Goal: Information Seeking & Learning: Learn about a topic

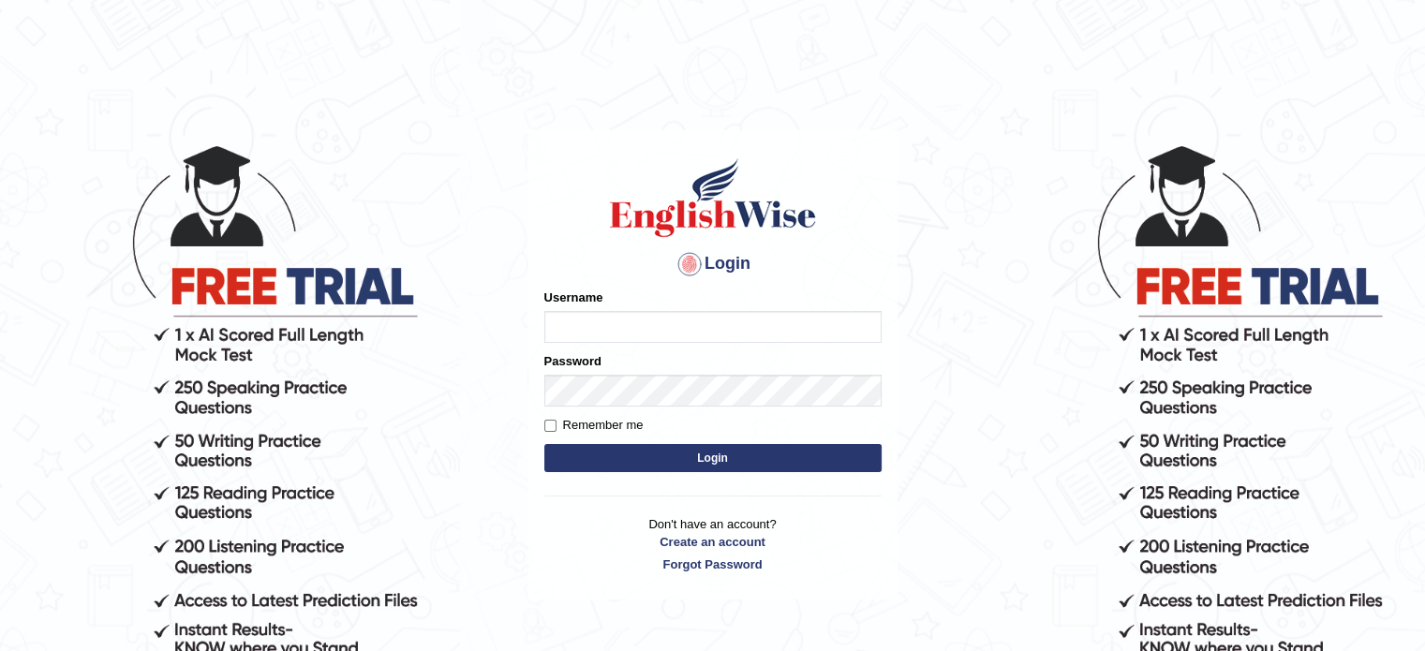
drag, startPoint x: 0, startPoint y: 0, endPoint x: 562, endPoint y: 334, distance: 654.0
click at [562, 334] on input "Username" at bounding box center [712, 327] width 337 height 32
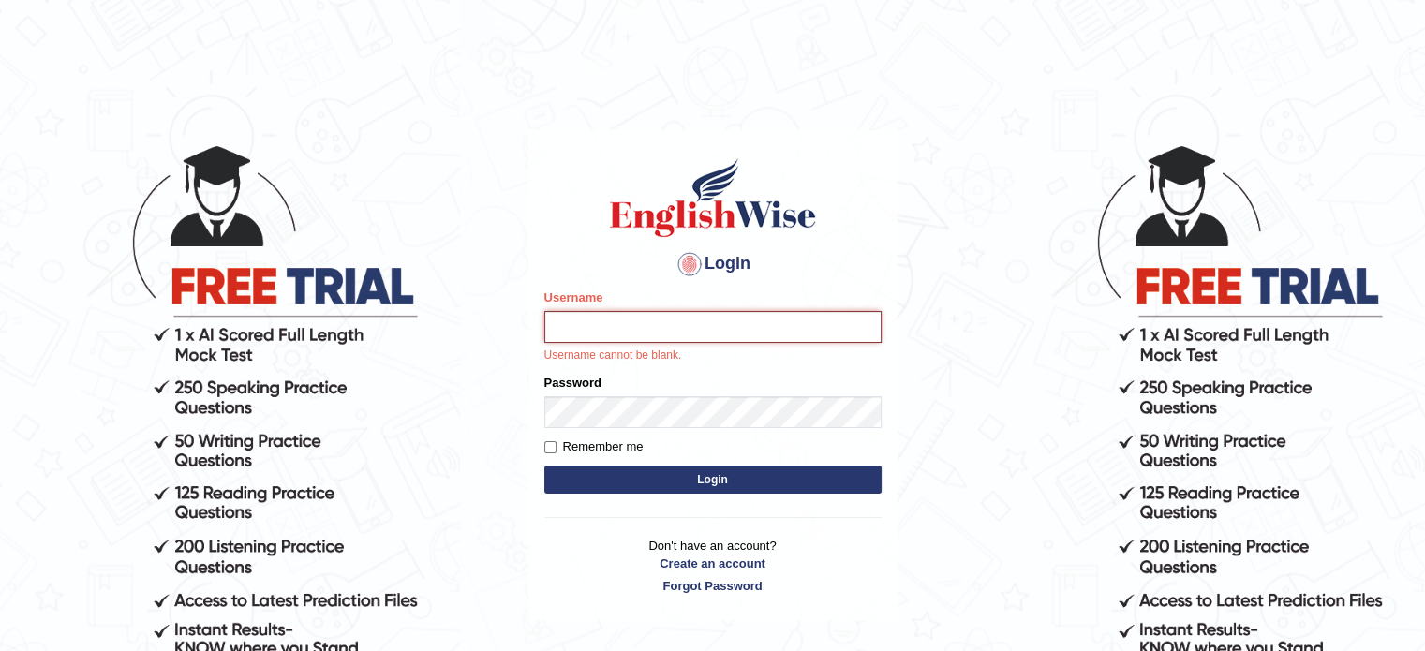
type input "hchadara"
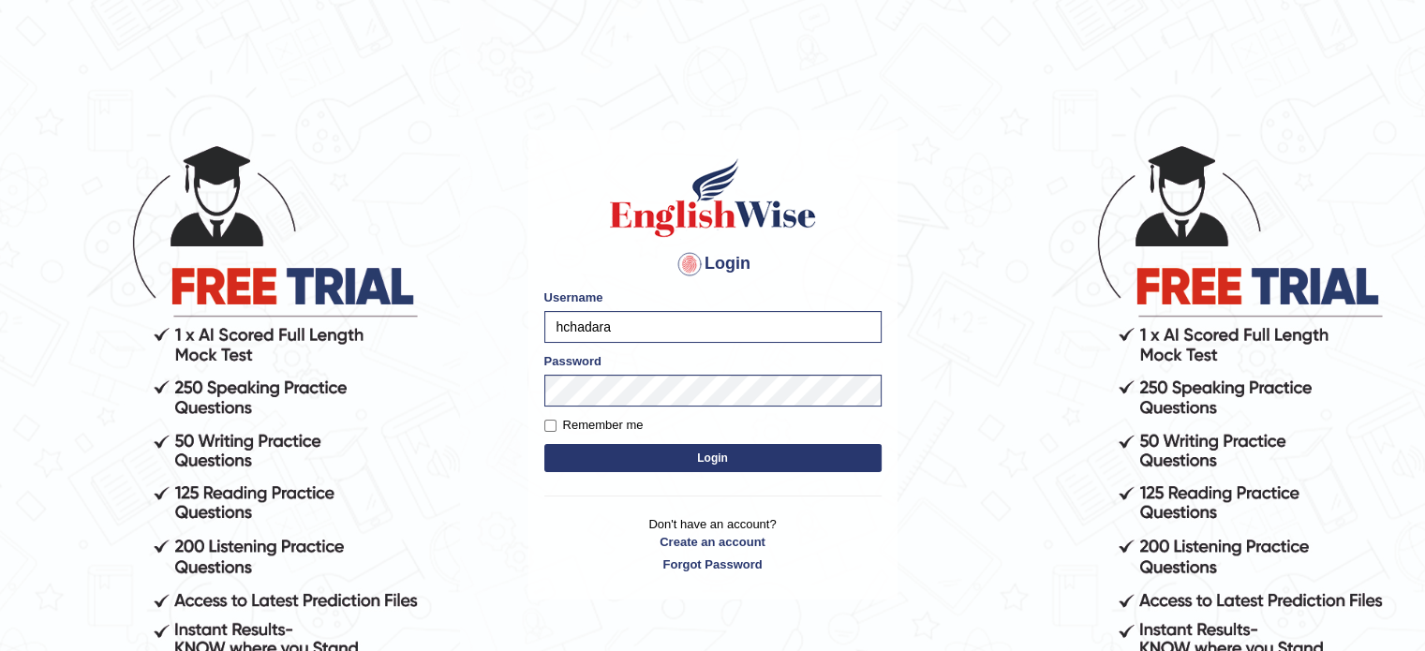
click at [662, 461] on button "Login" at bounding box center [712, 458] width 337 height 28
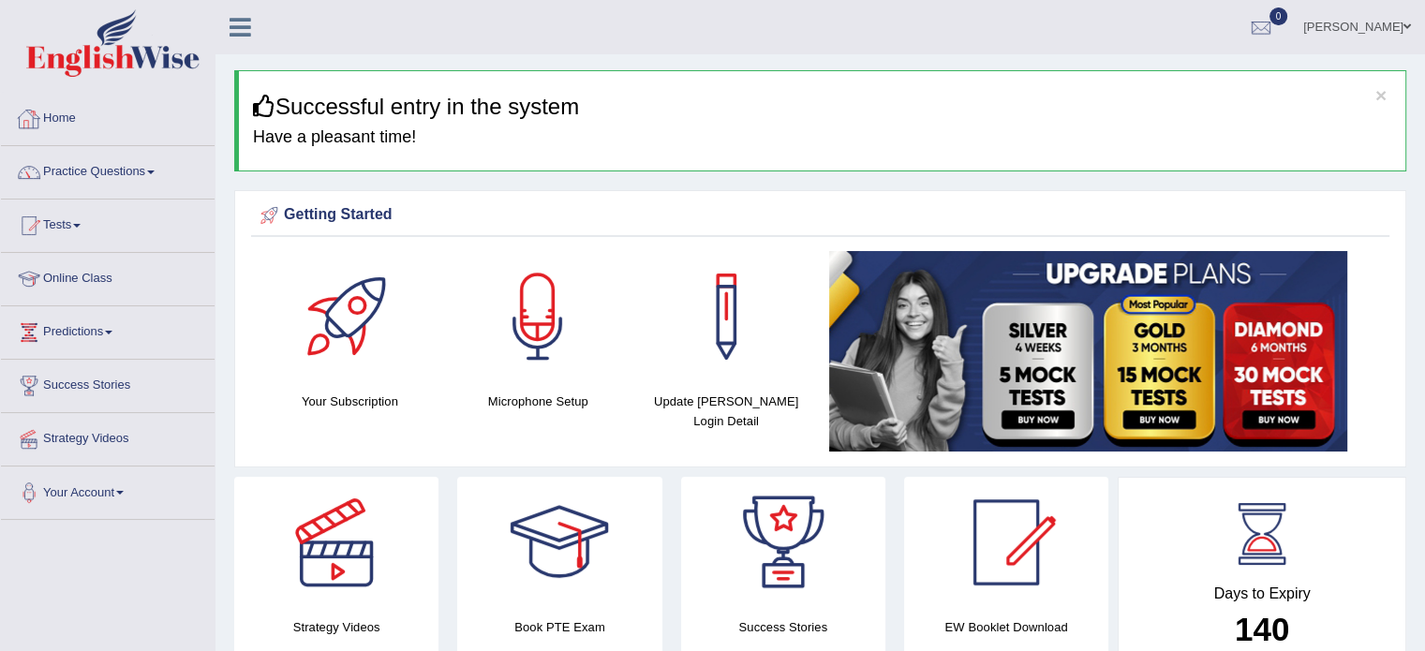
click at [75, 134] on link "Home" at bounding box center [108, 116] width 214 height 47
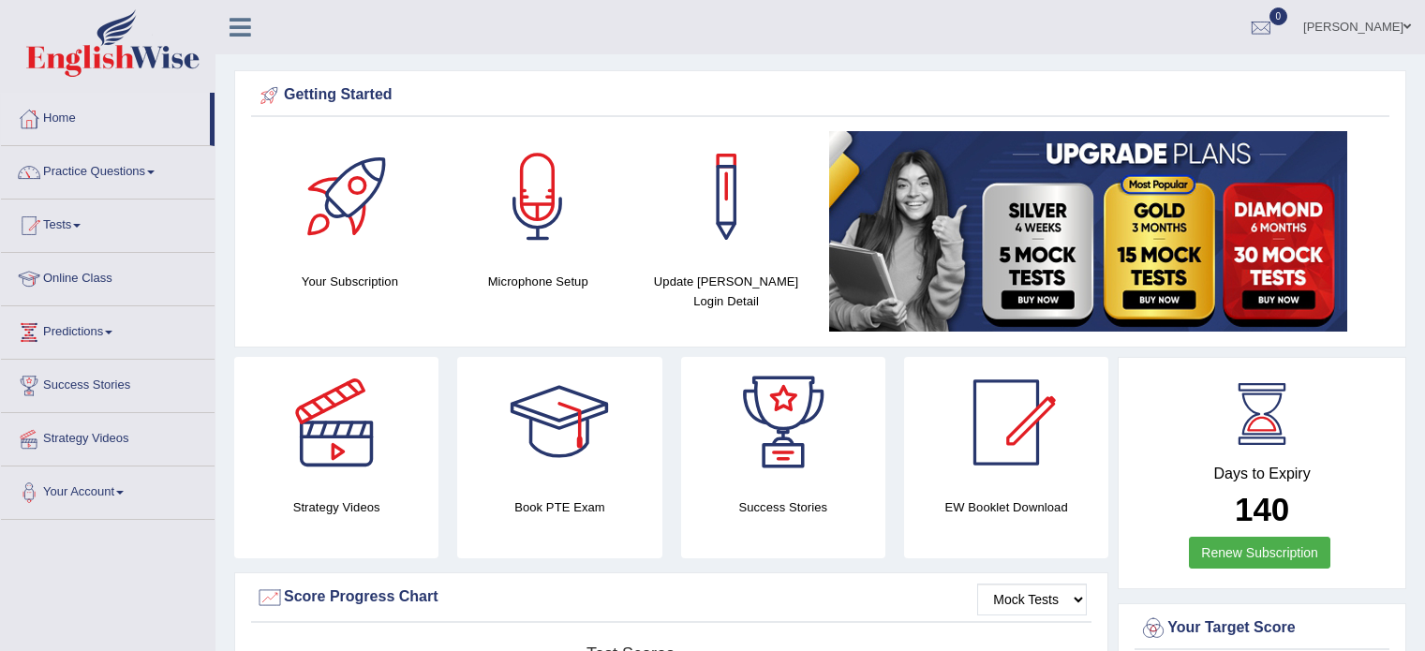
click at [89, 172] on link "Practice Questions" at bounding box center [108, 169] width 214 height 47
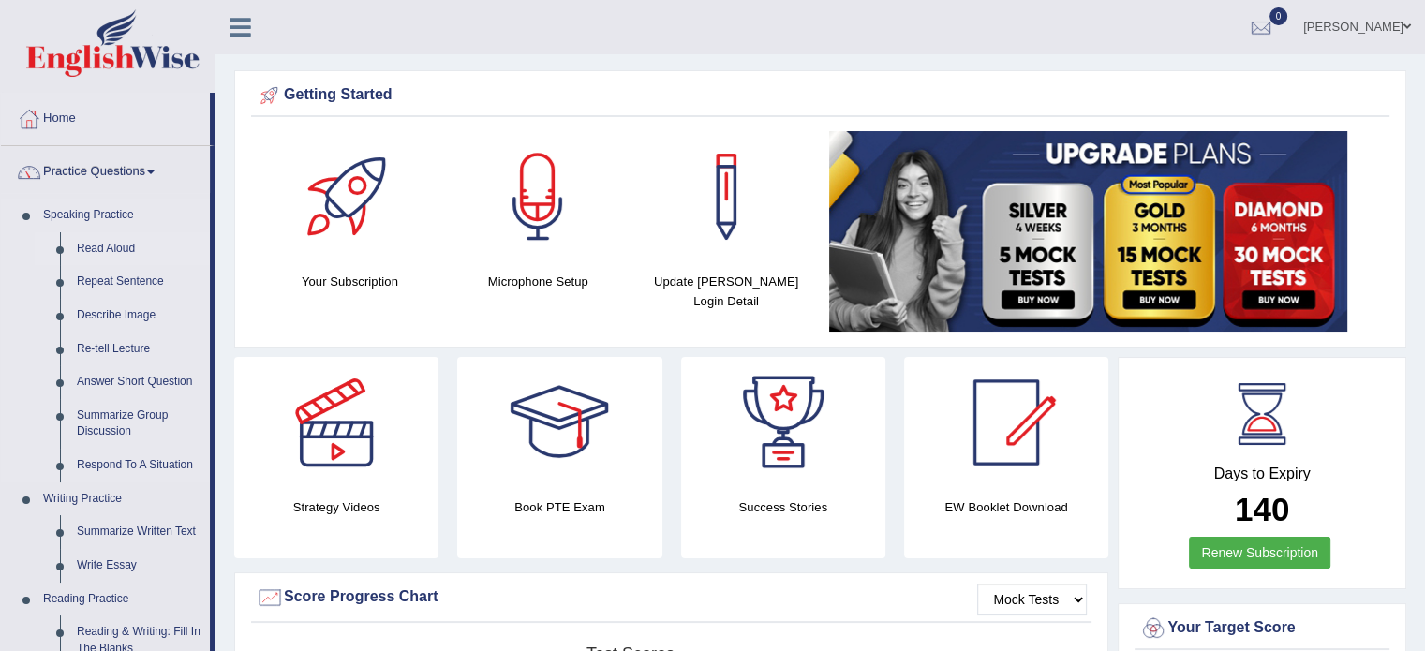
click at [100, 250] on link "Read Aloud" at bounding box center [138, 249] width 141 height 34
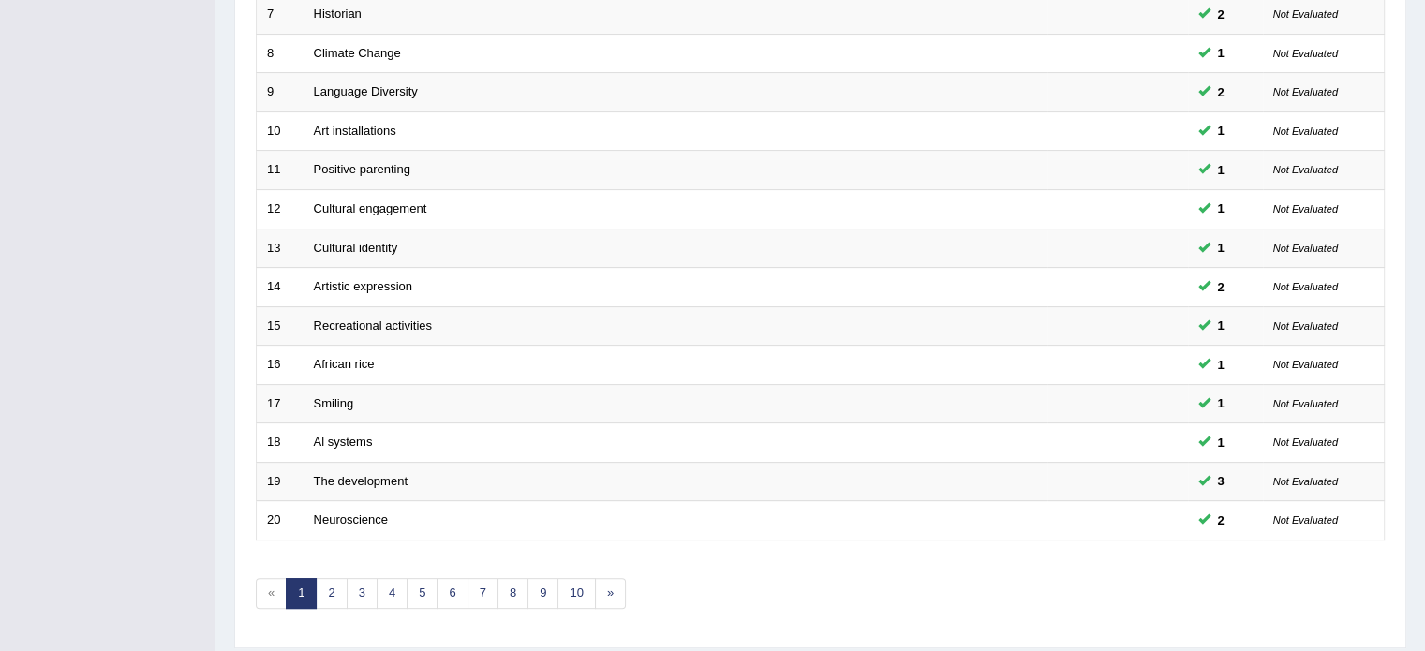
scroll to position [584, 0]
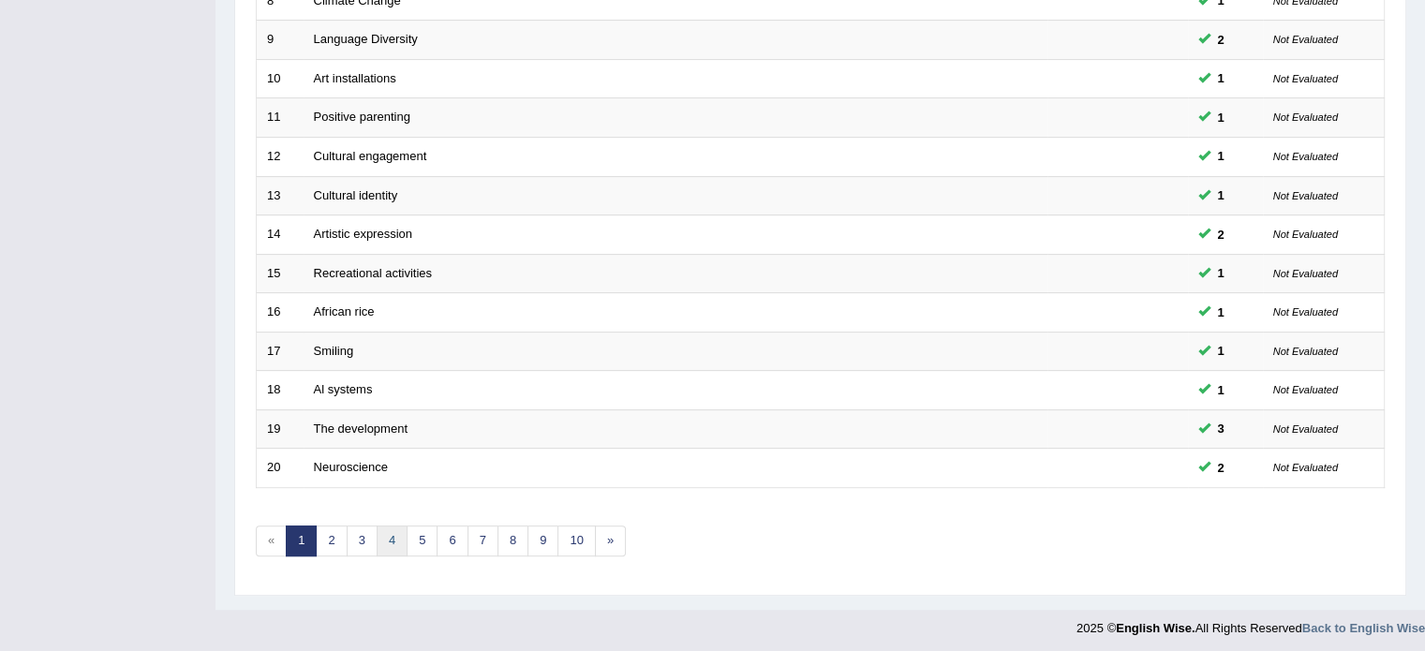
click at [399, 538] on link "4" at bounding box center [392, 540] width 31 height 31
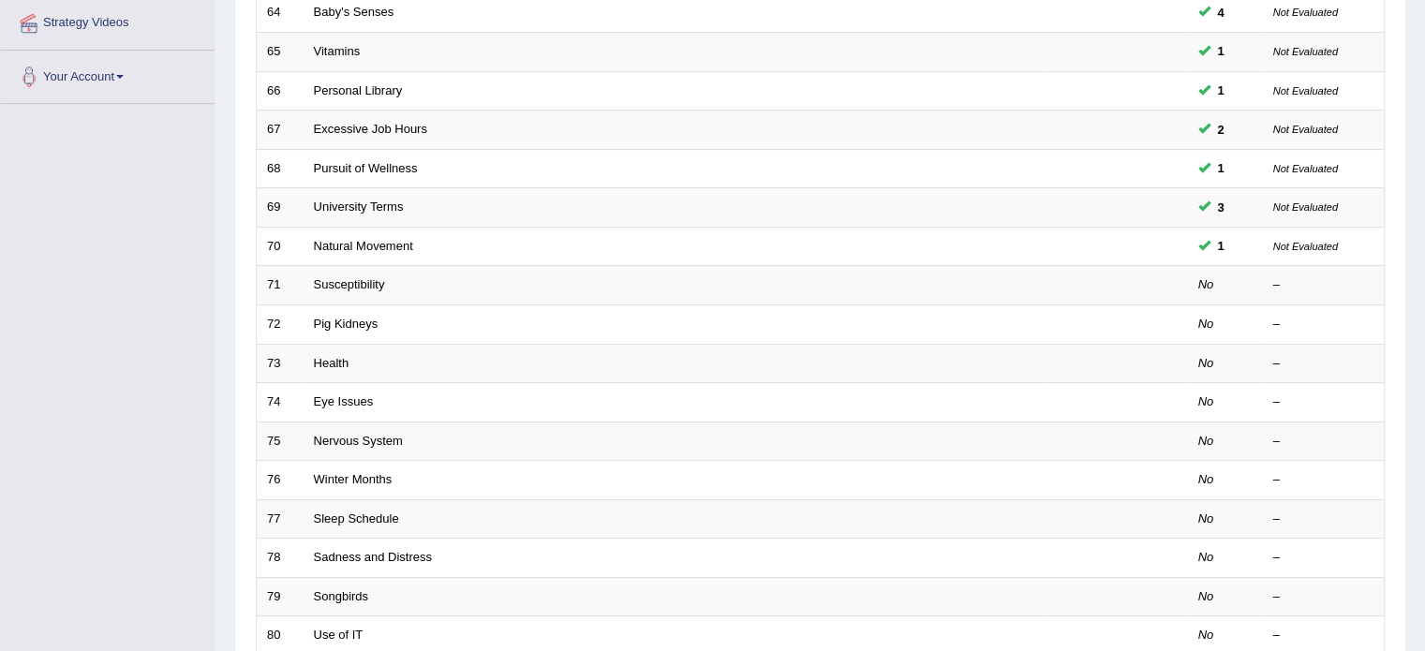
scroll to position [427, 0]
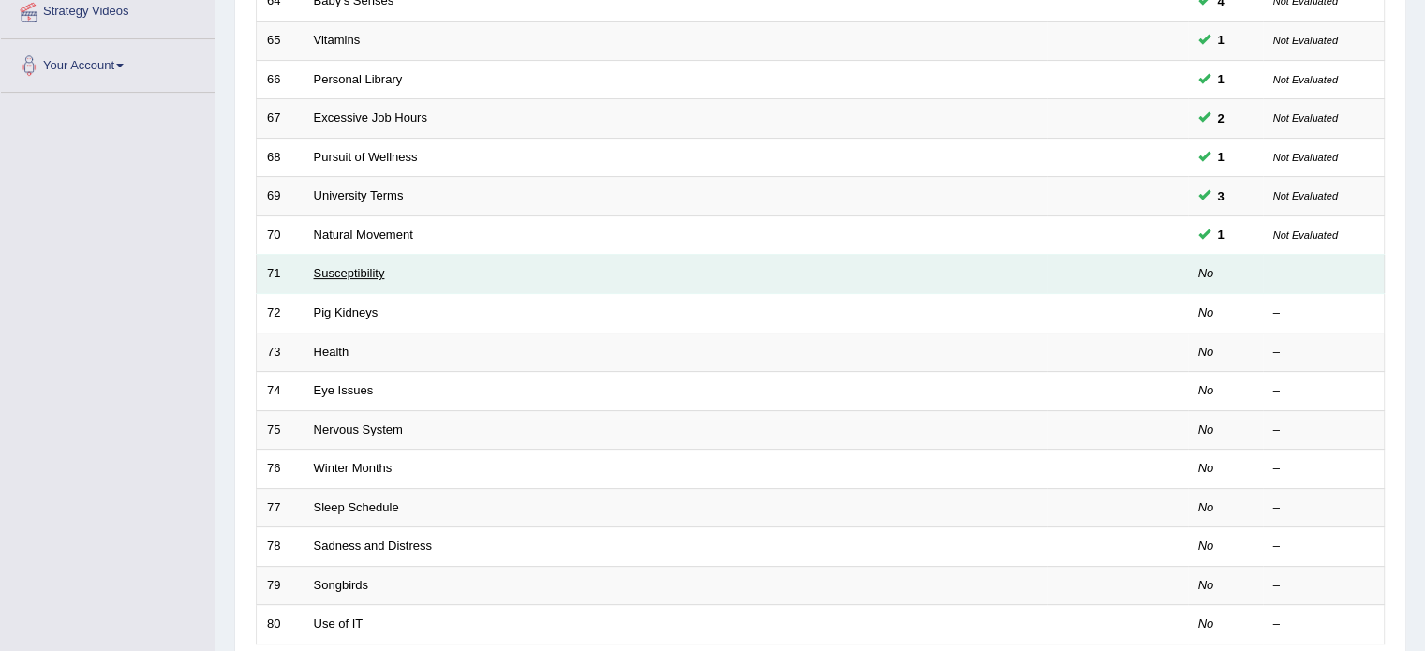
click at [336, 271] on link "Susceptibility" at bounding box center [349, 273] width 71 height 14
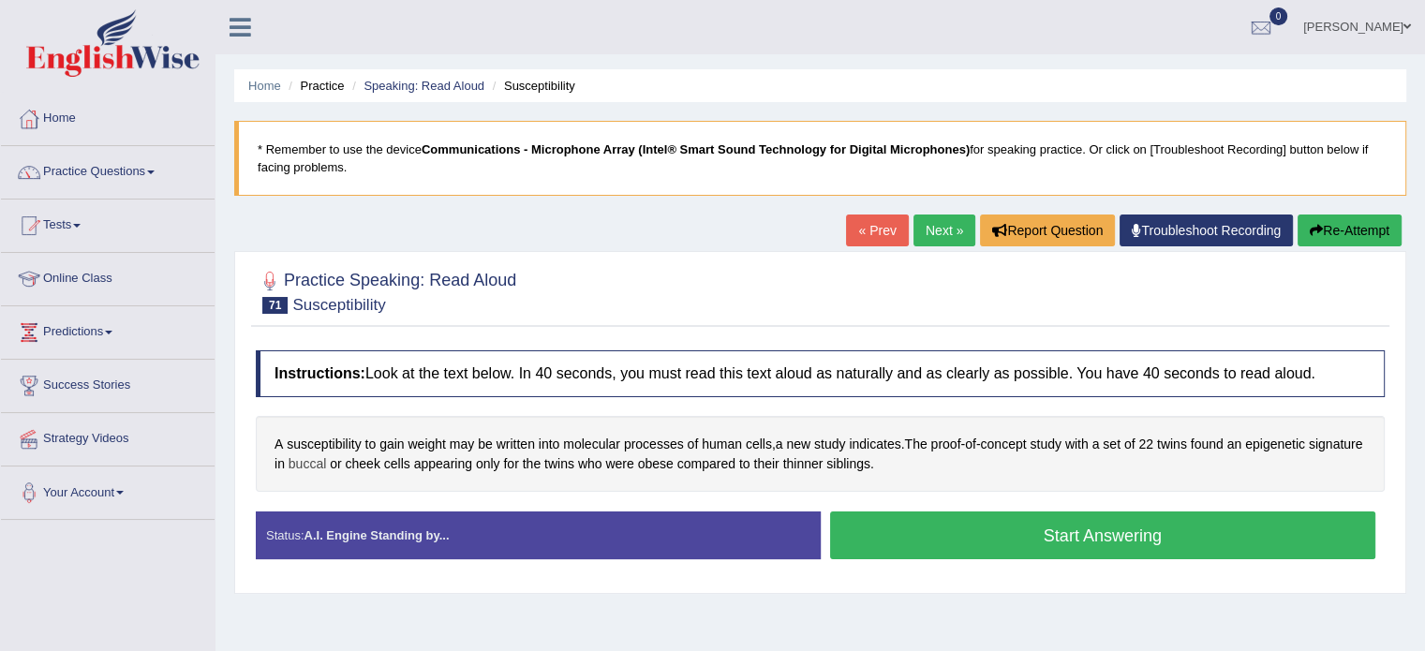
click at [326, 463] on span "buccal" at bounding box center [306, 464] width 37 height 20
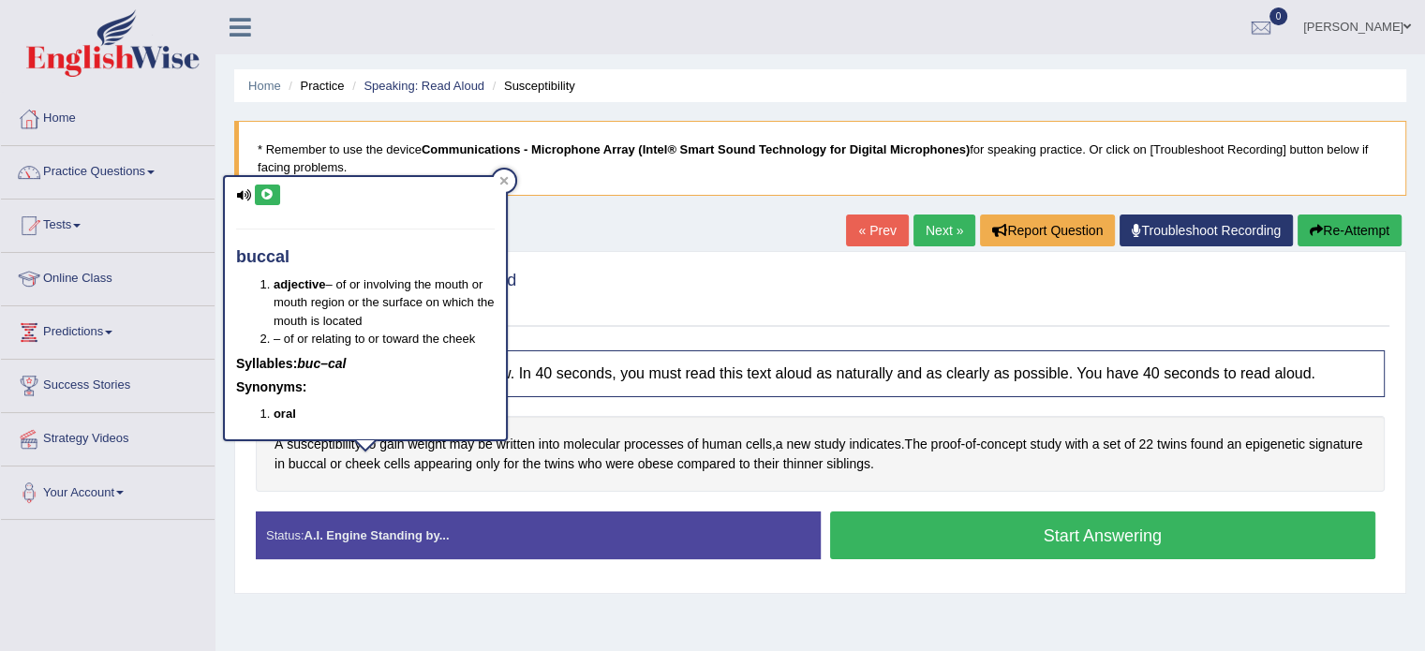
click at [242, 190] on icon at bounding box center [243, 195] width 15 height 12
click at [262, 190] on icon at bounding box center [267, 194] width 14 height 11
click at [244, 197] on icon at bounding box center [243, 195] width 15 height 12
click at [502, 181] on icon at bounding box center [504, 180] width 8 height 8
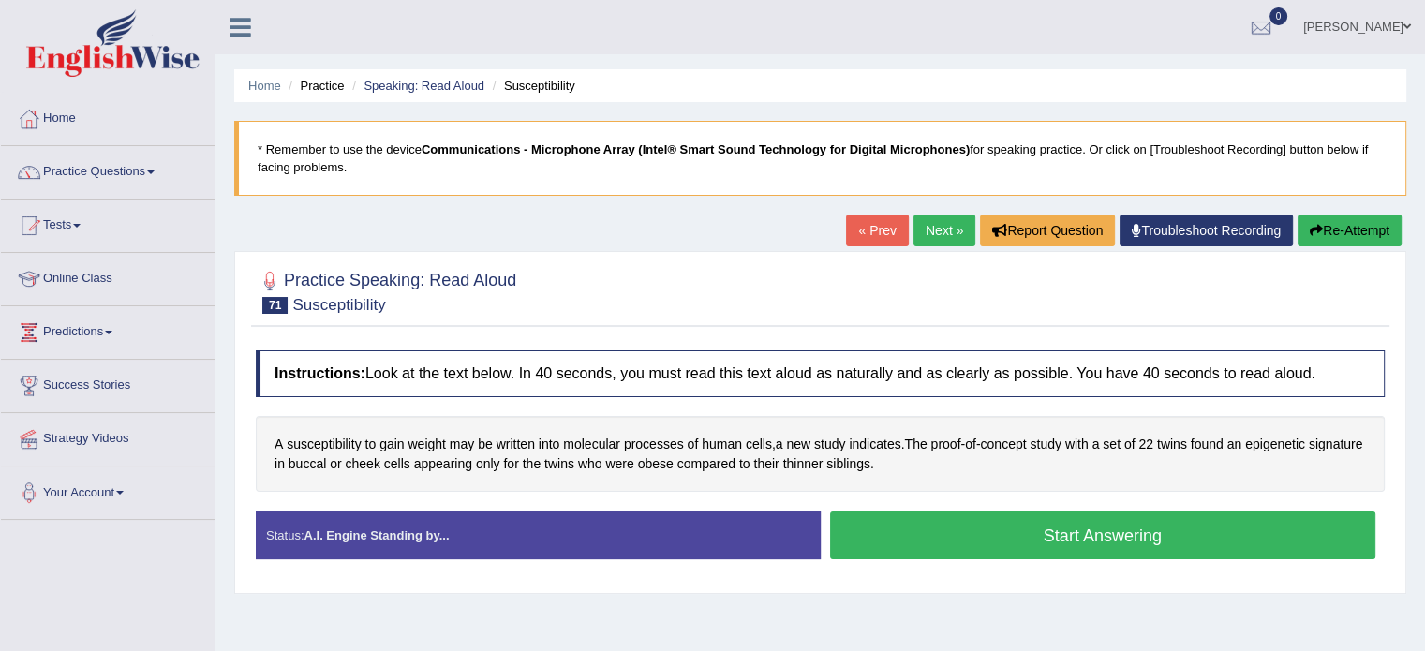
click at [918, 537] on button "Start Answering" at bounding box center [1103, 535] width 546 height 48
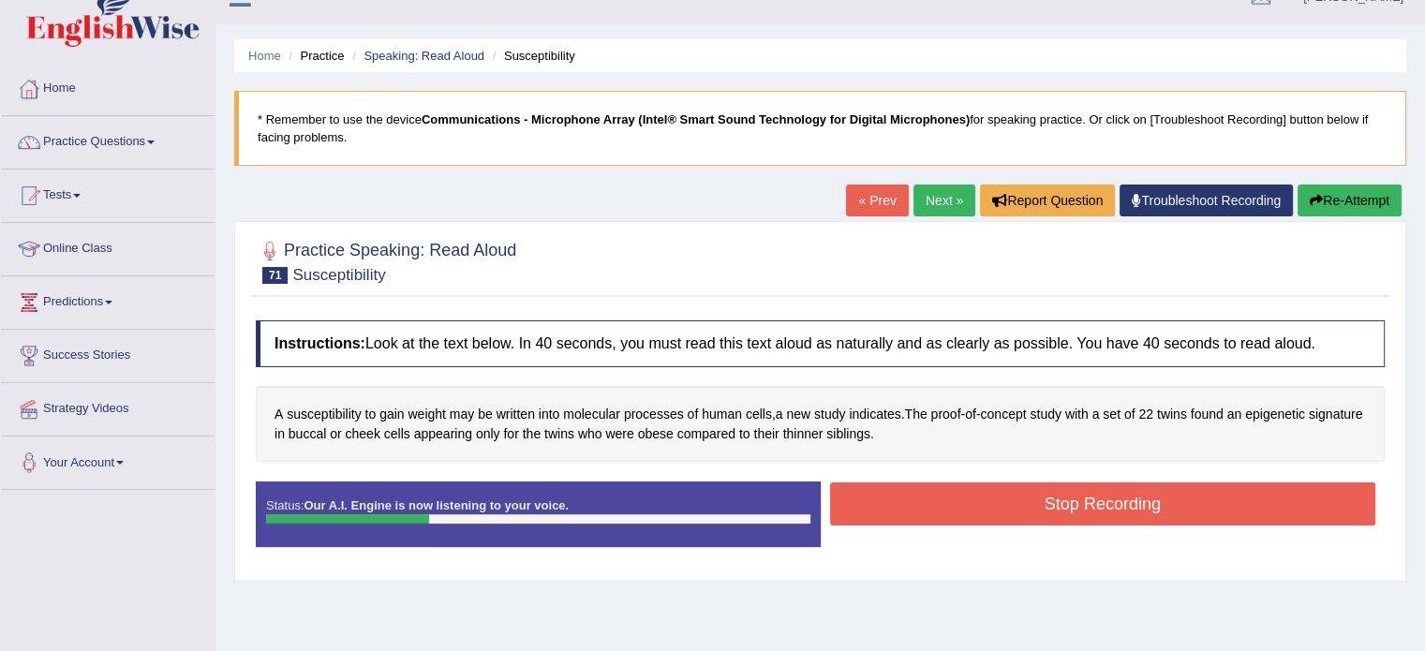
scroll to position [31, 0]
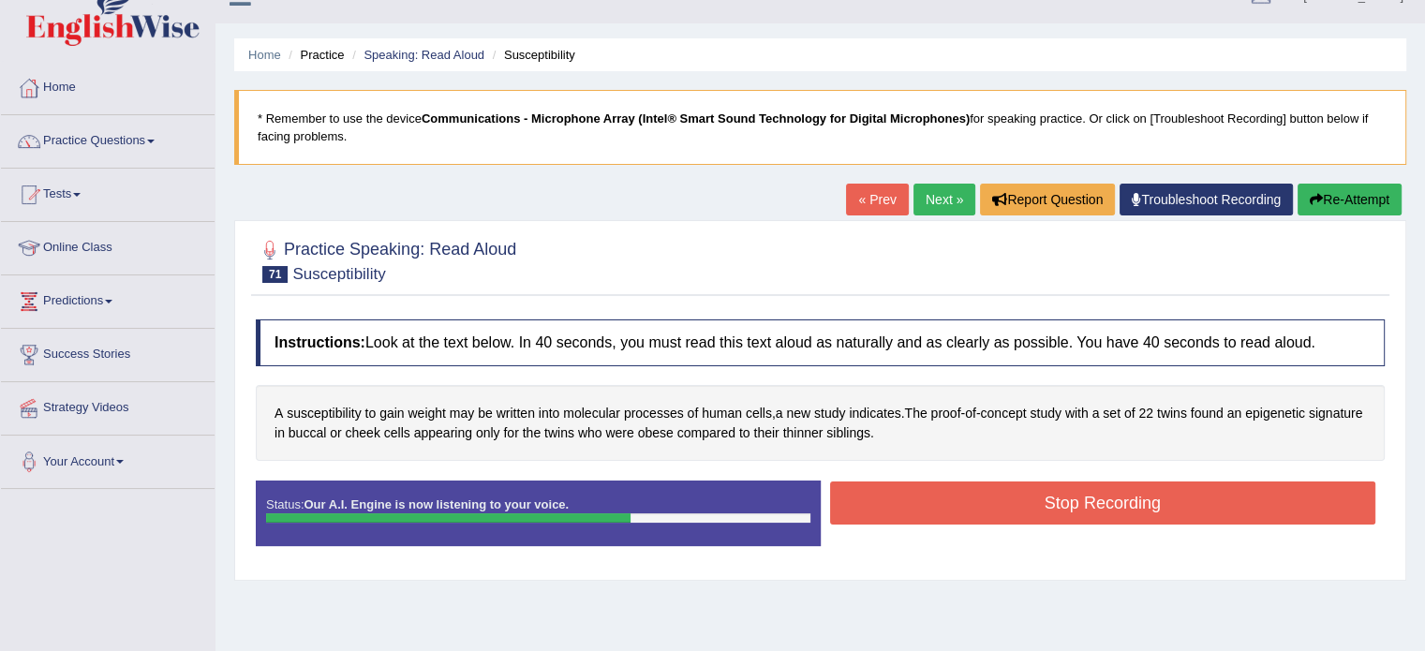
click at [1124, 504] on button "Stop Recording" at bounding box center [1103, 502] width 546 height 43
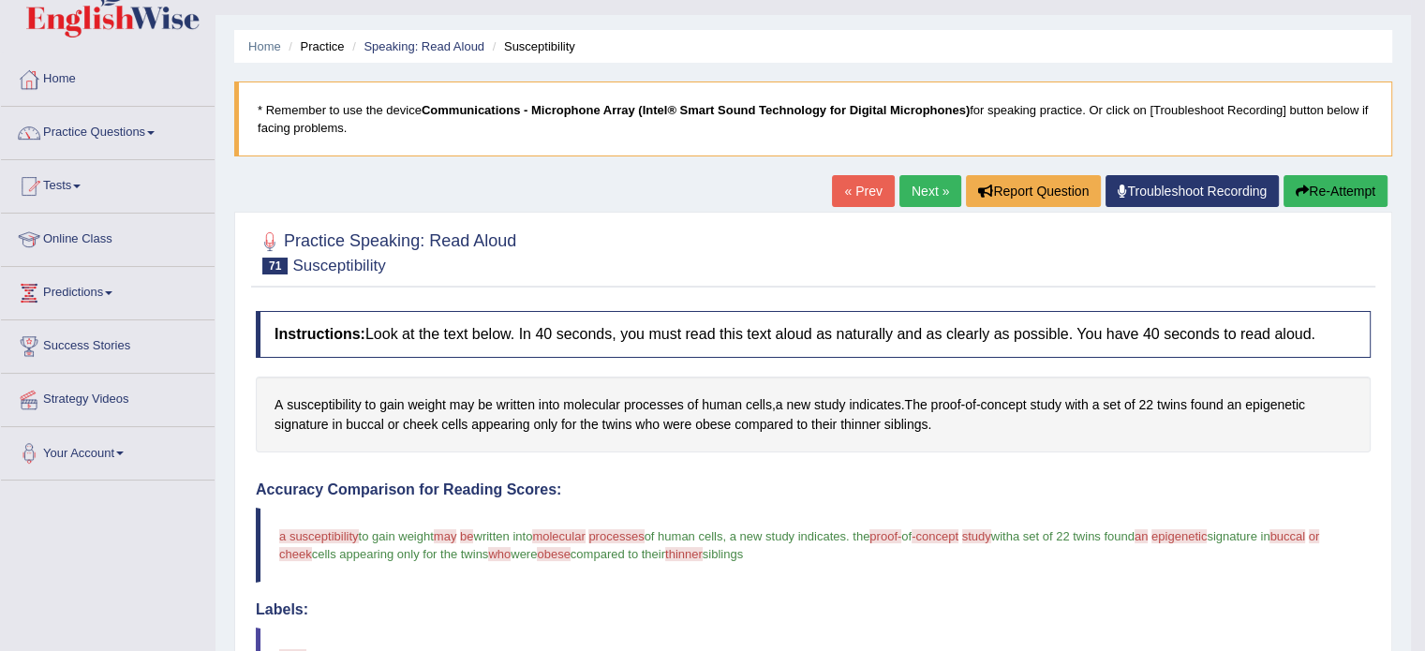
scroll to position [0, 0]
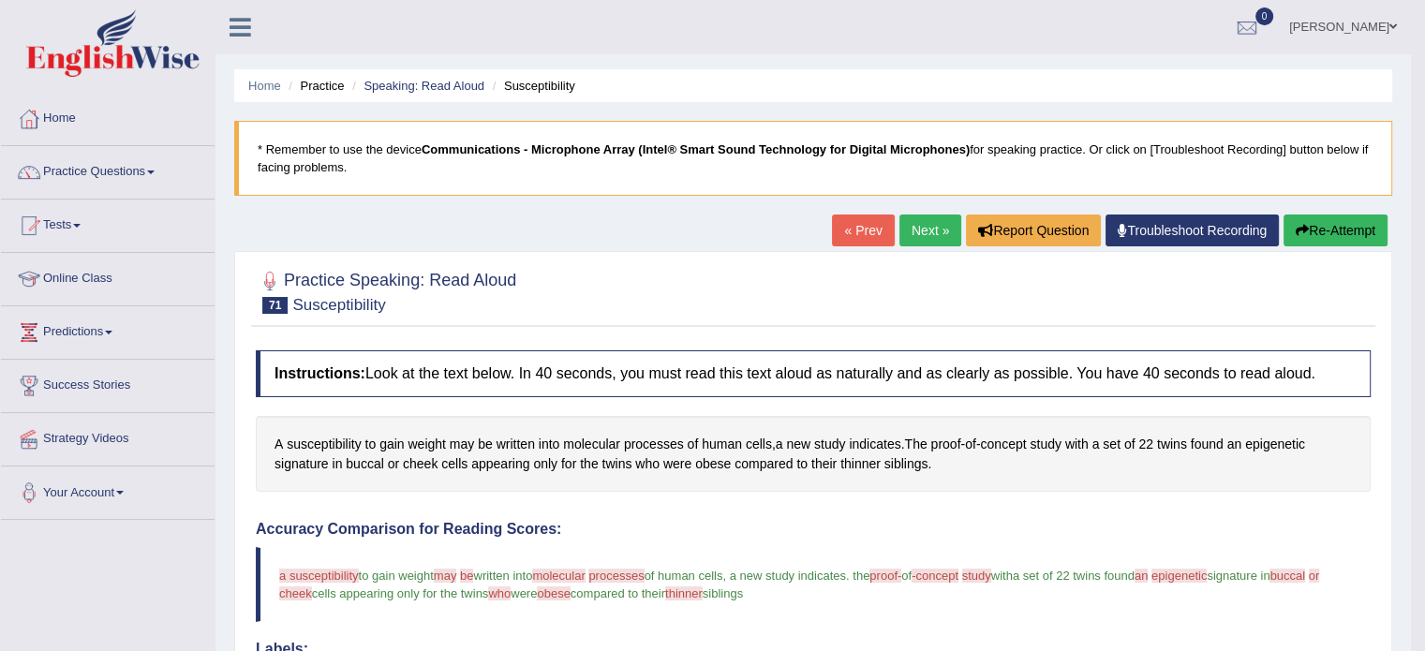
click at [916, 247] on div "« Prev Next » Report Question Troubleshoot Recording Re-Attempt" at bounding box center [1112, 232] width 560 height 37
click at [939, 221] on link "Next »" at bounding box center [930, 230] width 62 height 32
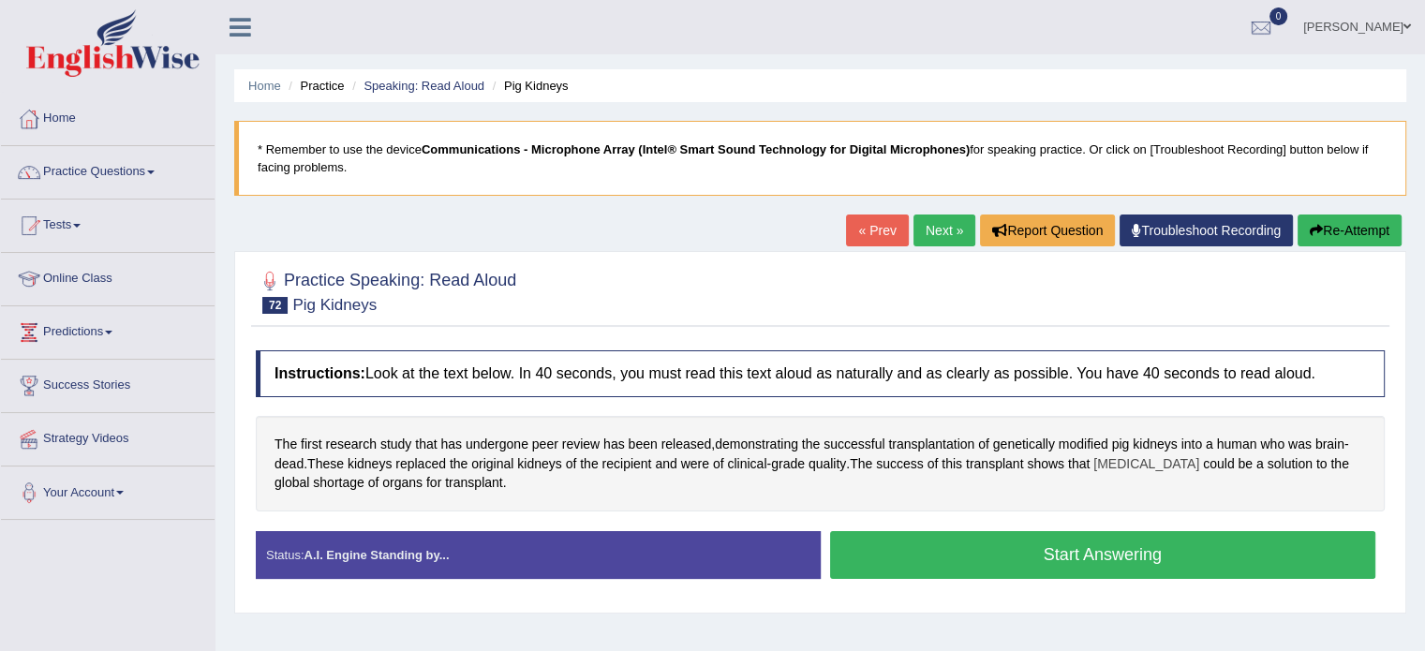
click at [1154, 464] on span "[MEDICAL_DATA]" at bounding box center [1146, 464] width 106 height 20
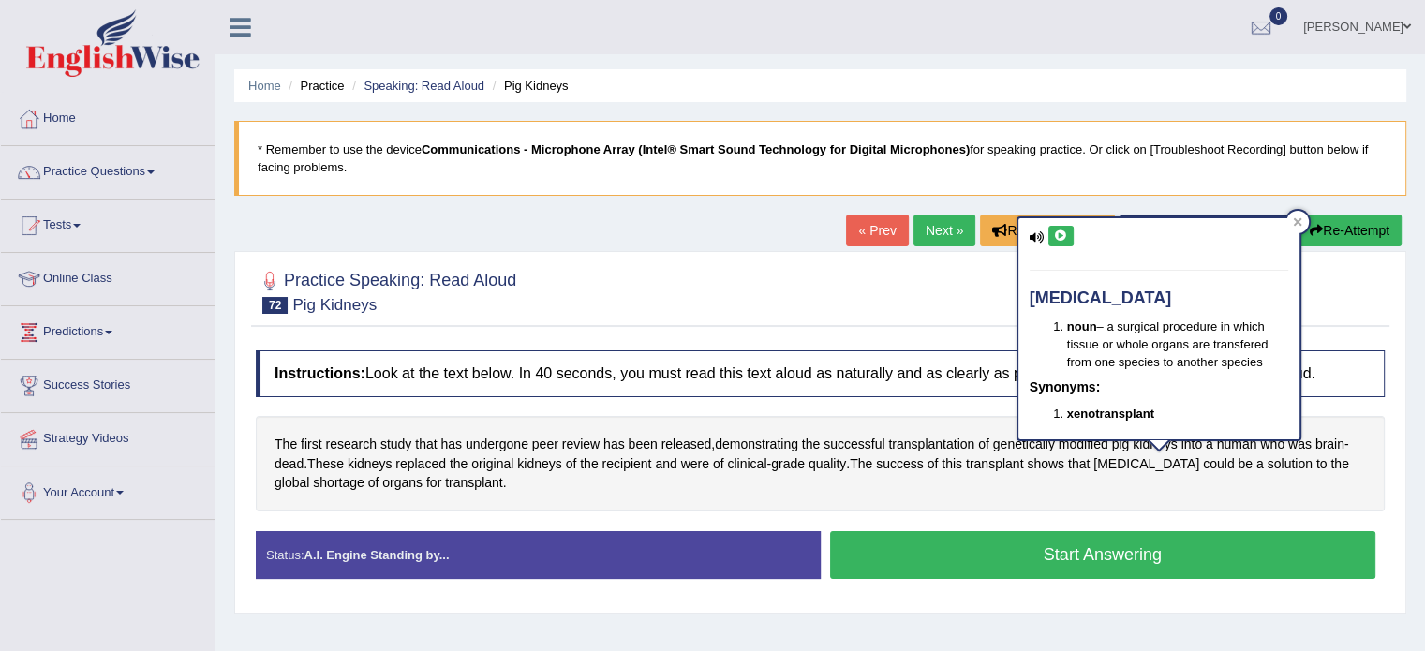
click at [1035, 234] on icon at bounding box center [1036, 237] width 15 height 12
click at [1068, 235] on button at bounding box center [1060, 236] width 25 height 21
click at [1301, 216] on div "xenotransplantation noun – a surgical procedure in which tissue or whole organs…" at bounding box center [1158, 334] width 285 height 237
click at [1298, 217] on icon at bounding box center [1297, 221] width 9 height 9
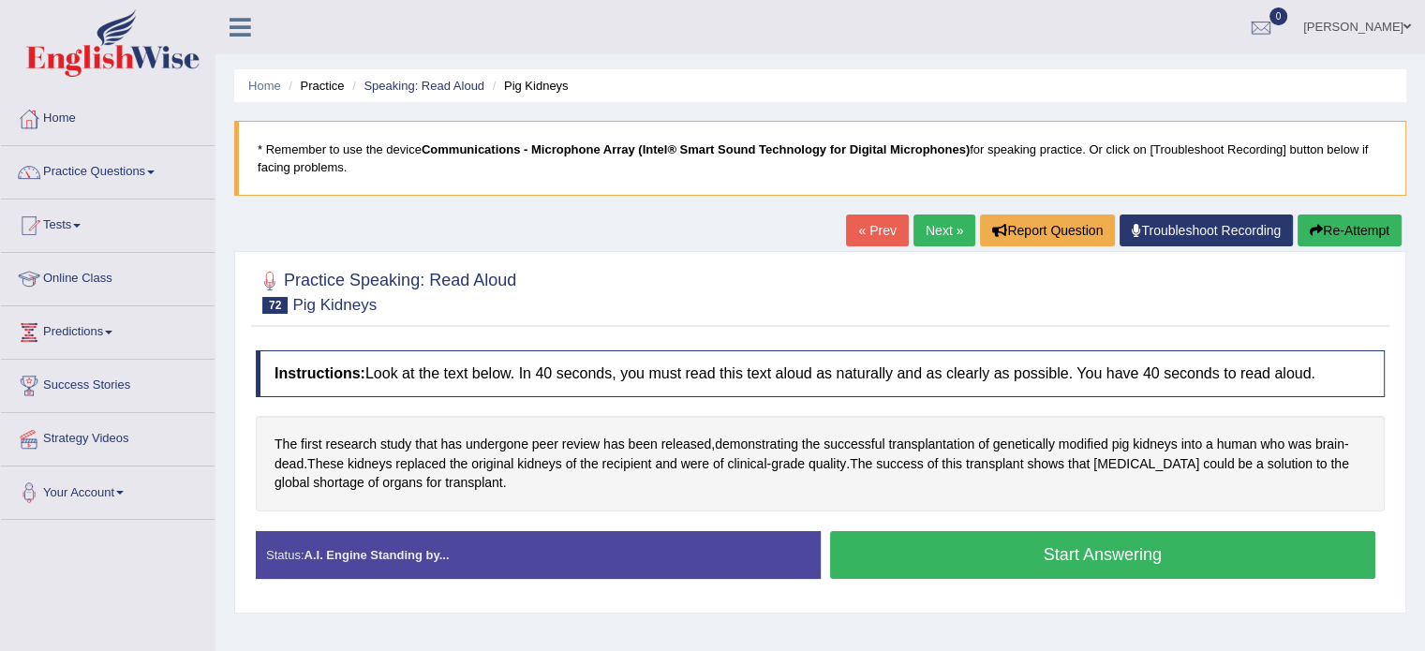
click at [1249, 552] on button "Start Answering" at bounding box center [1103, 555] width 546 height 48
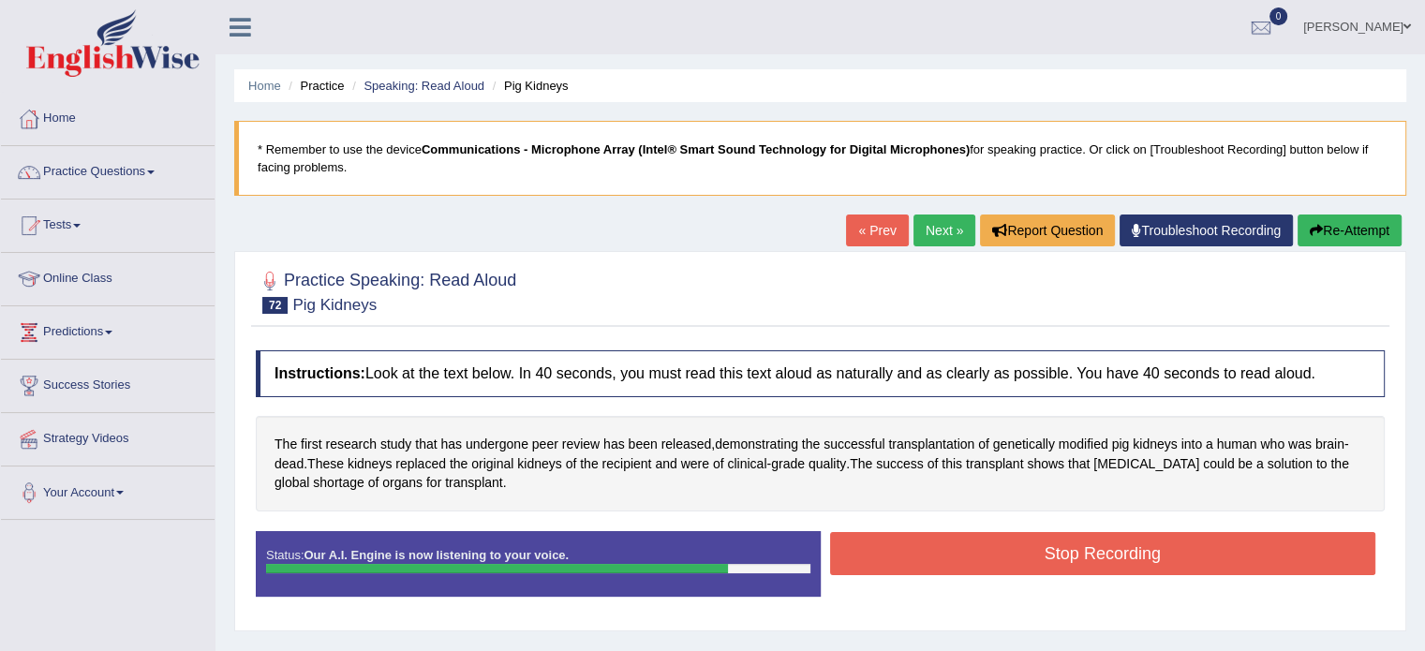
click at [1251, 556] on button "Stop Recording" at bounding box center [1103, 553] width 546 height 43
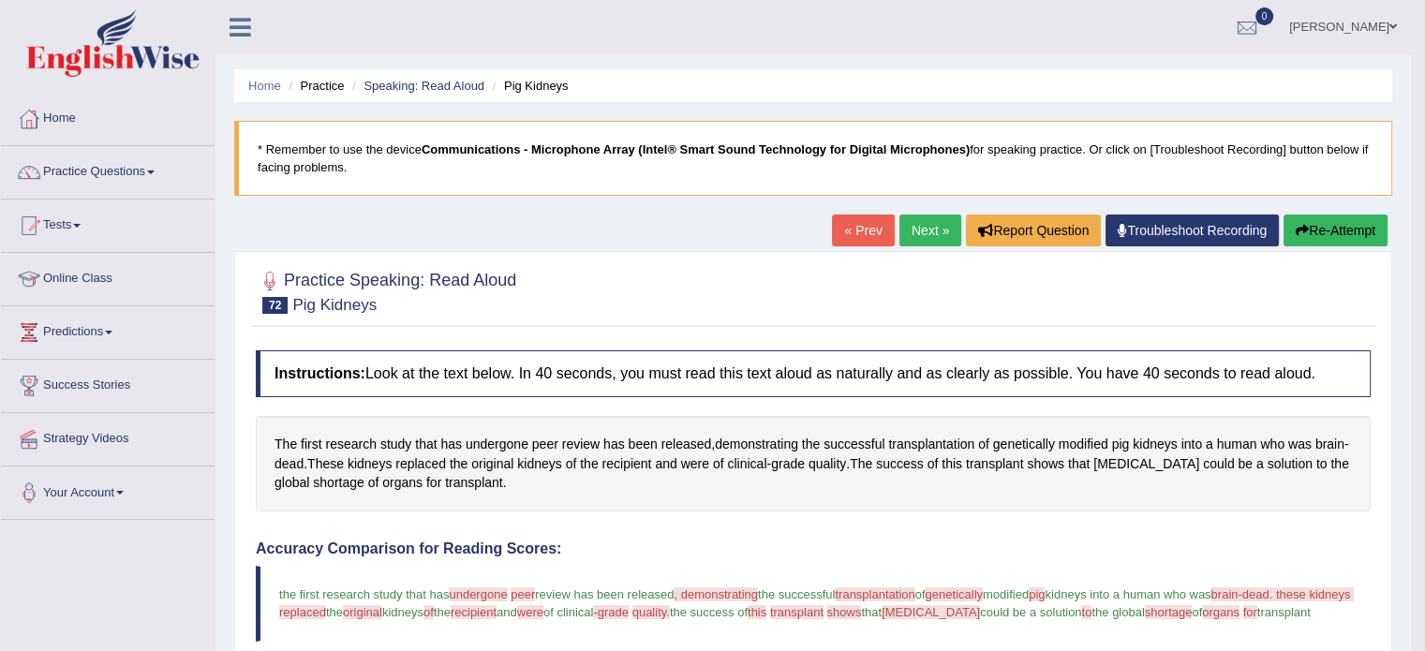
click at [1364, 236] on button "Re-Attempt" at bounding box center [1335, 230] width 104 height 32
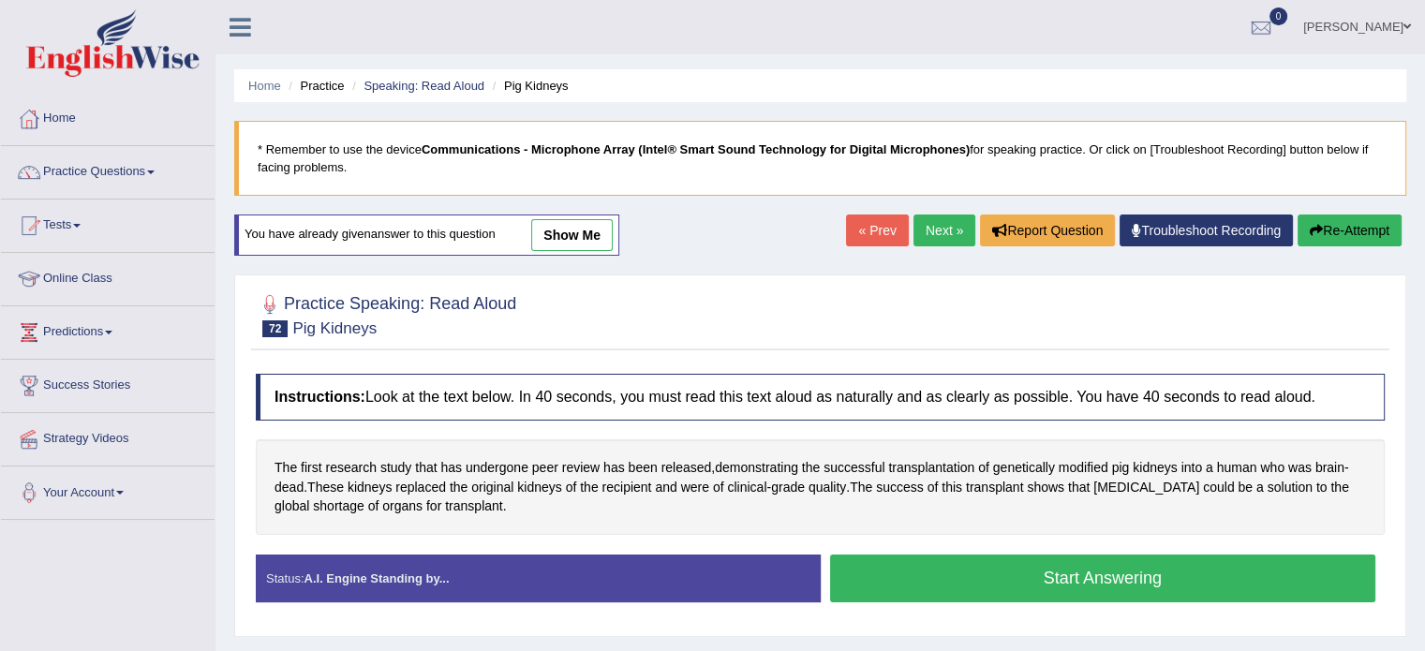
click at [1239, 584] on button "Start Answering" at bounding box center [1103, 579] width 546 height 48
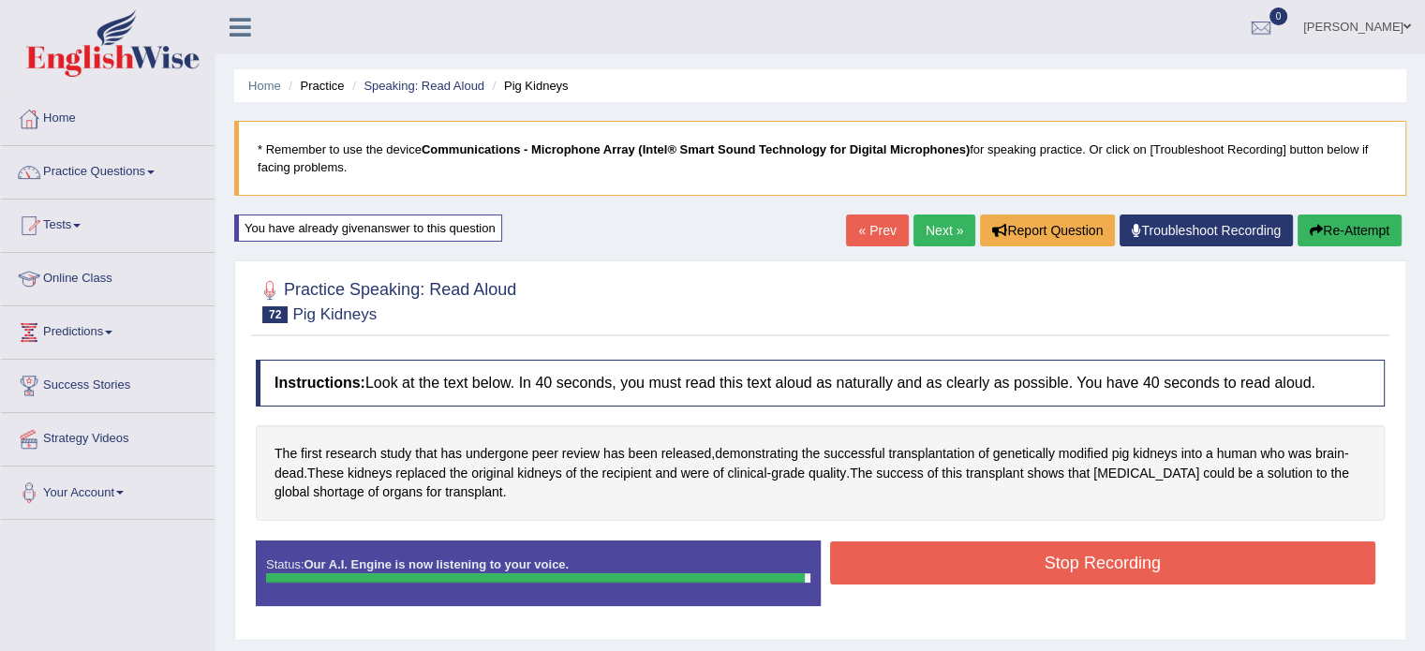
click at [1231, 551] on button "Stop Recording" at bounding box center [1103, 562] width 546 height 43
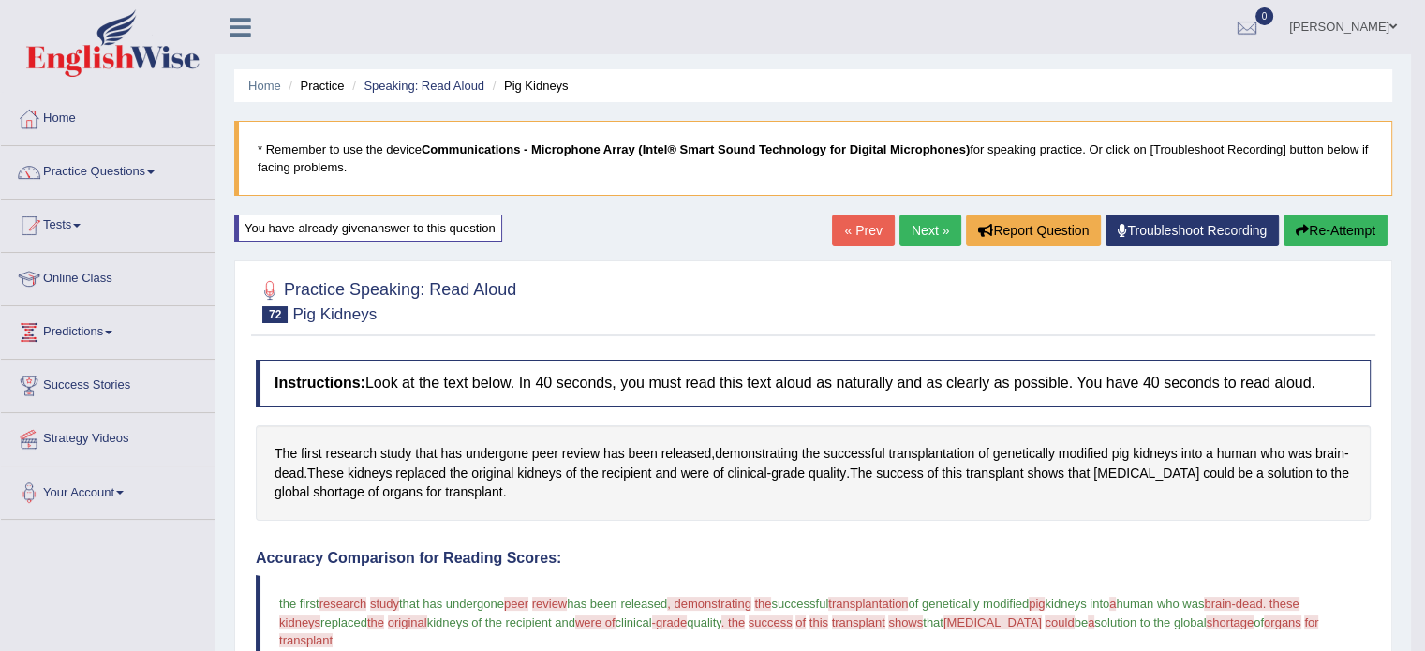
click at [1319, 241] on button "Re-Attempt" at bounding box center [1335, 230] width 104 height 32
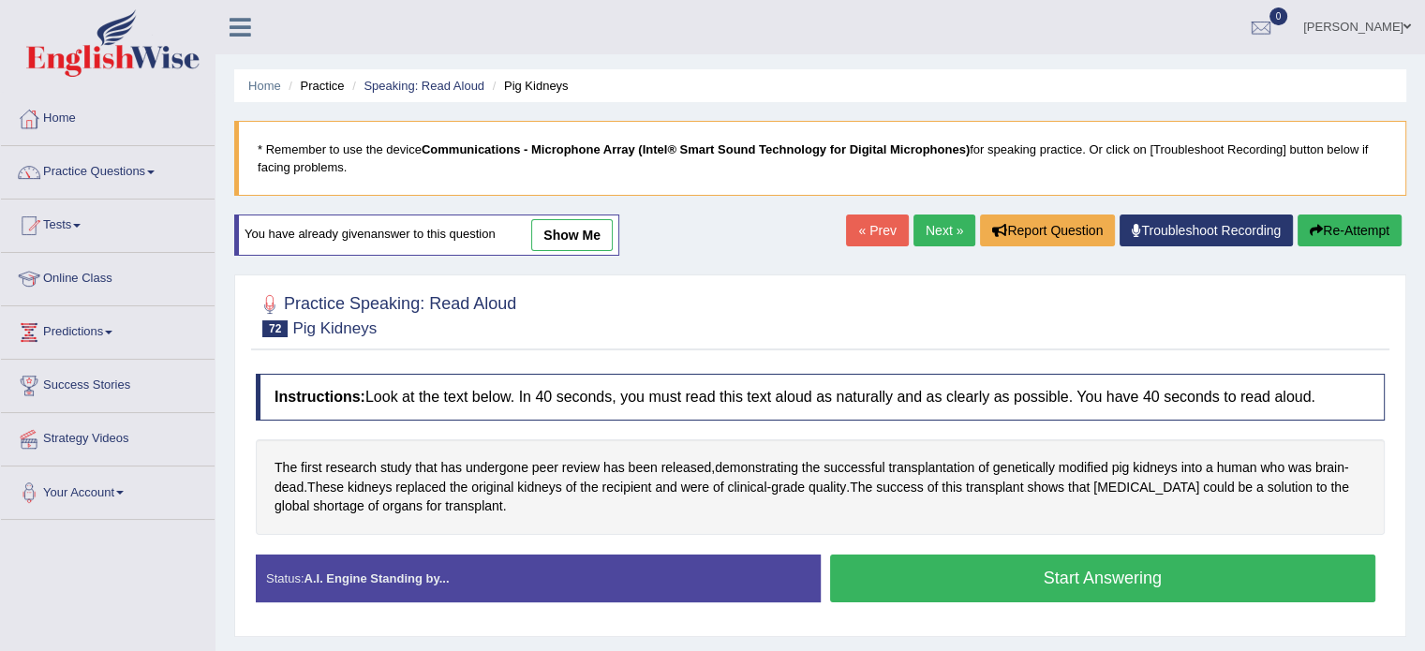
click at [1176, 590] on button "Start Answering" at bounding box center [1103, 579] width 546 height 48
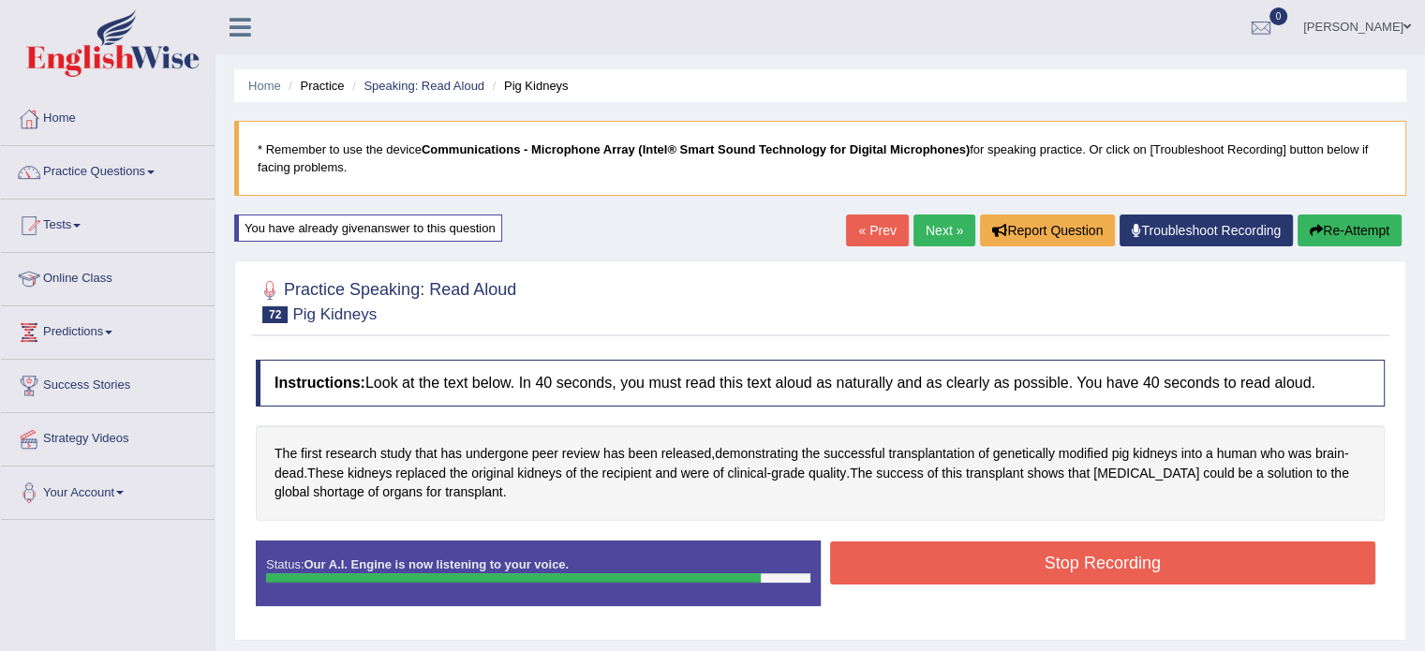
click at [1210, 575] on button "Stop Recording" at bounding box center [1103, 562] width 546 height 43
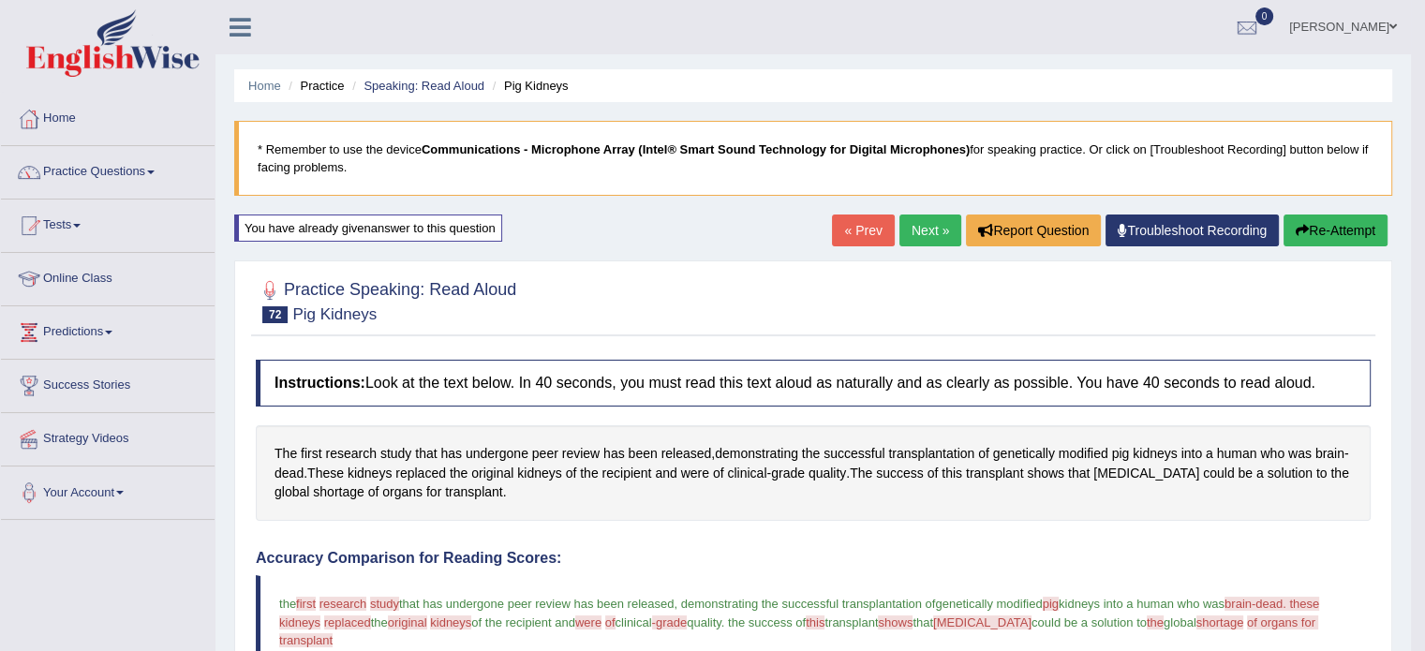
click at [1304, 229] on icon "button" at bounding box center [1301, 230] width 13 height 13
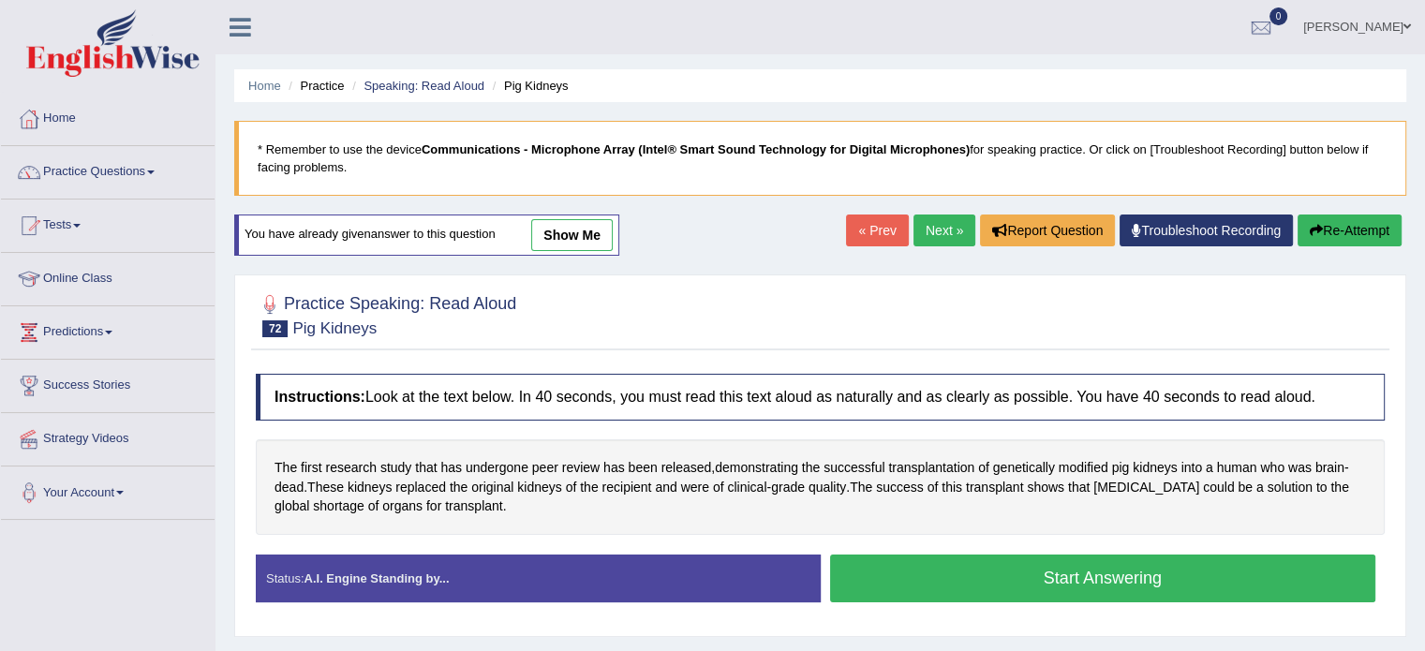
click at [913, 240] on link "Next »" at bounding box center [944, 230] width 62 height 32
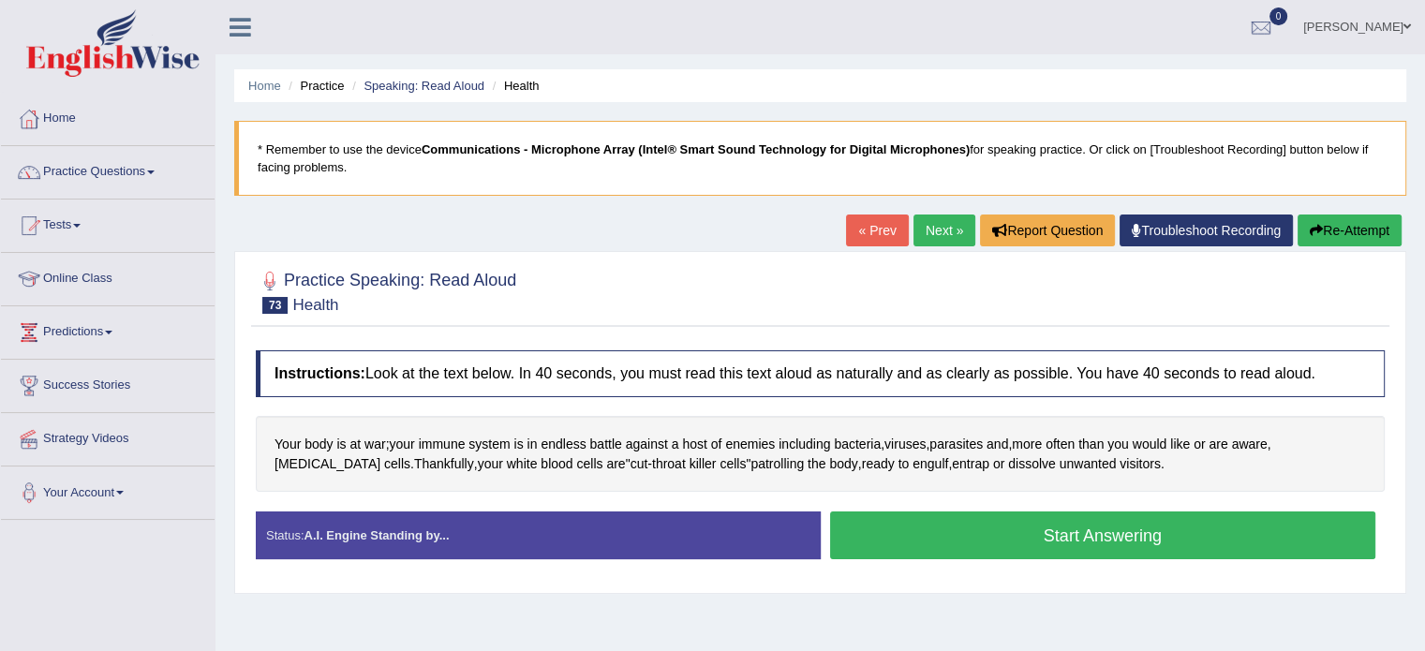
click at [1189, 547] on button "Start Answering" at bounding box center [1103, 535] width 546 height 48
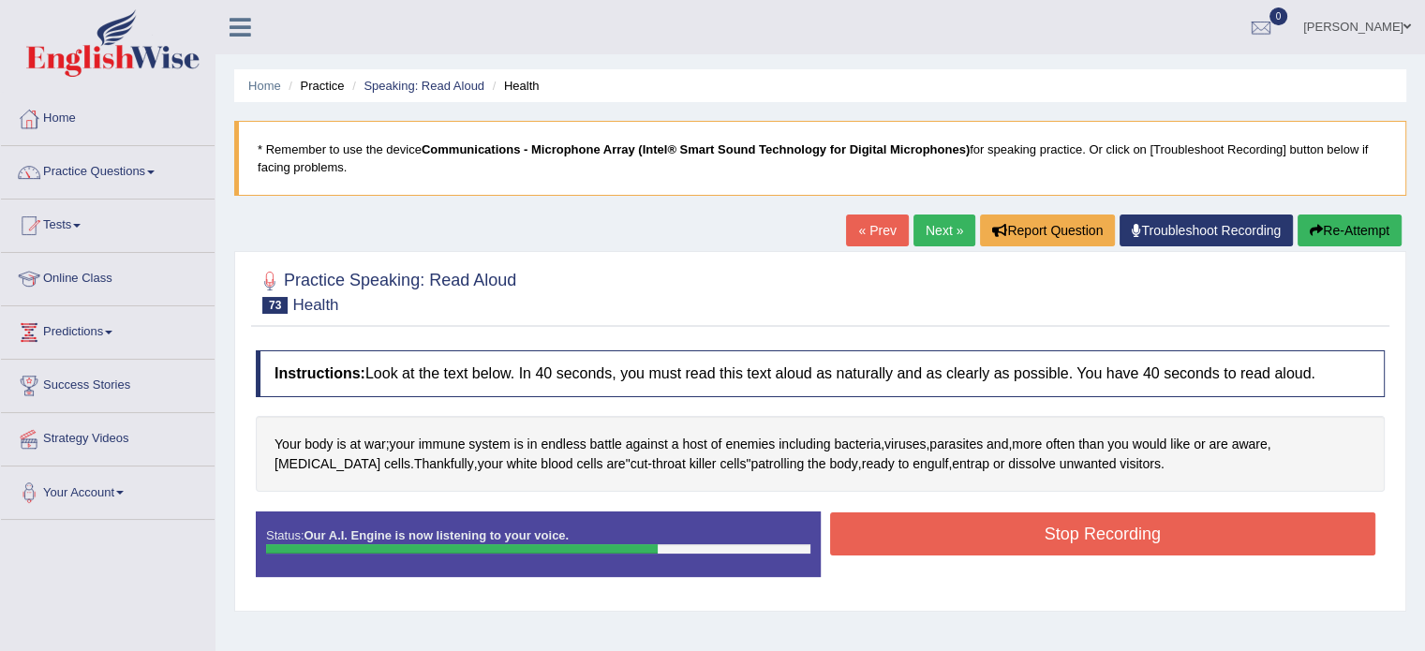
click at [1179, 537] on button "Stop Recording" at bounding box center [1103, 533] width 546 height 43
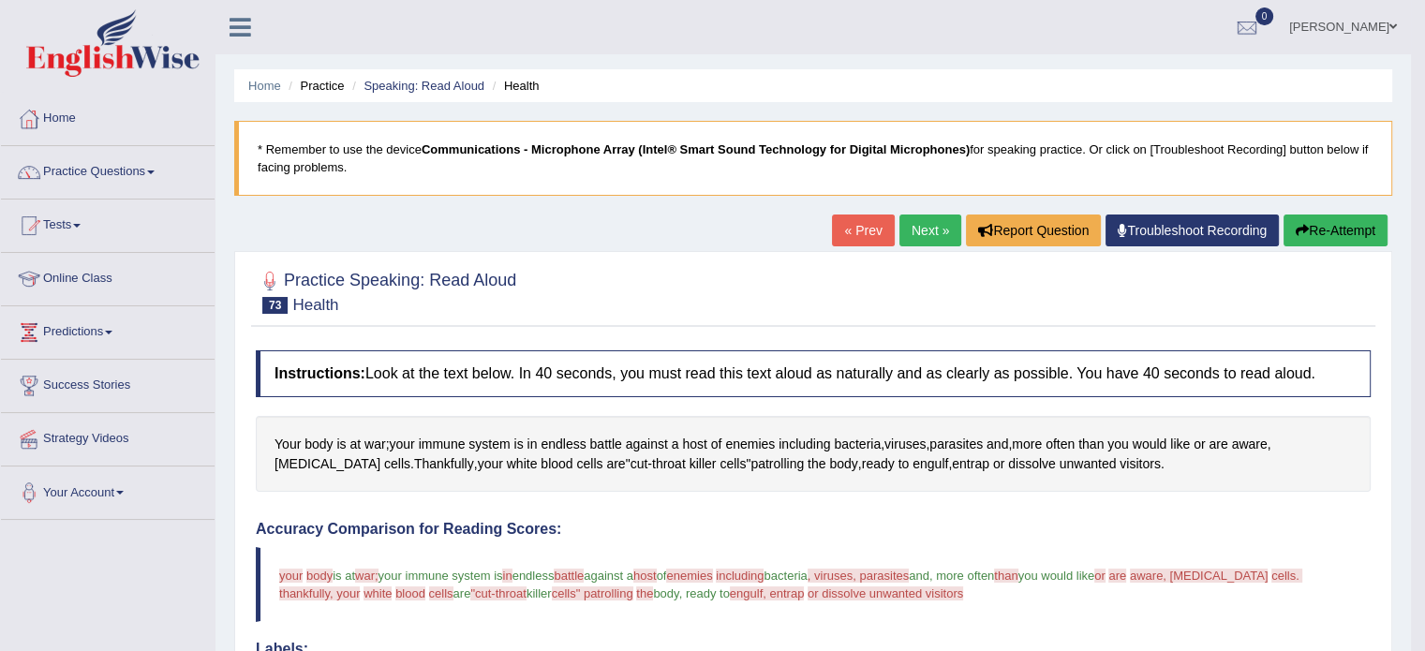
click at [918, 233] on link "Next »" at bounding box center [930, 230] width 62 height 32
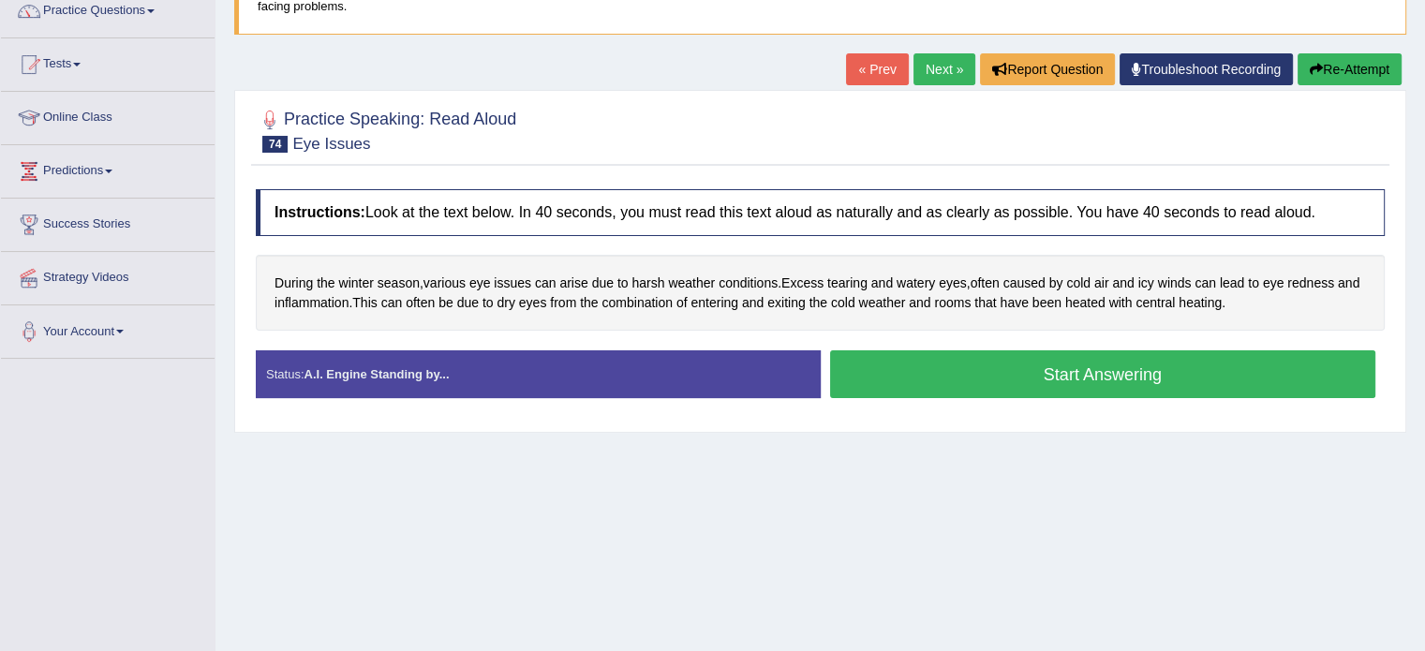
scroll to position [163, 0]
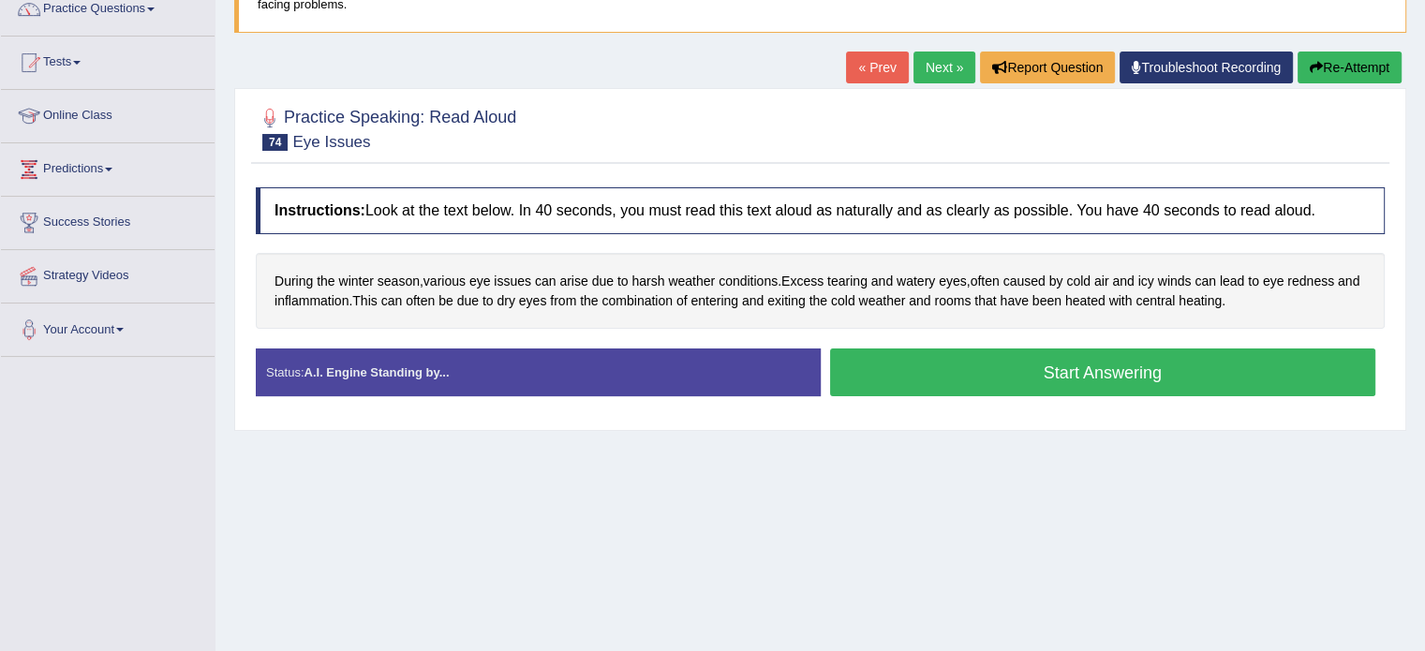
click at [1063, 376] on button "Start Answering" at bounding box center [1103, 372] width 546 height 48
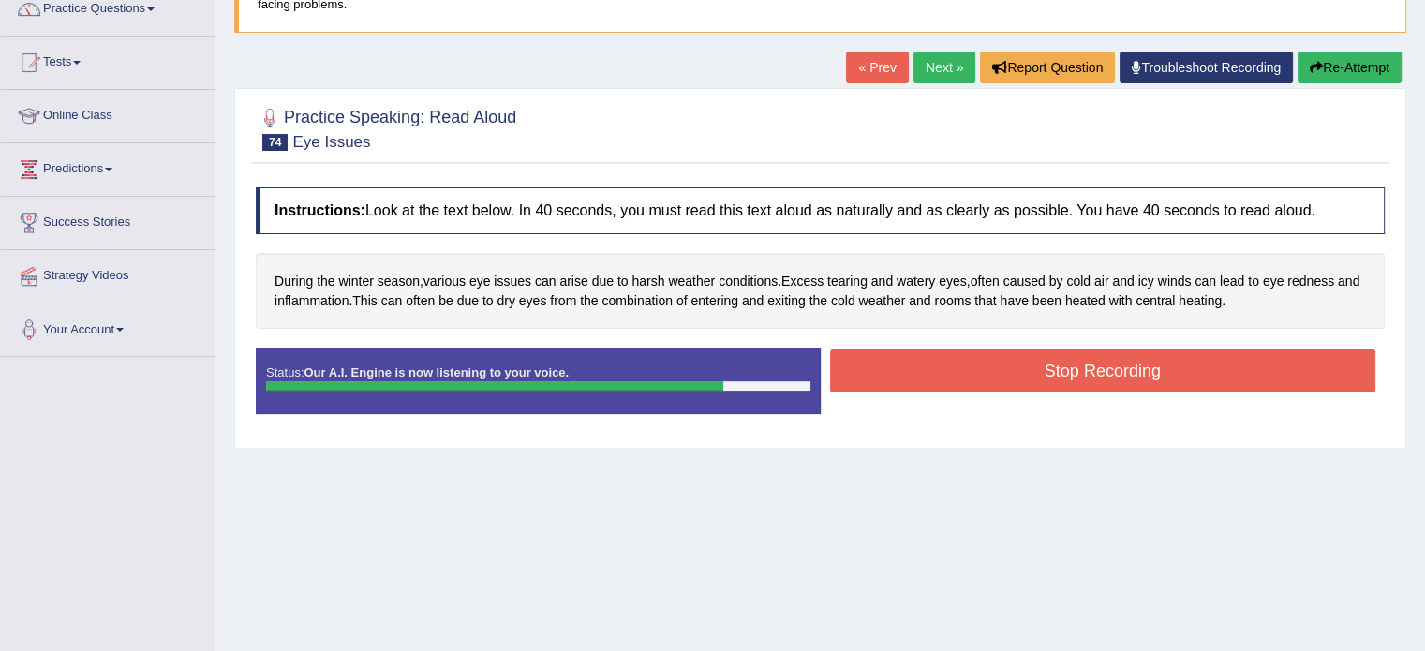
click at [1154, 356] on button "Stop Recording" at bounding box center [1103, 370] width 546 height 43
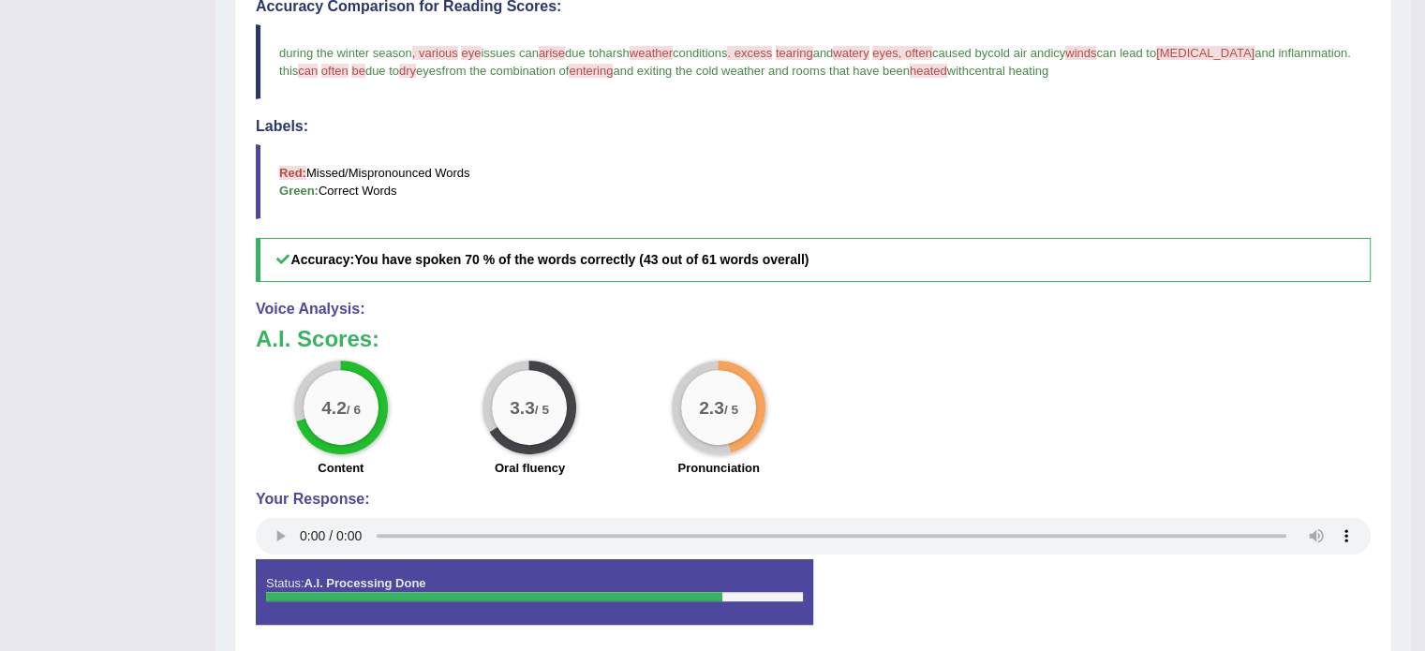
scroll to position [0, 0]
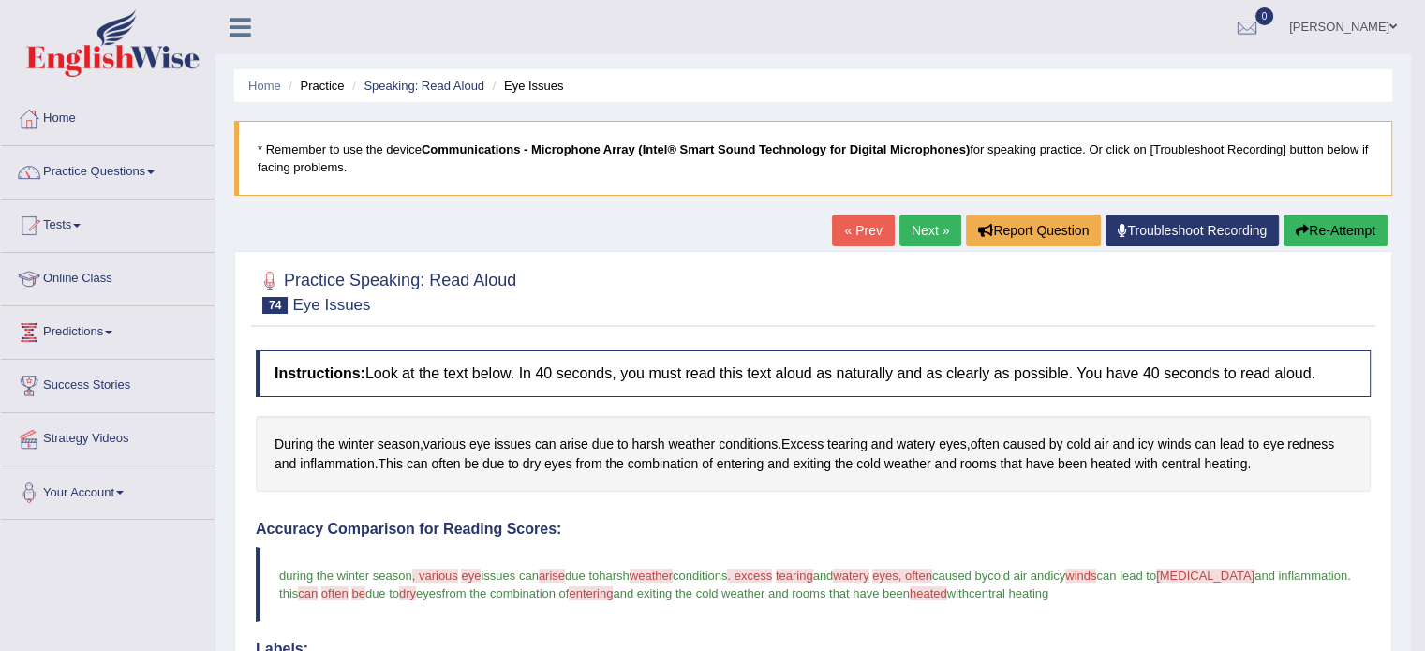
click at [1320, 235] on button "Re-Attempt" at bounding box center [1335, 230] width 104 height 32
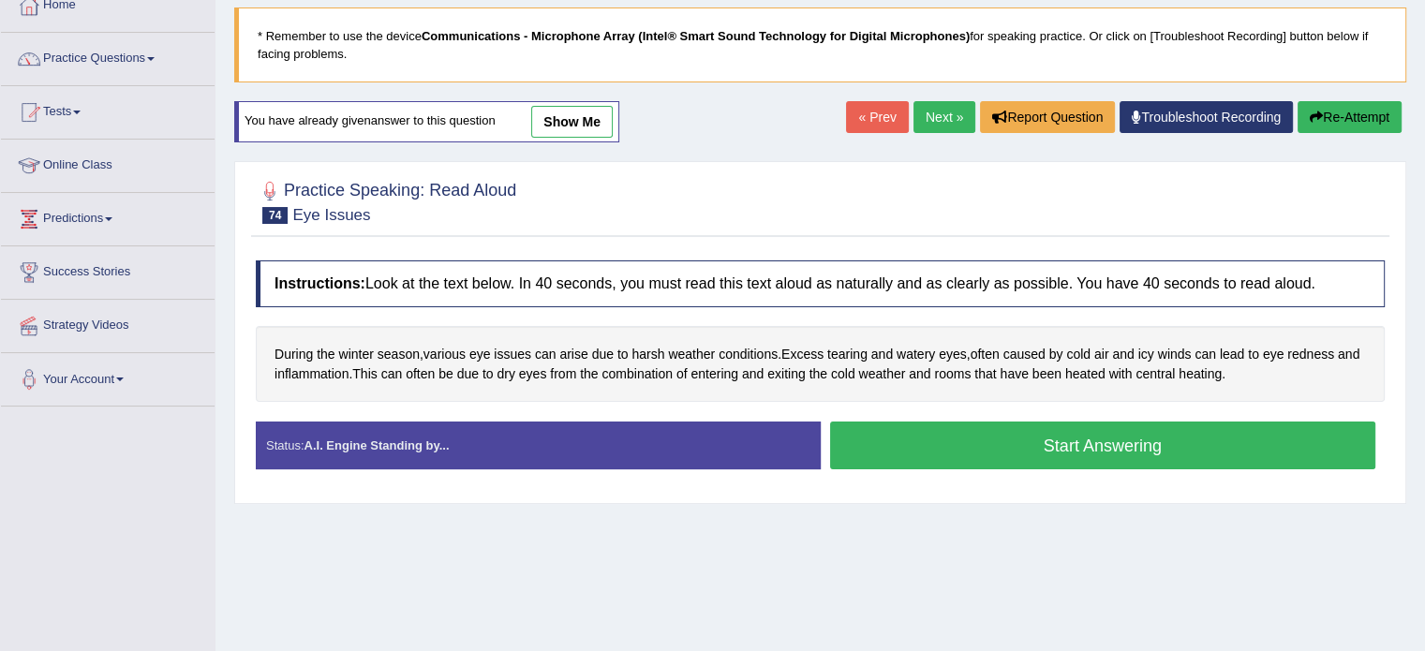
scroll to position [116, 0]
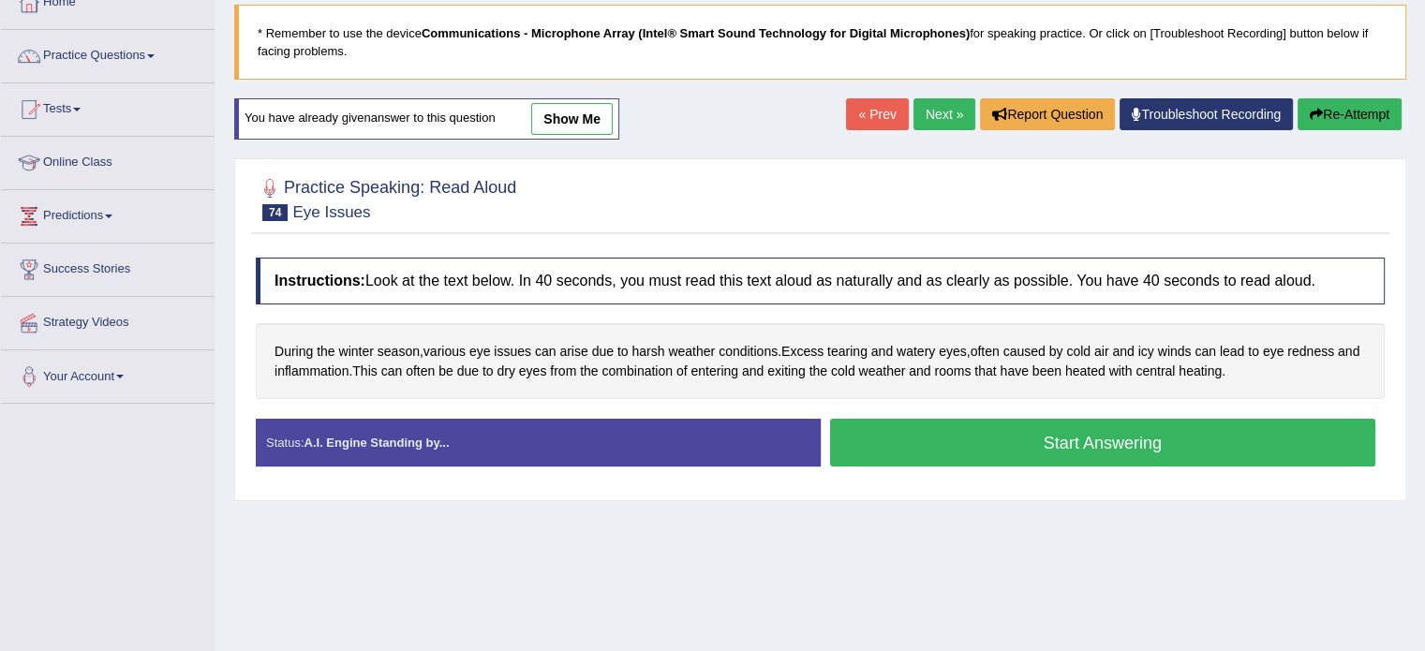
click at [1248, 442] on button "Start Answering" at bounding box center [1103, 443] width 546 height 48
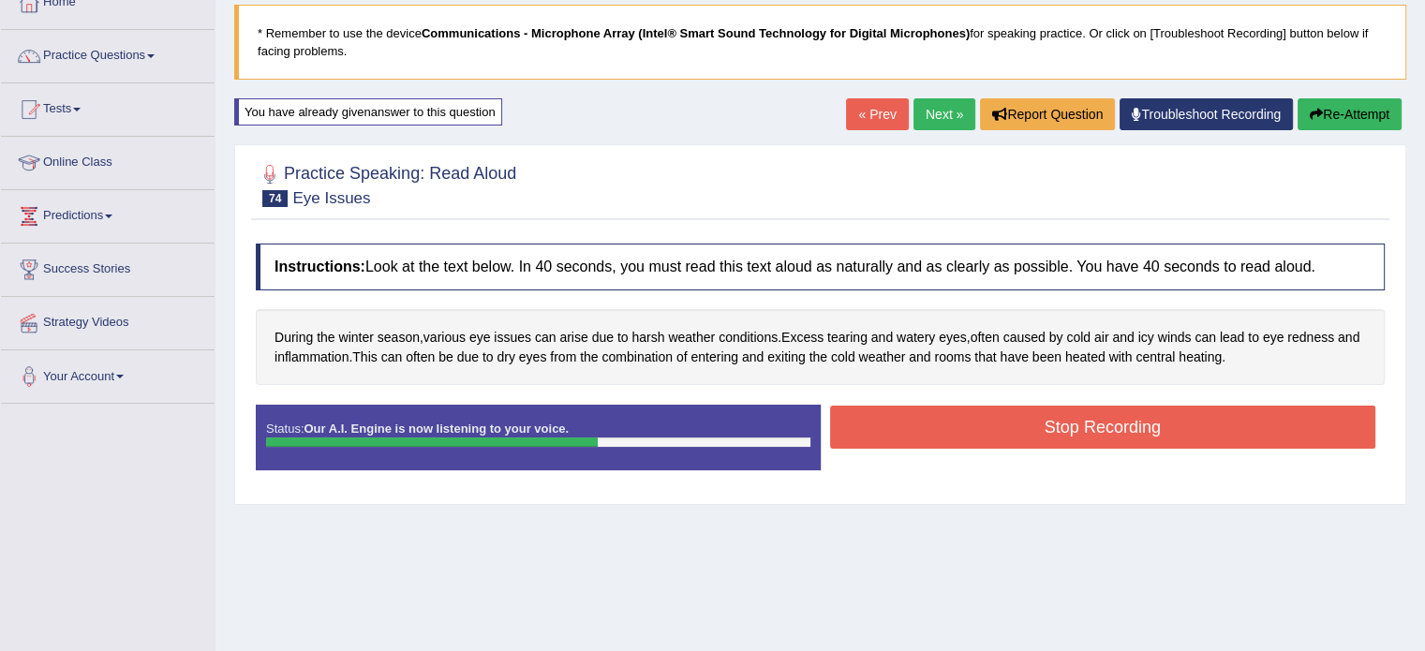
click at [1193, 420] on button "Stop Recording" at bounding box center [1103, 427] width 546 height 43
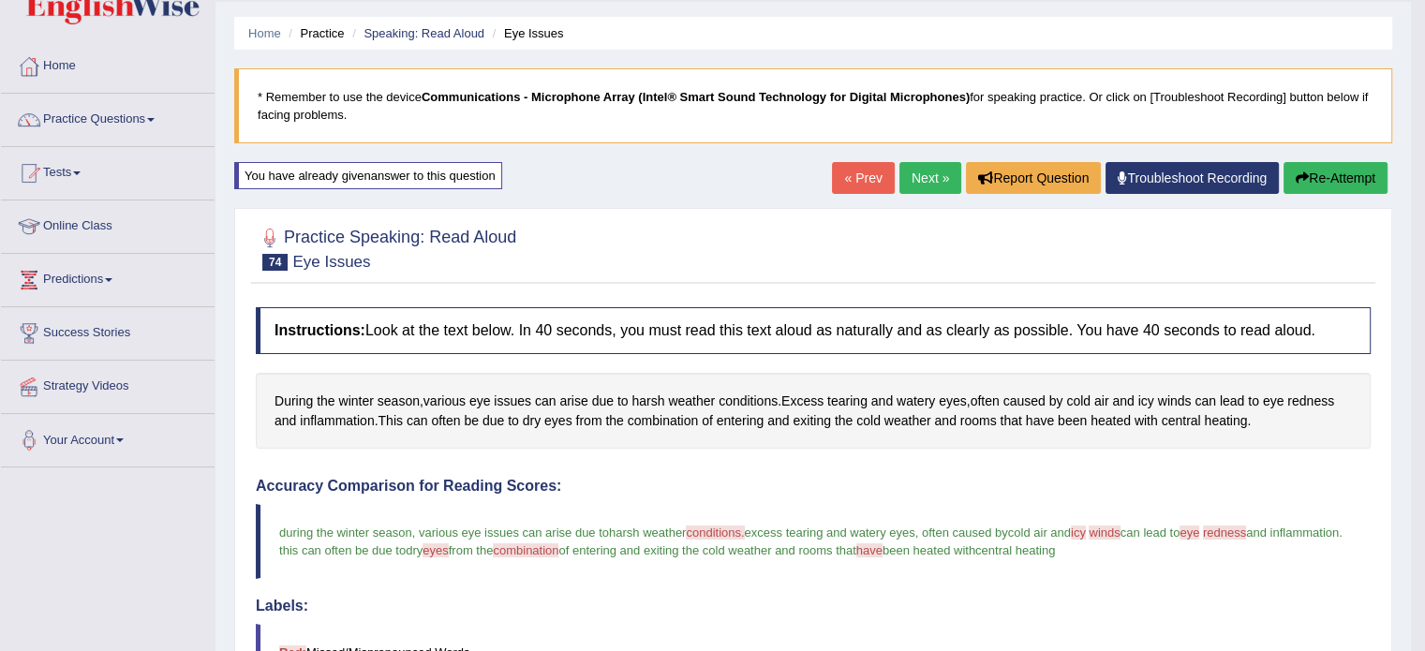
scroll to position [52, 0]
click at [1315, 186] on button "Re-Attempt" at bounding box center [1335, 179] width 104 height 32
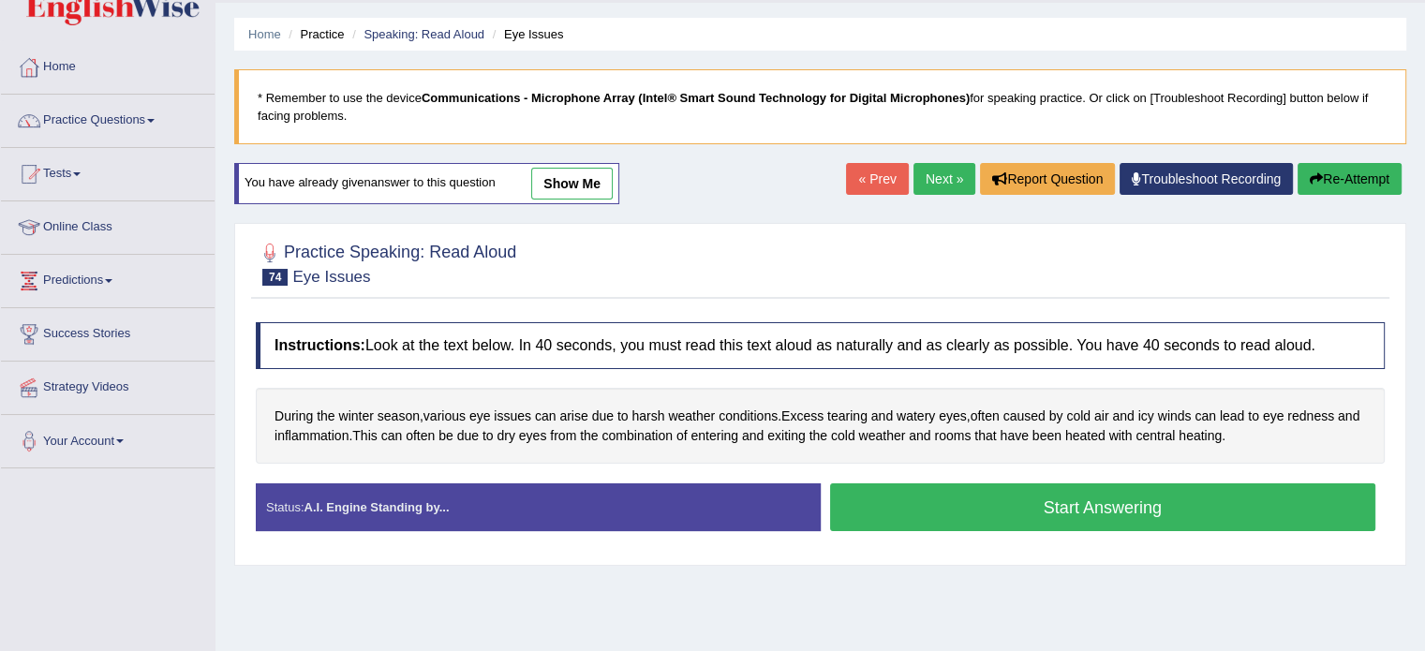
click at [990, 516] on button "Start Answering" at bounding box center [1103, 507] width 546 height 48
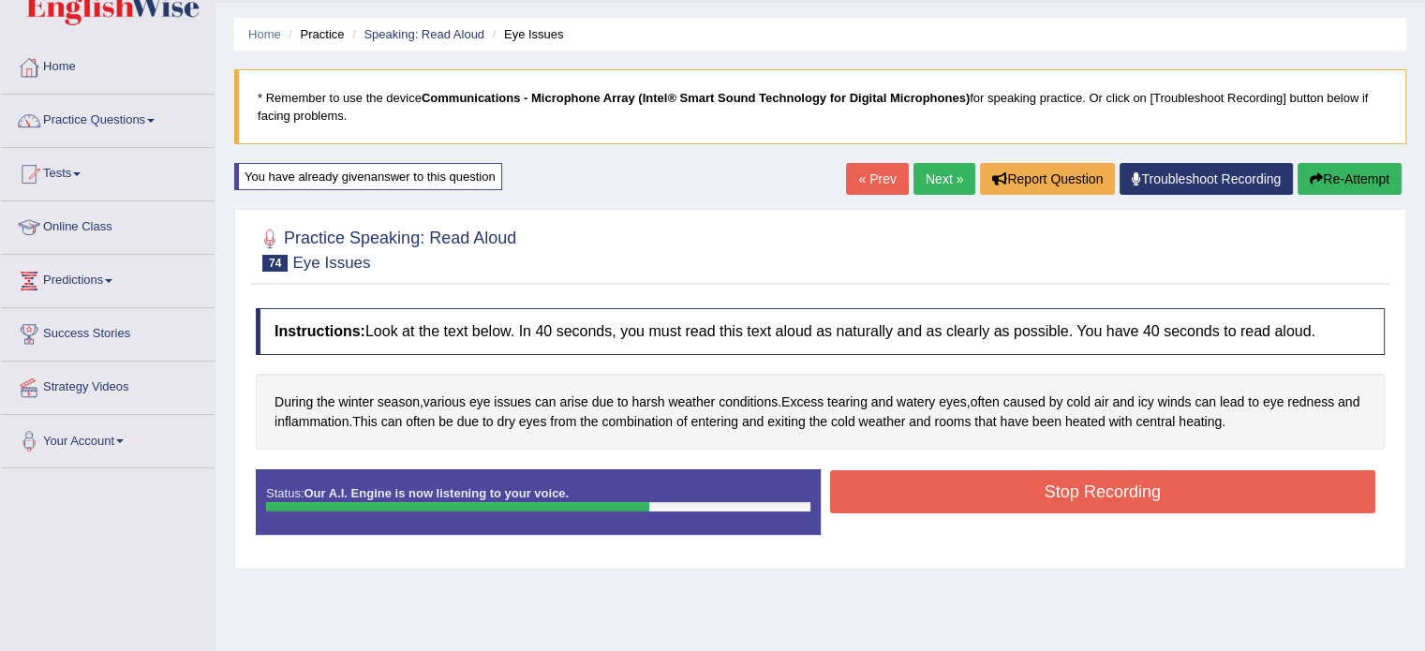
click at [963, 491] on button "Stop Recording" at bounding box center [1103, 491] width 546 height 43
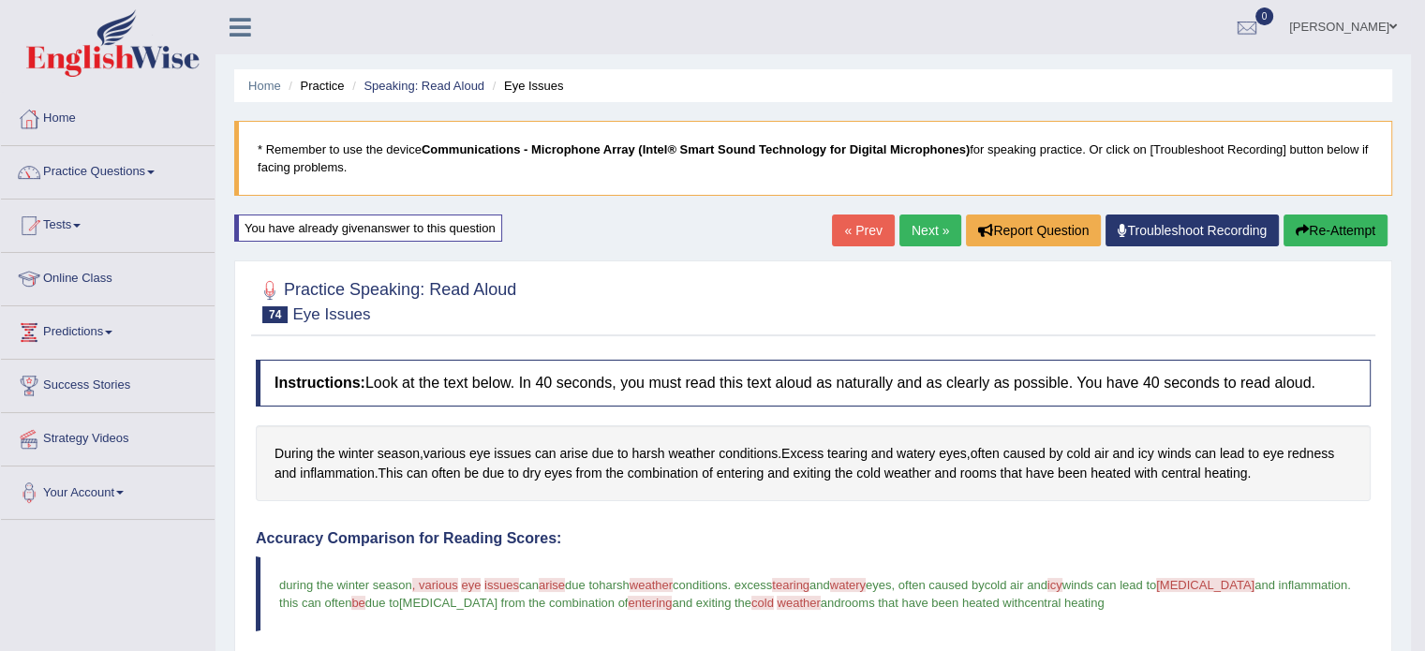
click at [934, 224] on link "Next »" at bounding box center [930, 230] width 62 height 32
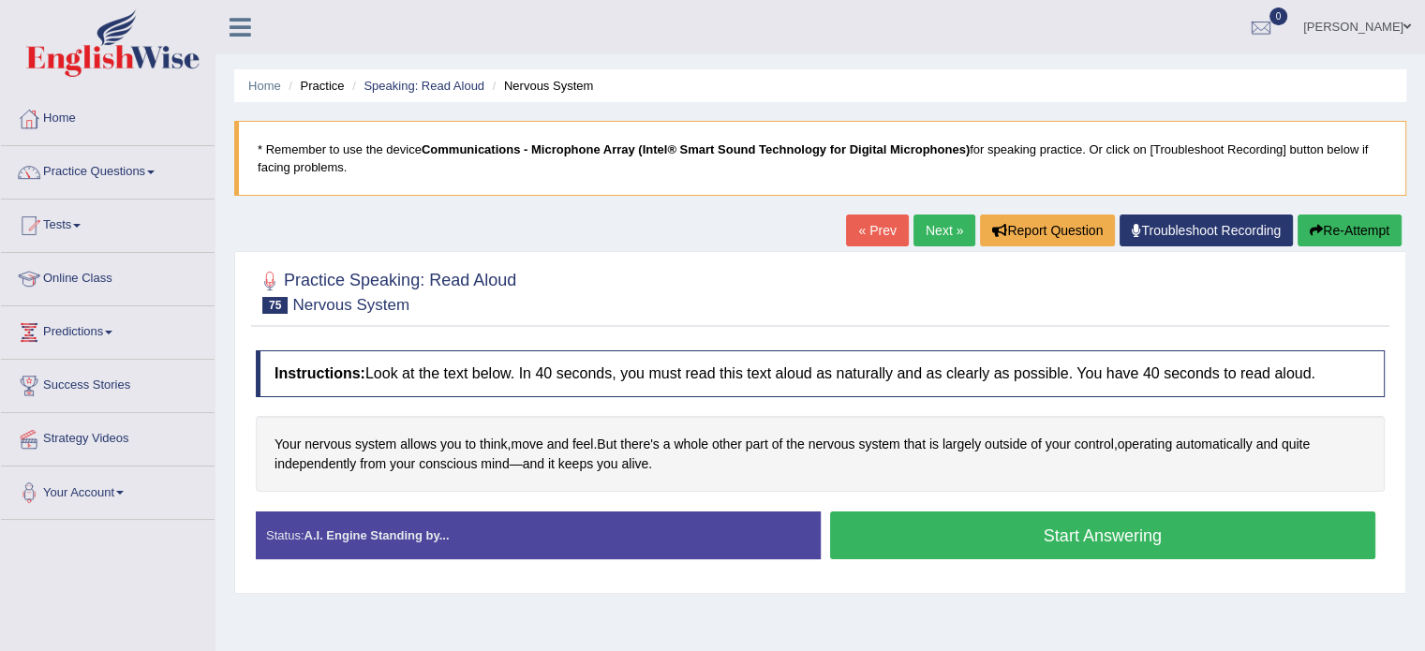
click at [1046, 529] on button "Start Answering" at bounding box center [1103, 535] width 546 height 48
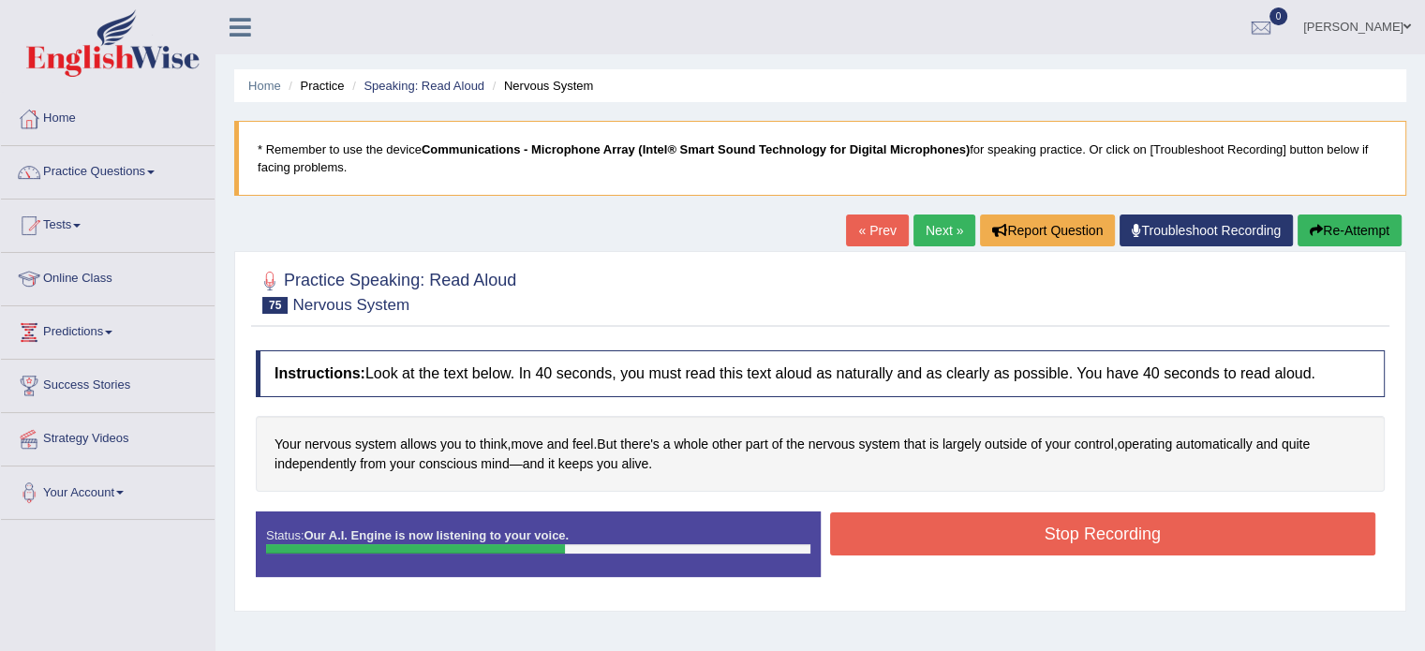
click at [1263, 534] on button "Stop Recording" at bounding box center [1103, 533] width 546 height 43
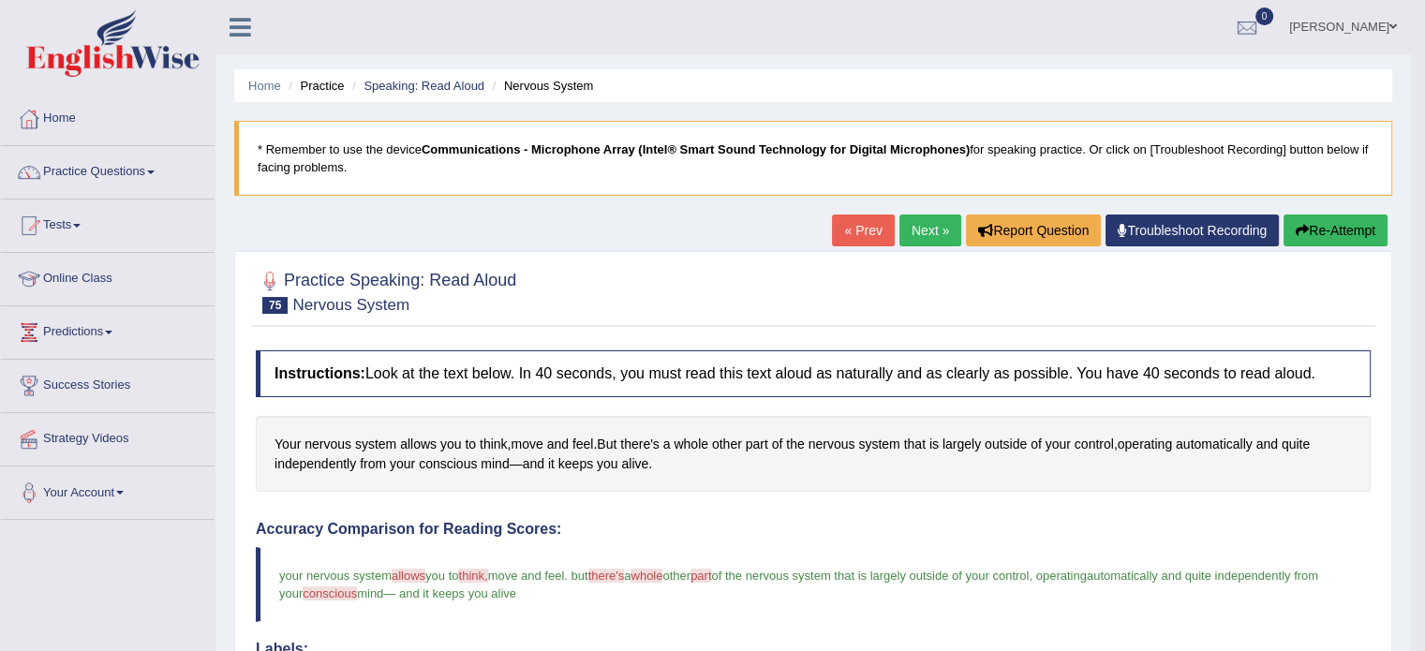
click at [1333, 231] on button "Re-Attempt" at bounding box center [1335, 230] width 104 height 32
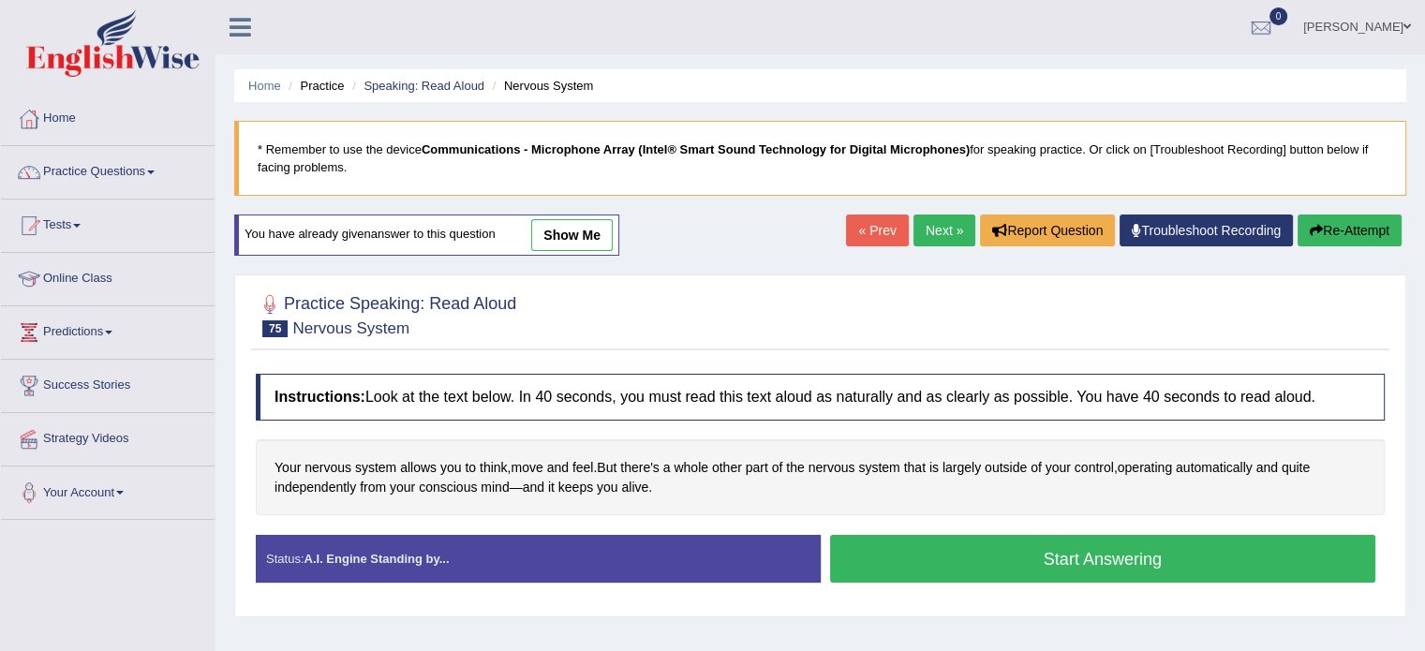
click at [1248, 564] on button "Start Answering" at bounding box center [1103, 559] width 546 height 48
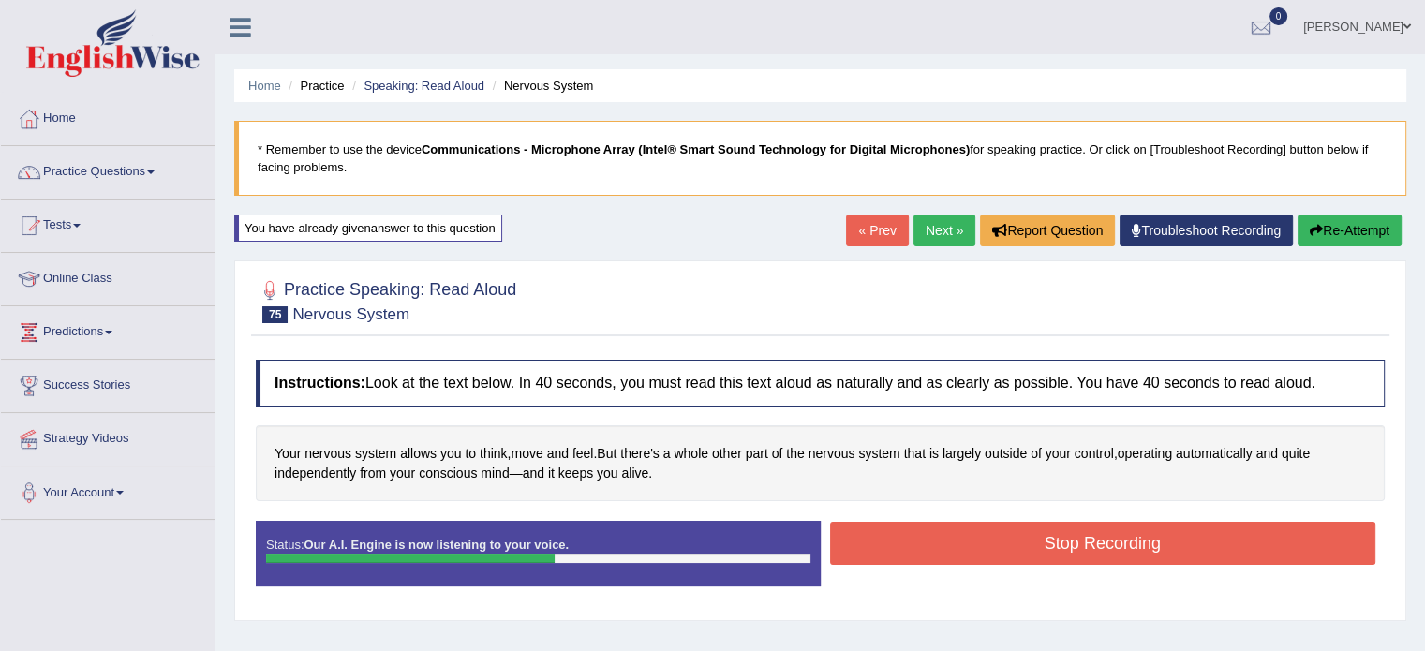
click at [1210, 544] on button "Stop Recording" at bounding box center [1103, 543] width 546 height 43
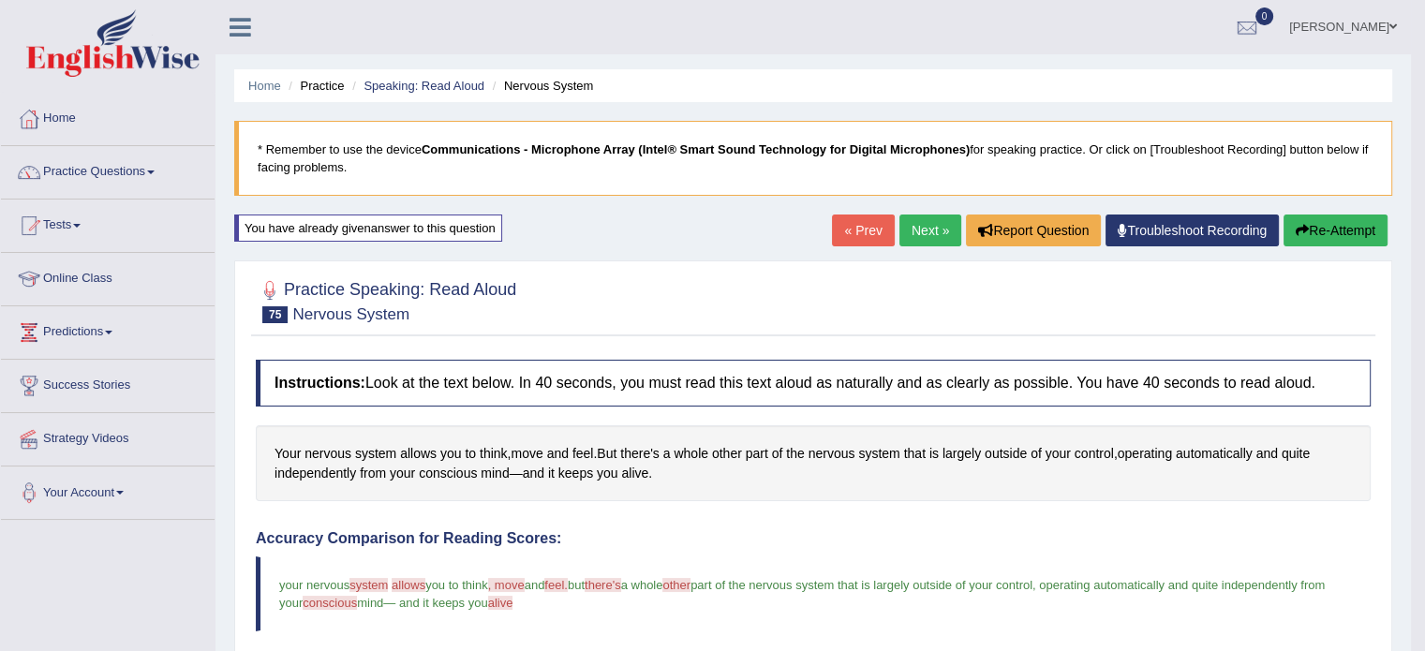
click at [929, 244] on link "Next »" at bounding box center [930, 230] width 62 height 32
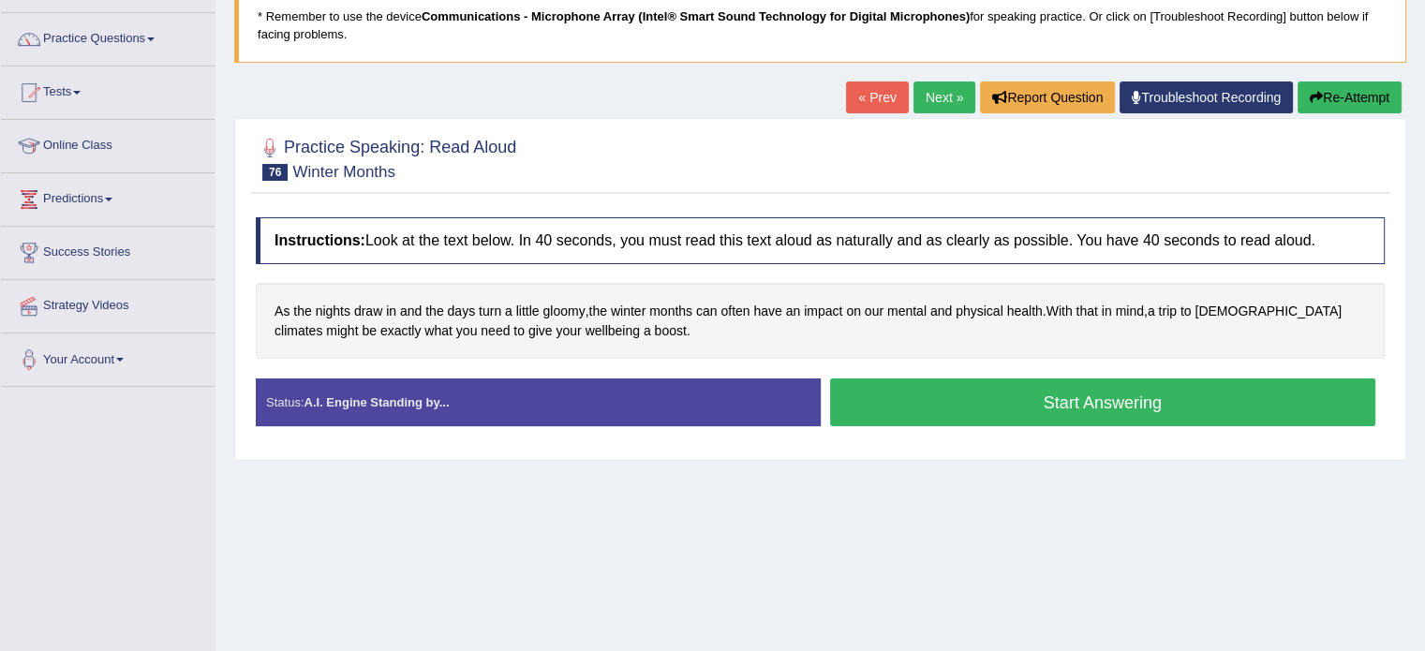
scroll to position [134, 0]
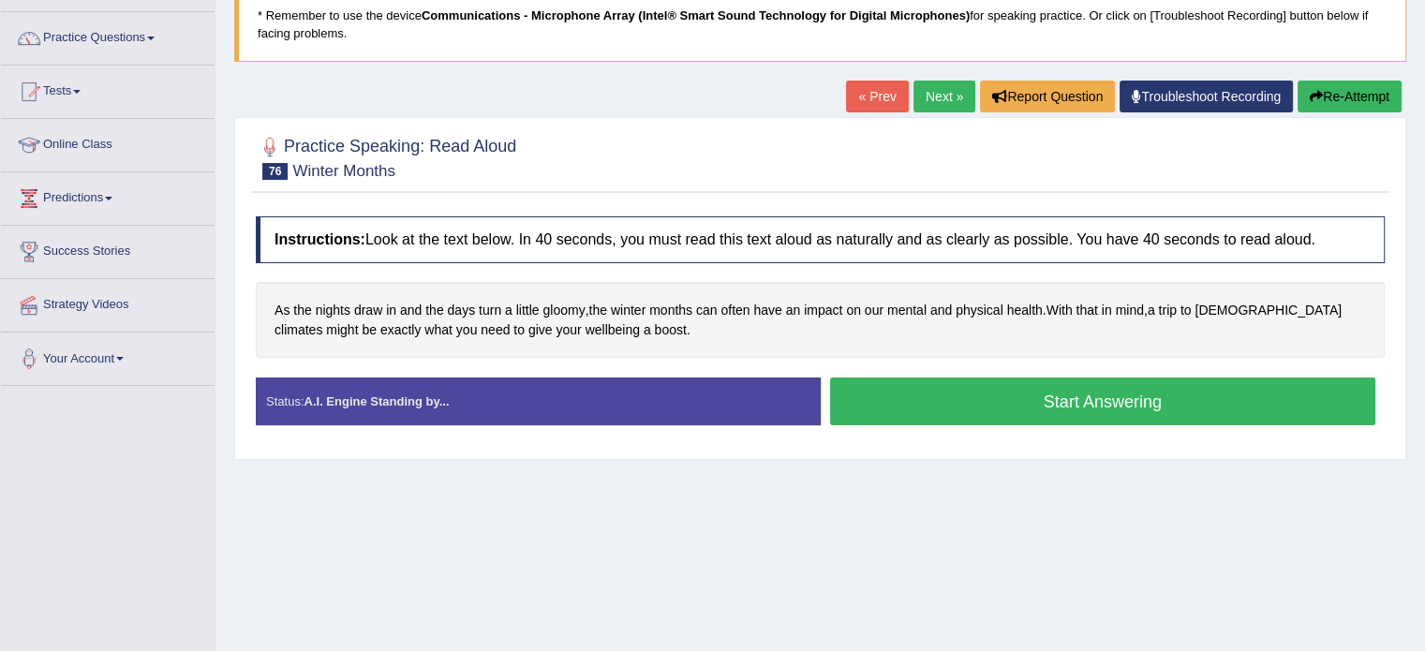
click at [1229, 301] on span "sunnier" at bounding box center [1267, 311] width 147 height 20
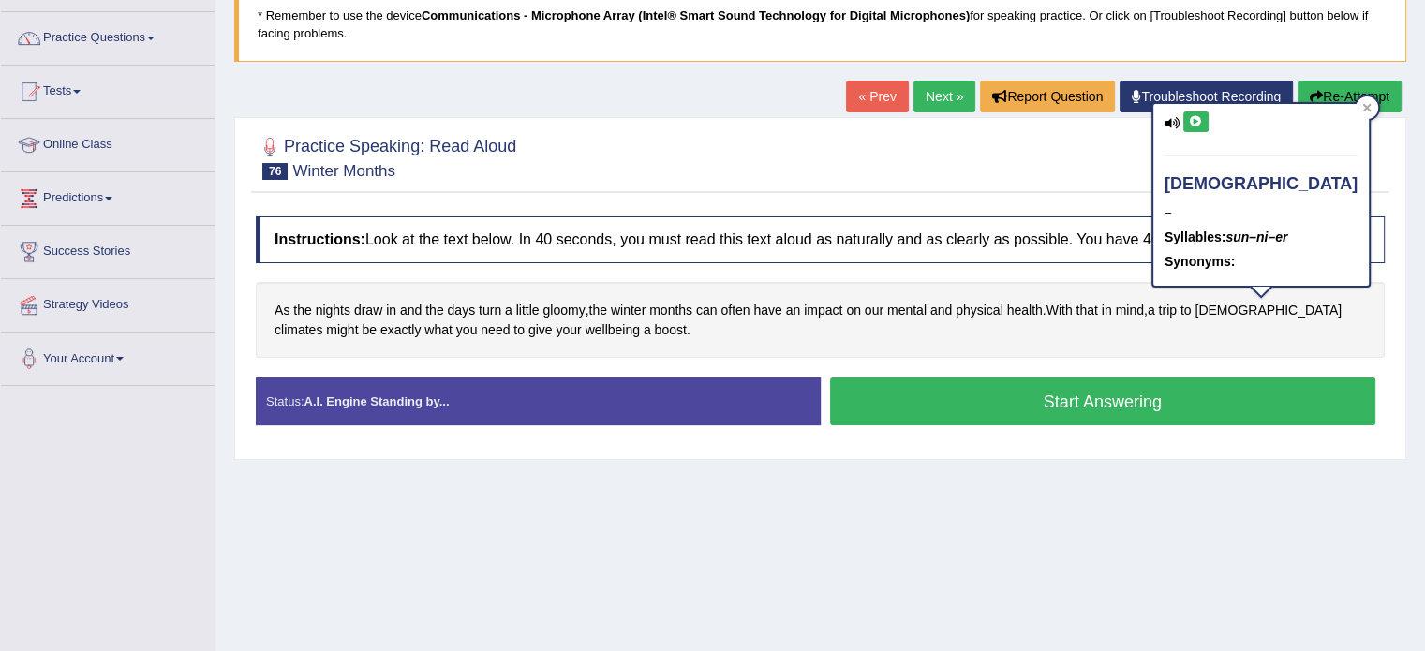
click at [1192, 120] on icon at bounding box center [1196, 121] width 14 height 11
click at [1363, 108] on icon at bounding box center [1367, 108] width 8 height 8
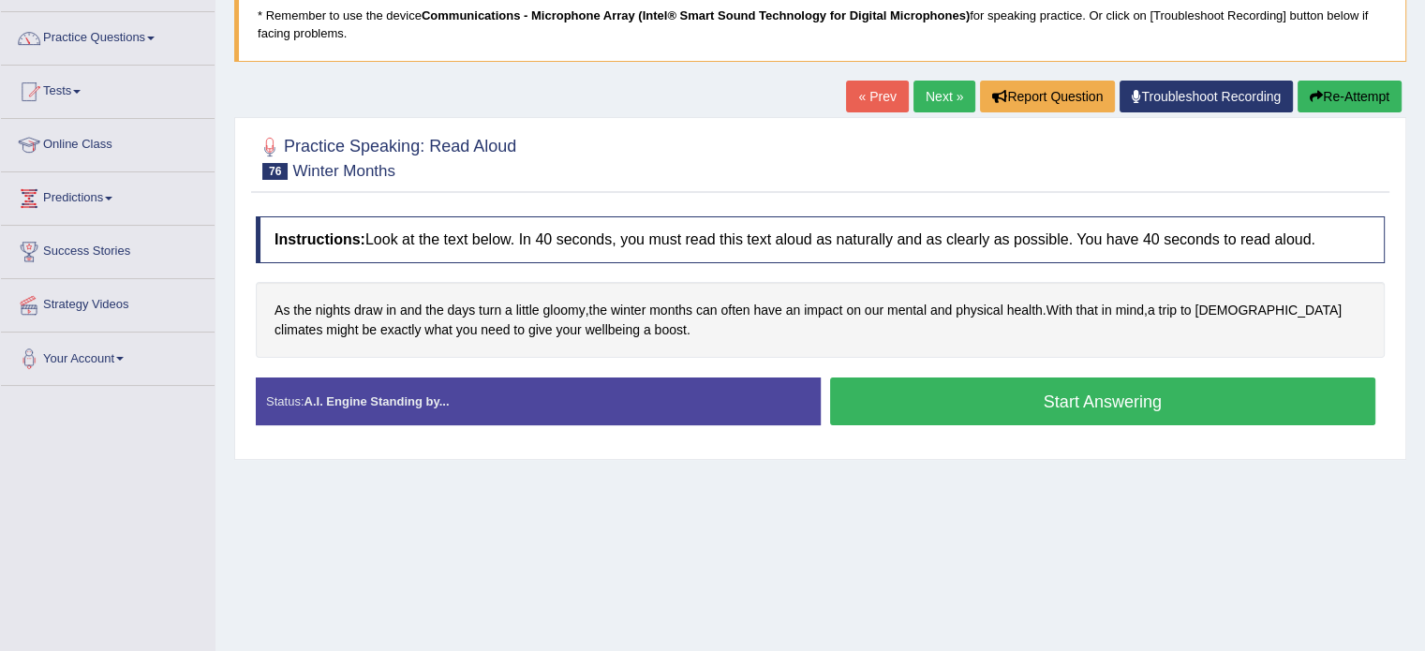
click at [1264, 403] on button "Start Answering" at bounding box center [1103, 401] width 546 height 48
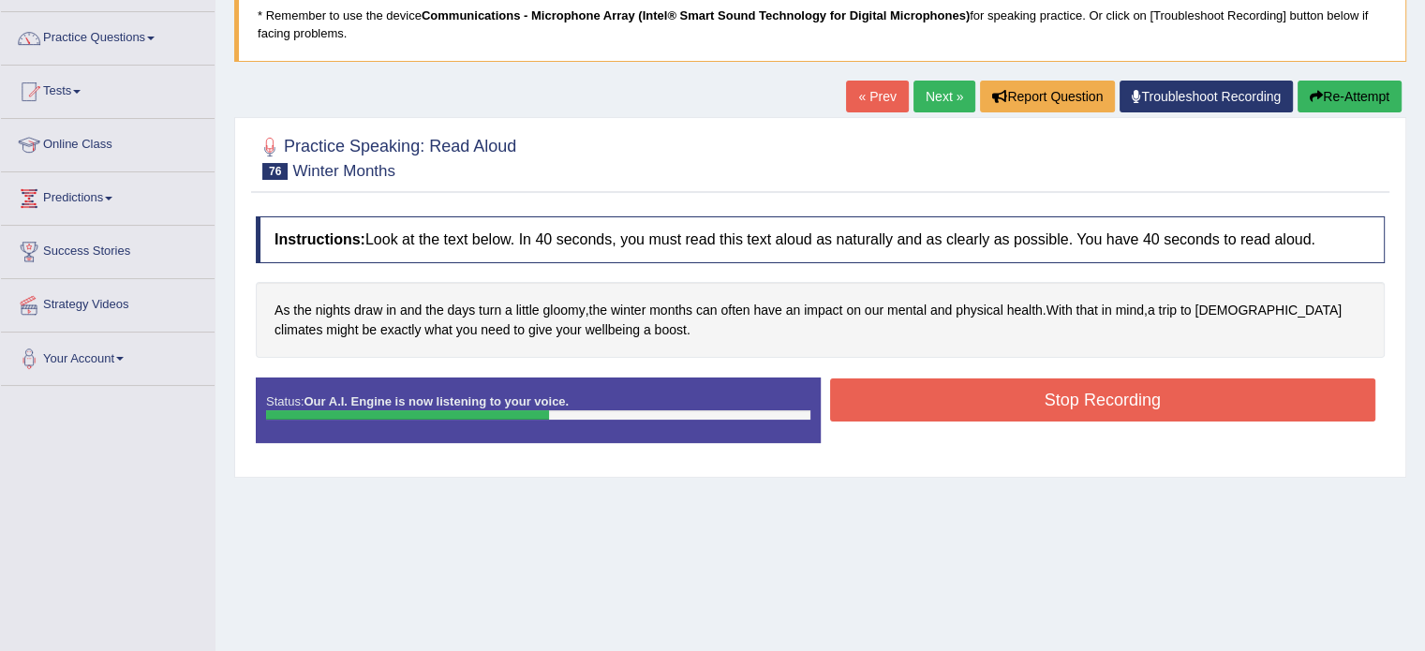
click at [1267, 394] on button "Stop Recording" at bounding box center [1103, 399] width 546 height 43
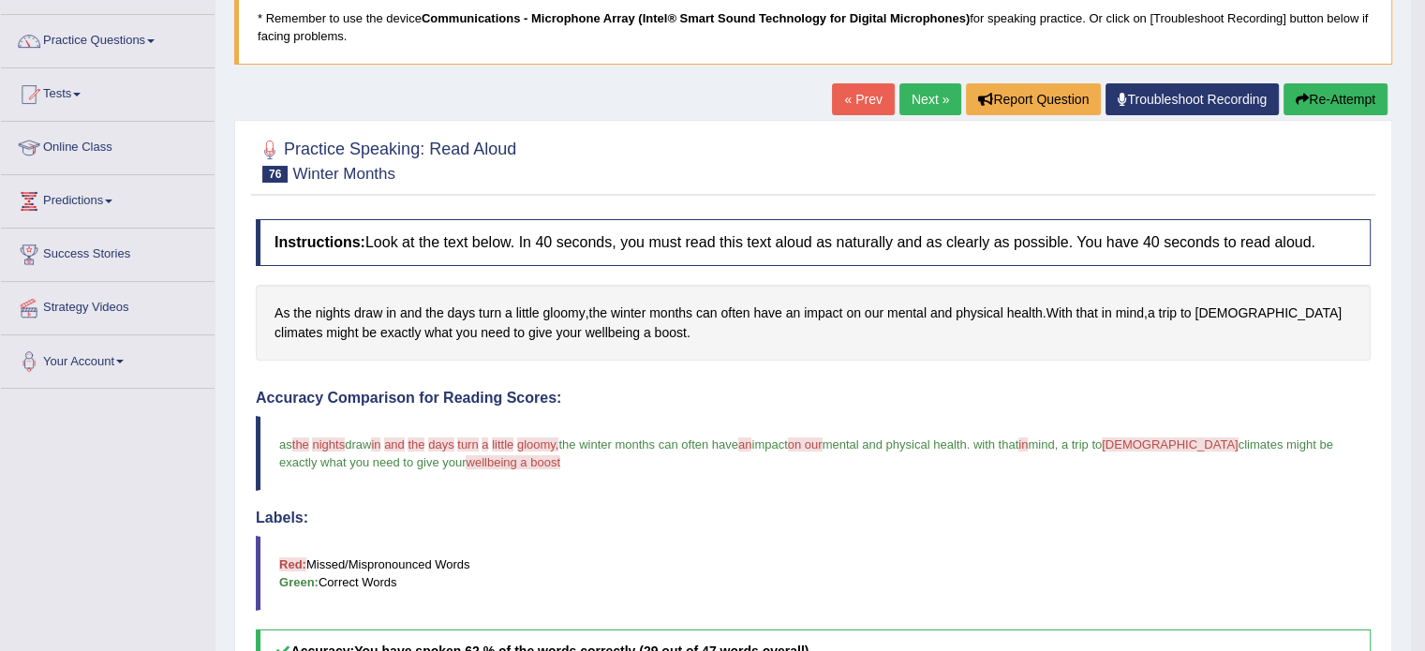
scroll to position [0, 0]
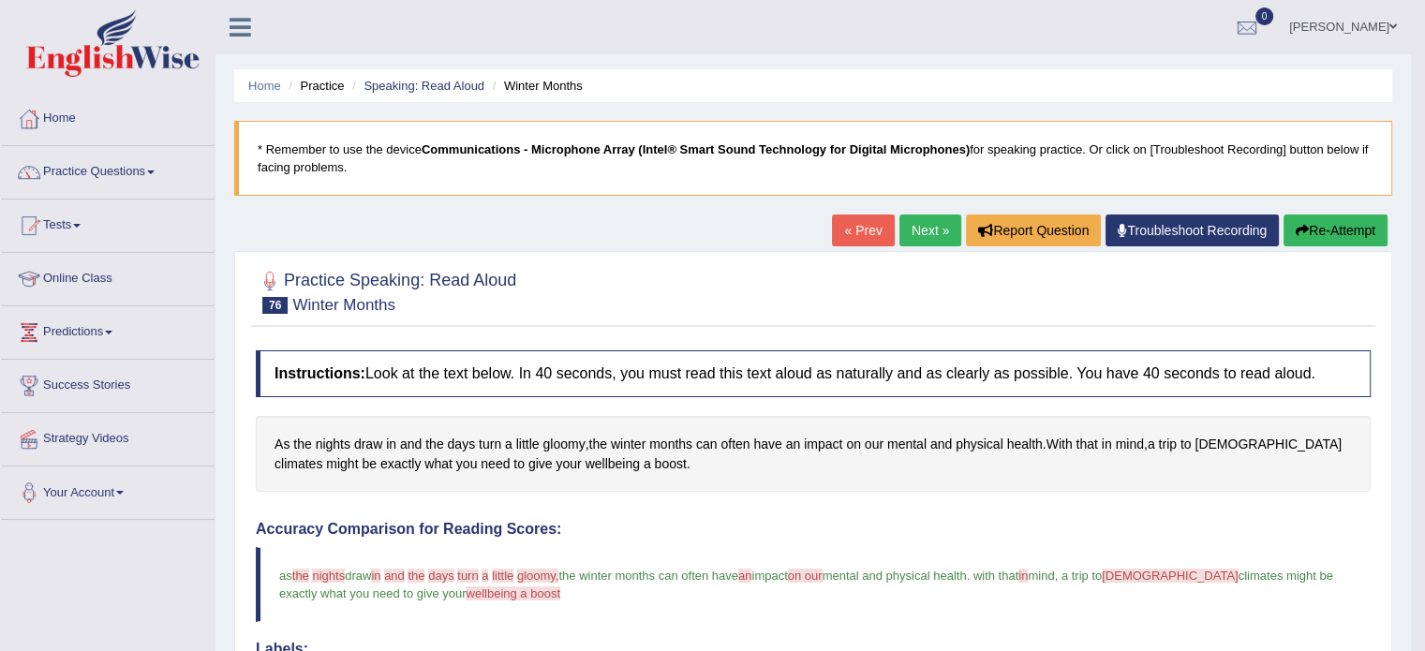
click at [930, 240] on link "Next »" at bounding box center [930, 230] width 62 height 32
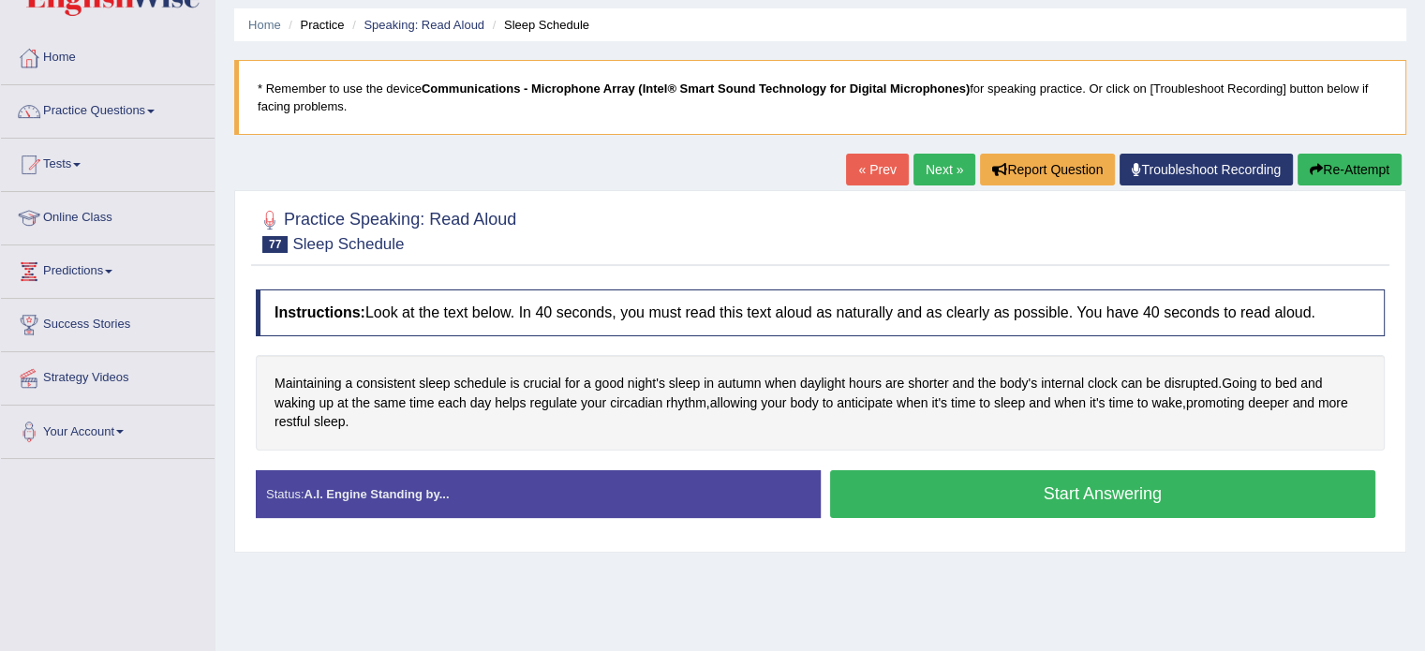
scroll to position [74, 0]
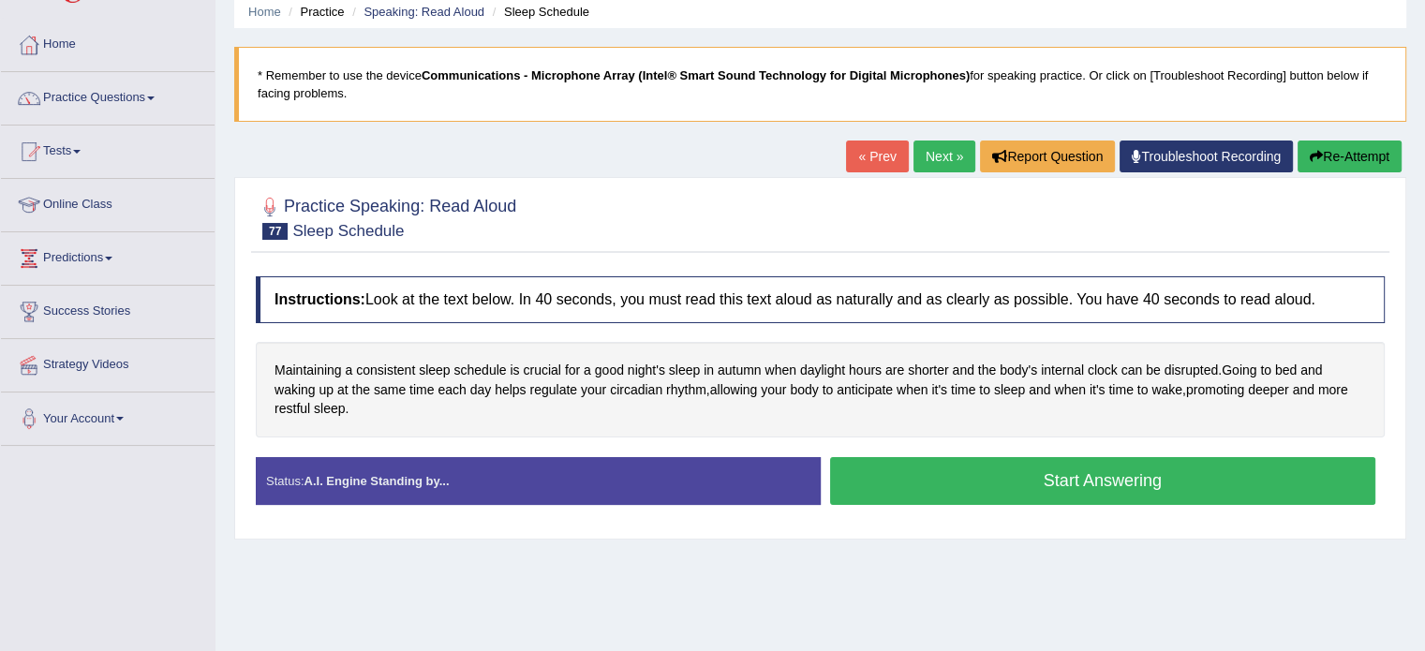
click at [1261, 482] on button "Start Answering" at bounding box center [1103, 481] width 546 height 48
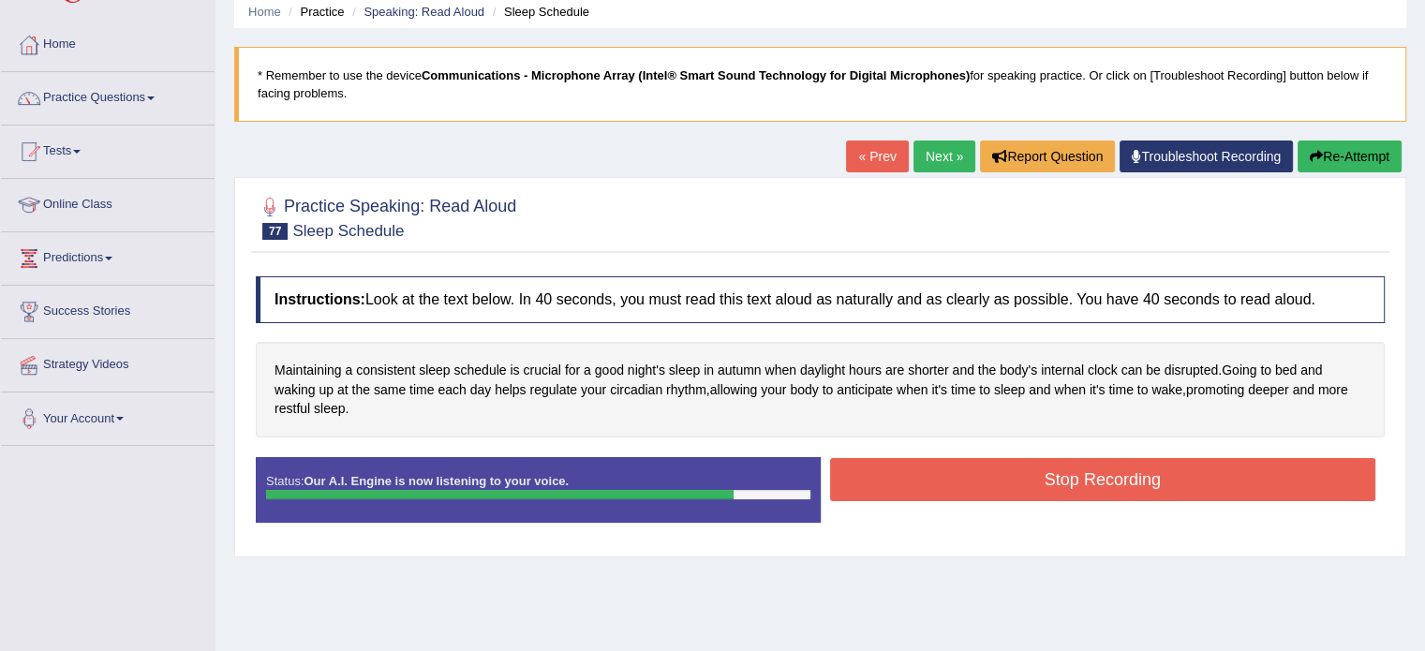
click at [1218, 485] on button "Stop Recording" at bounding box center [1103, 479] width 546 height 43
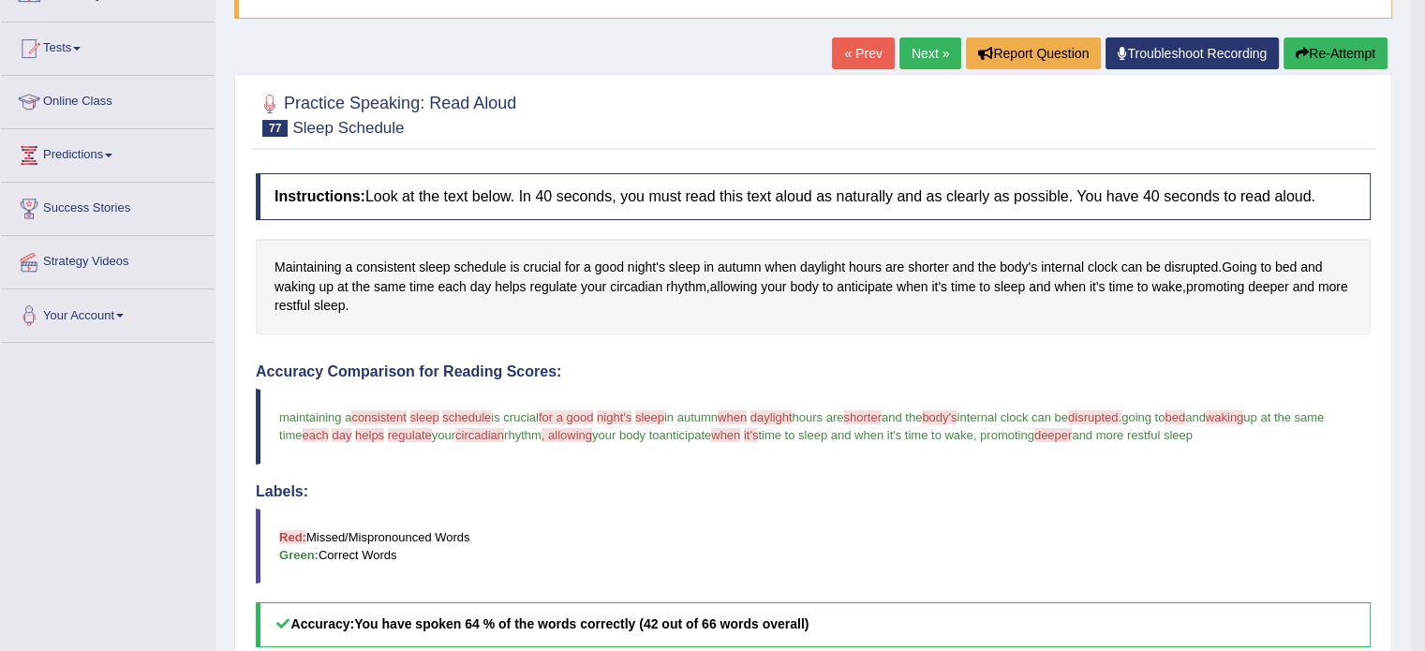
scroll to position [0, 0]
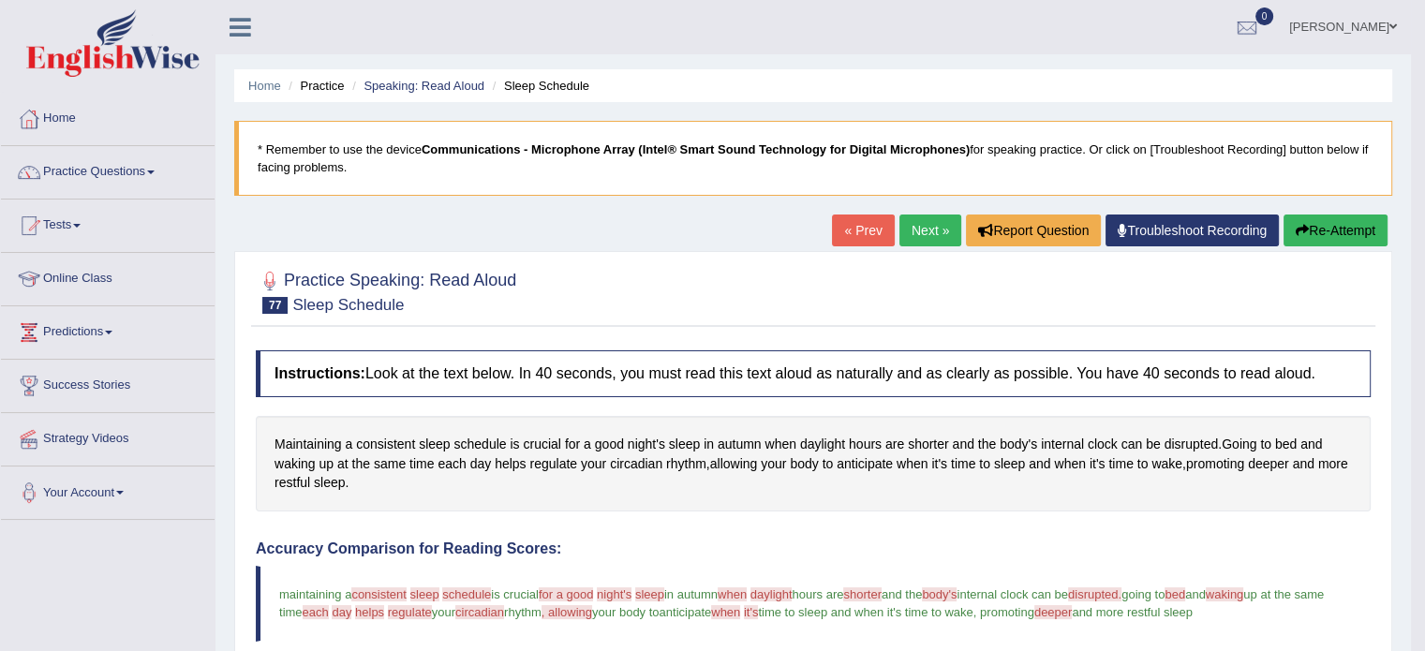
click at [913, 237] on link "Next »" at bounding box center [930, 230] width 62 height 32
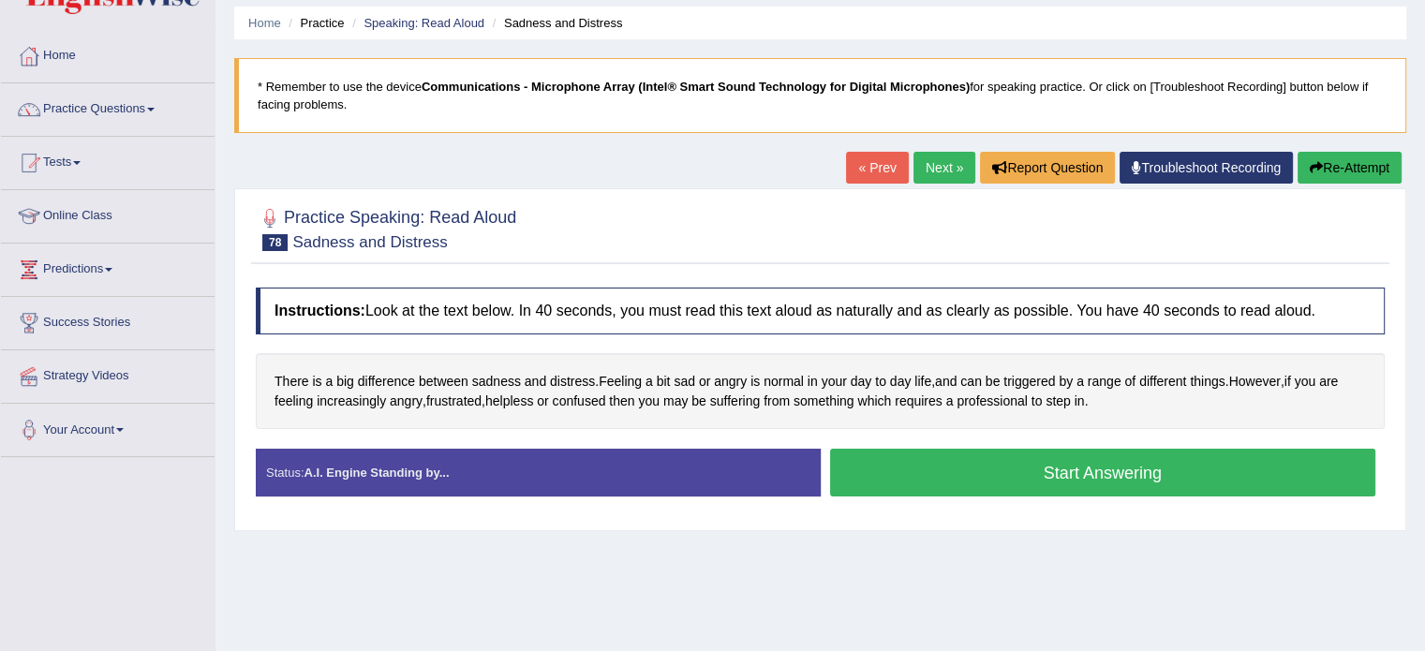
scroll to position [73, 0]
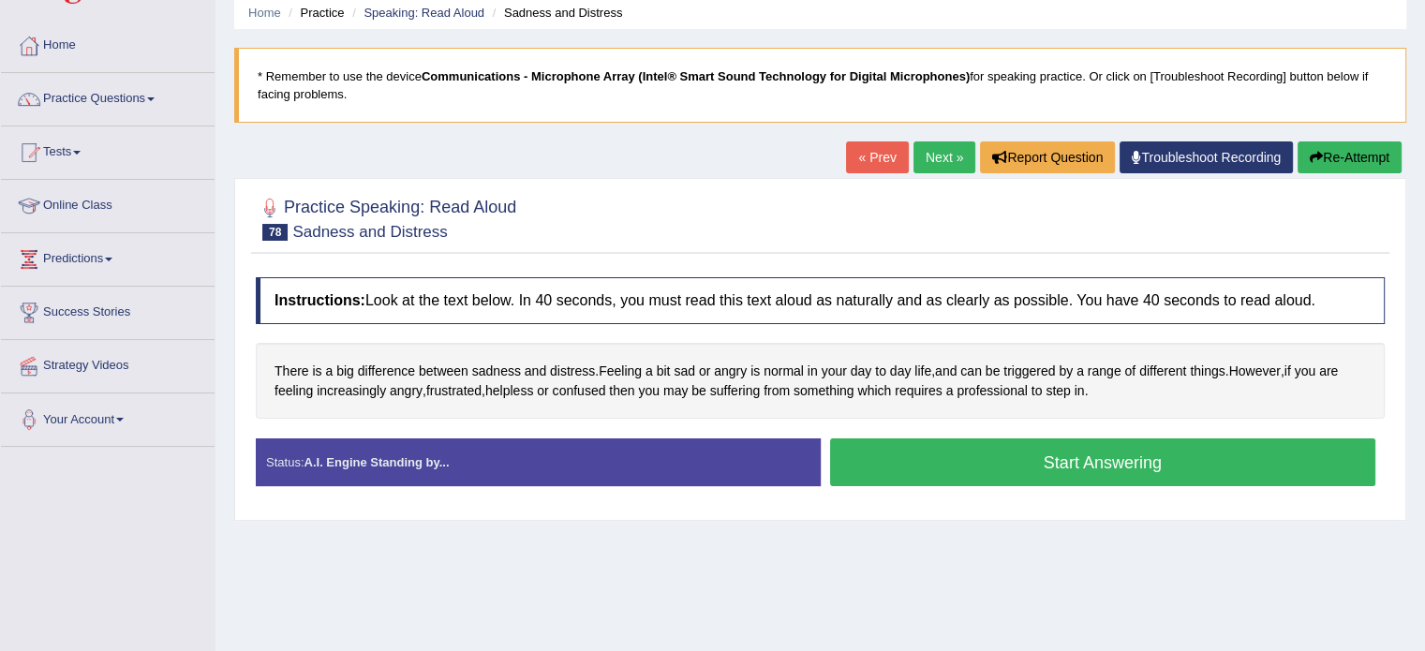
click at [1250, 478] on button "Start Answering" at bounding box center [1103, 462] width 546 height 48
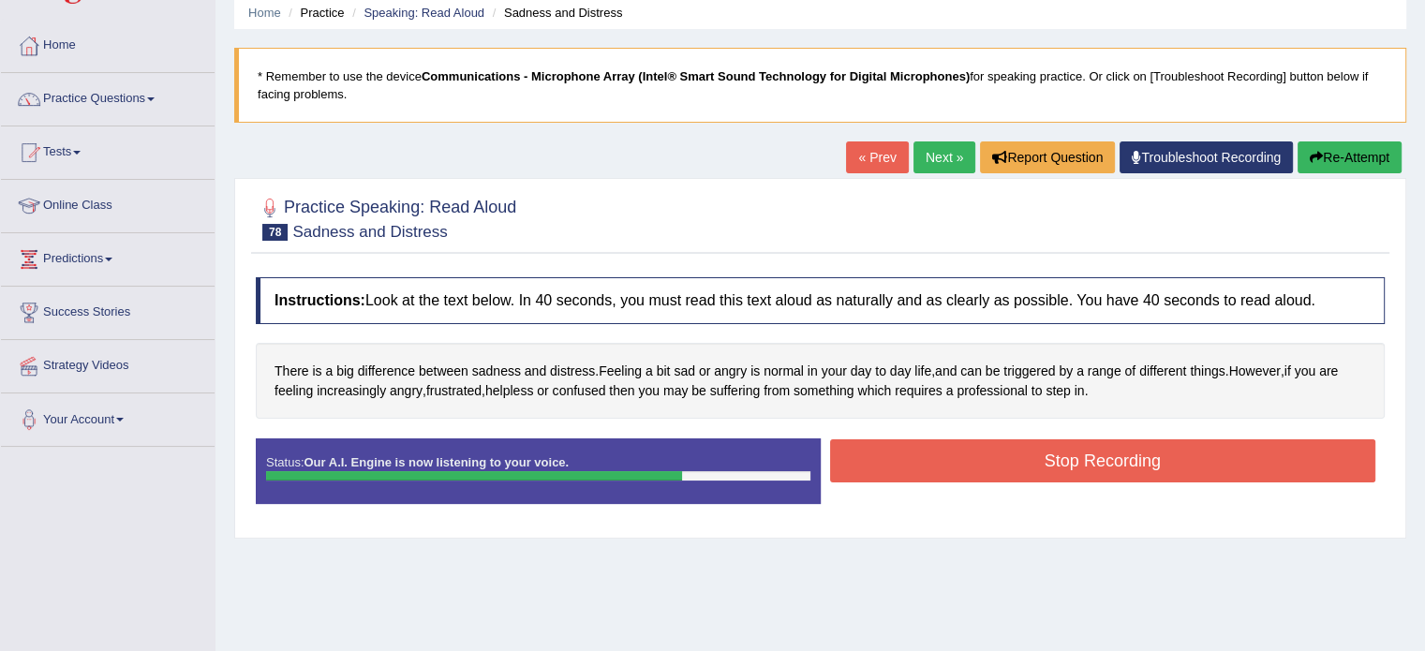
click at [1221, 469] on button "Stop Recording" at bounding box center [1103, 460] width 546 height 43
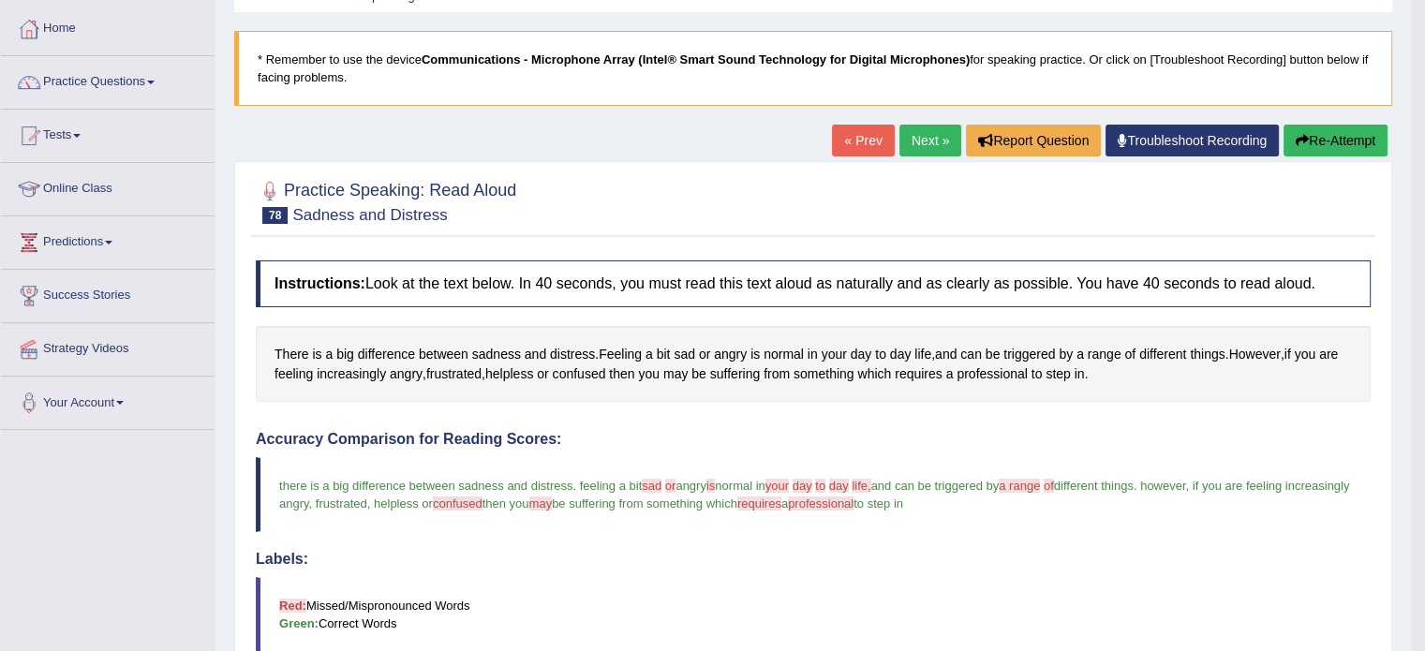
scroll to position [0, 0]
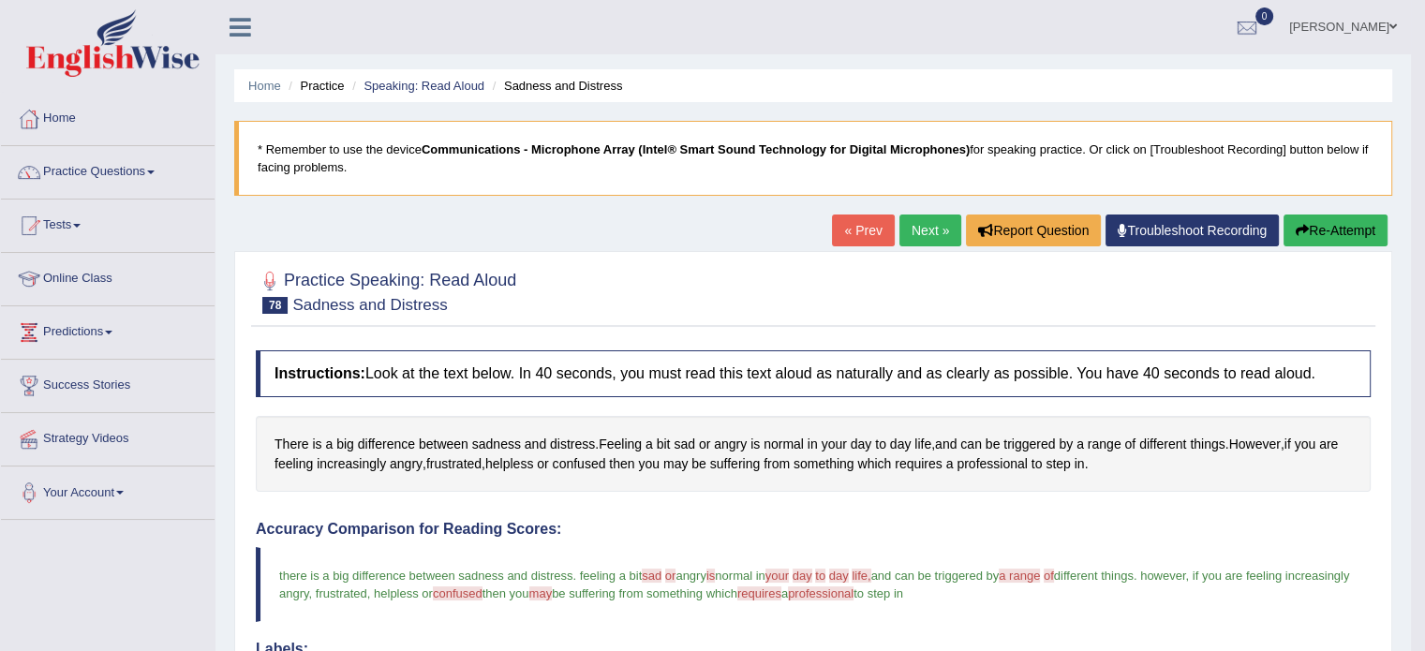
click at [1296, 510] on div "Created with Highcharts 7.1.2 Great Too slow Too fast Time Speech pace meter: 0…" at bounding box center [1096, 510] width 567 height 1
click at [1348, 237] on button "Re-Attempt" at bounding box center [1335, 230] width 104 height 32
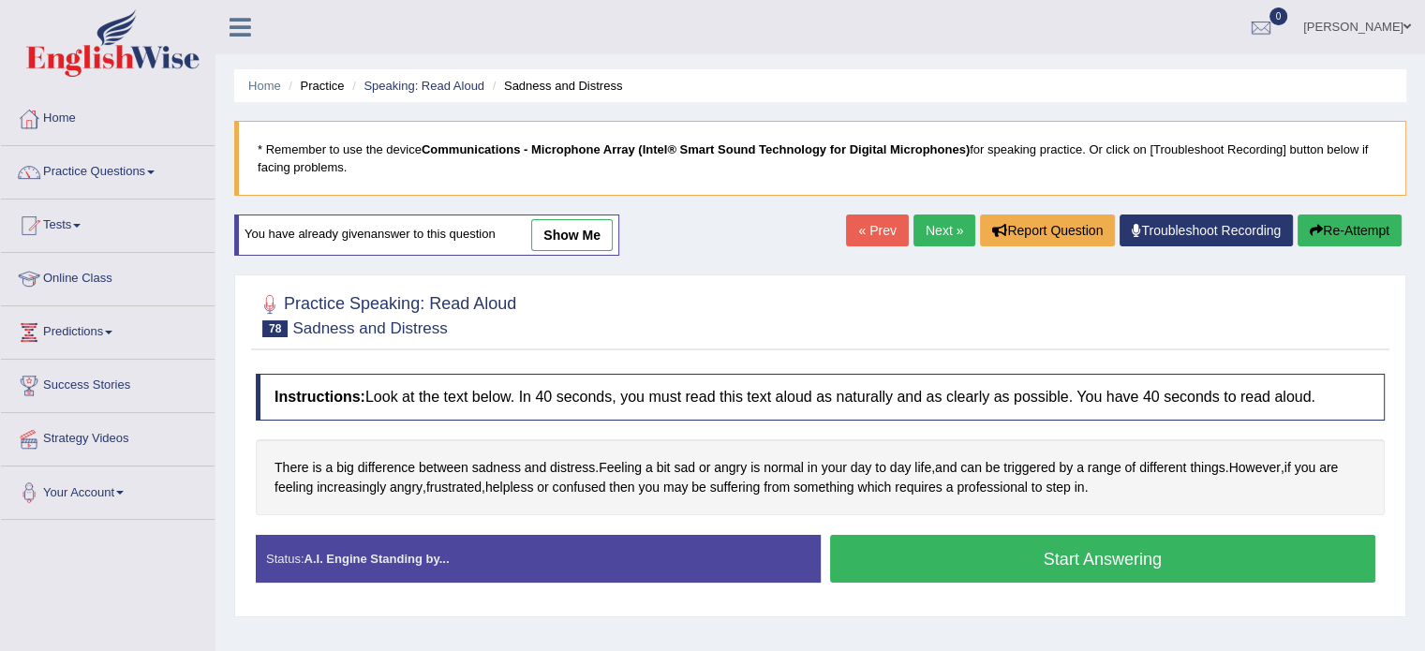
click at [1236, 570] on button "Start Answering" at bounding box center [1103, 559] width 546 height 48
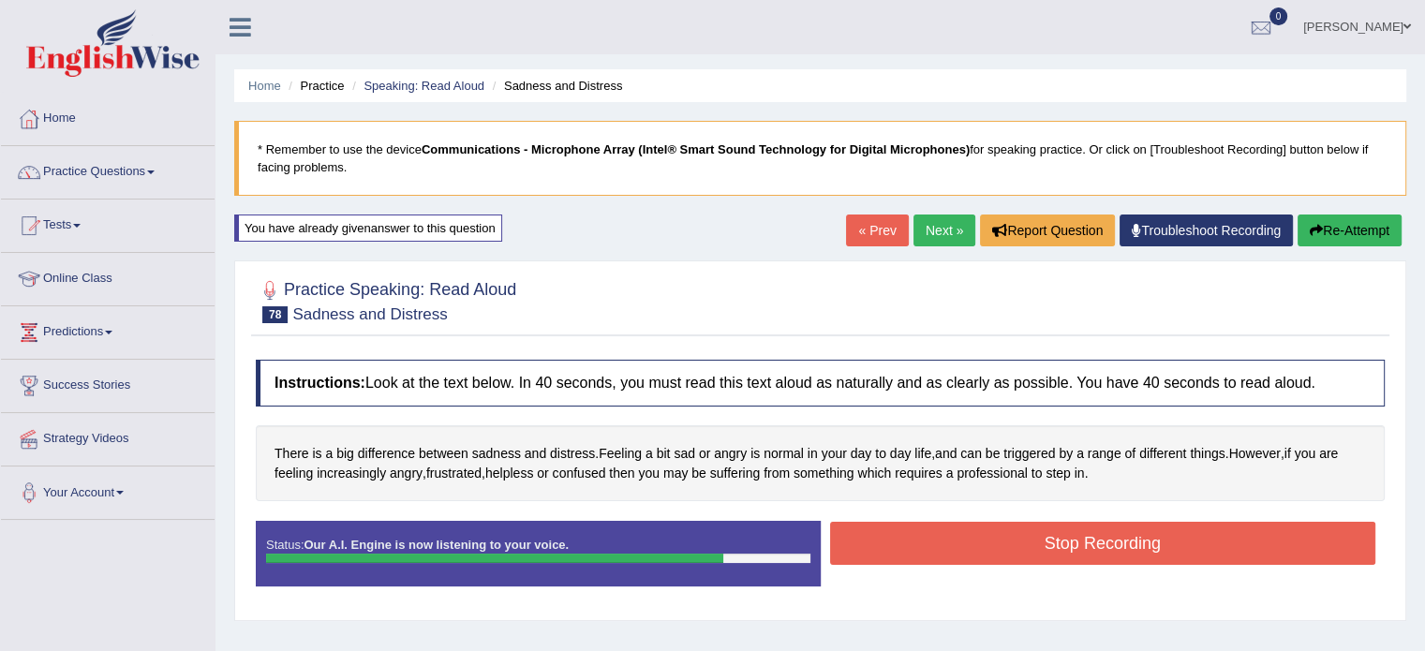
click at [1210, 540] on button "Stop Recording" at bounding box center [1103, 543] width 546 height 43
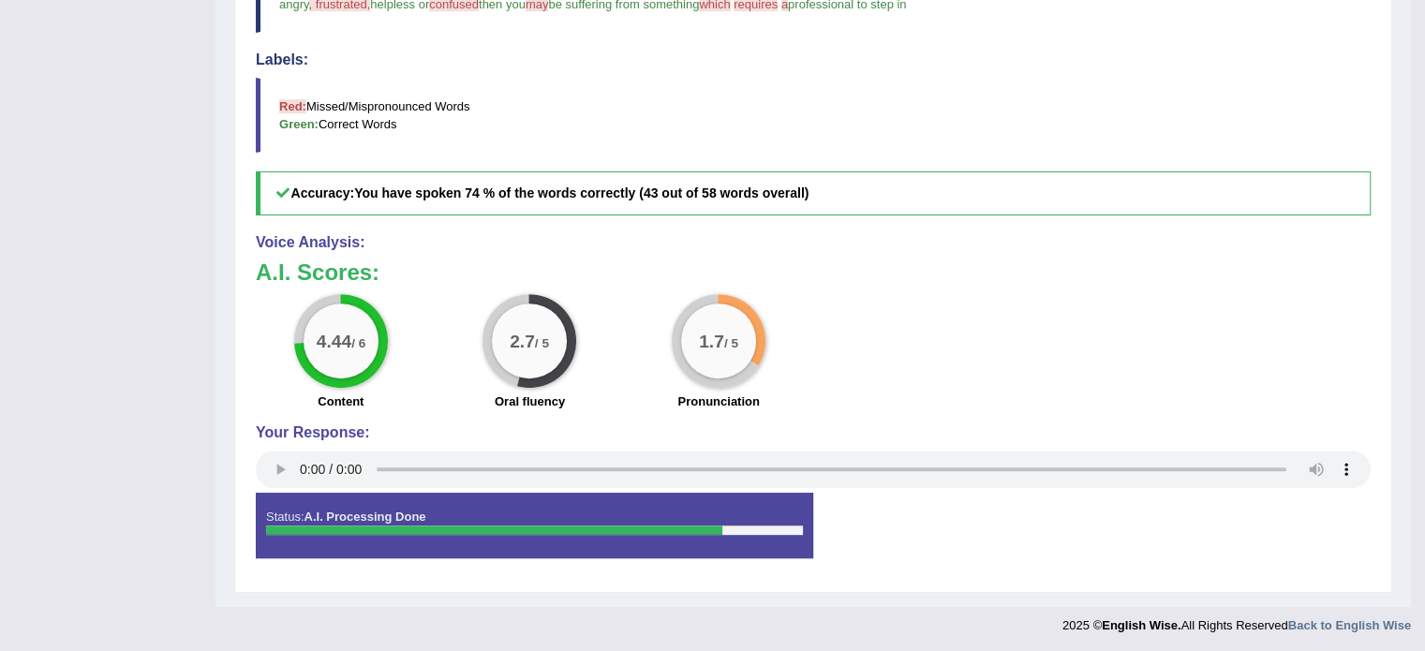
click at [1360, 357] on div "4.44 / 6 Content 2.7 / 5 Oral fluency 1.7 / 5 Pronunciation" at bounding box center [812, 354] width 1133 height 121
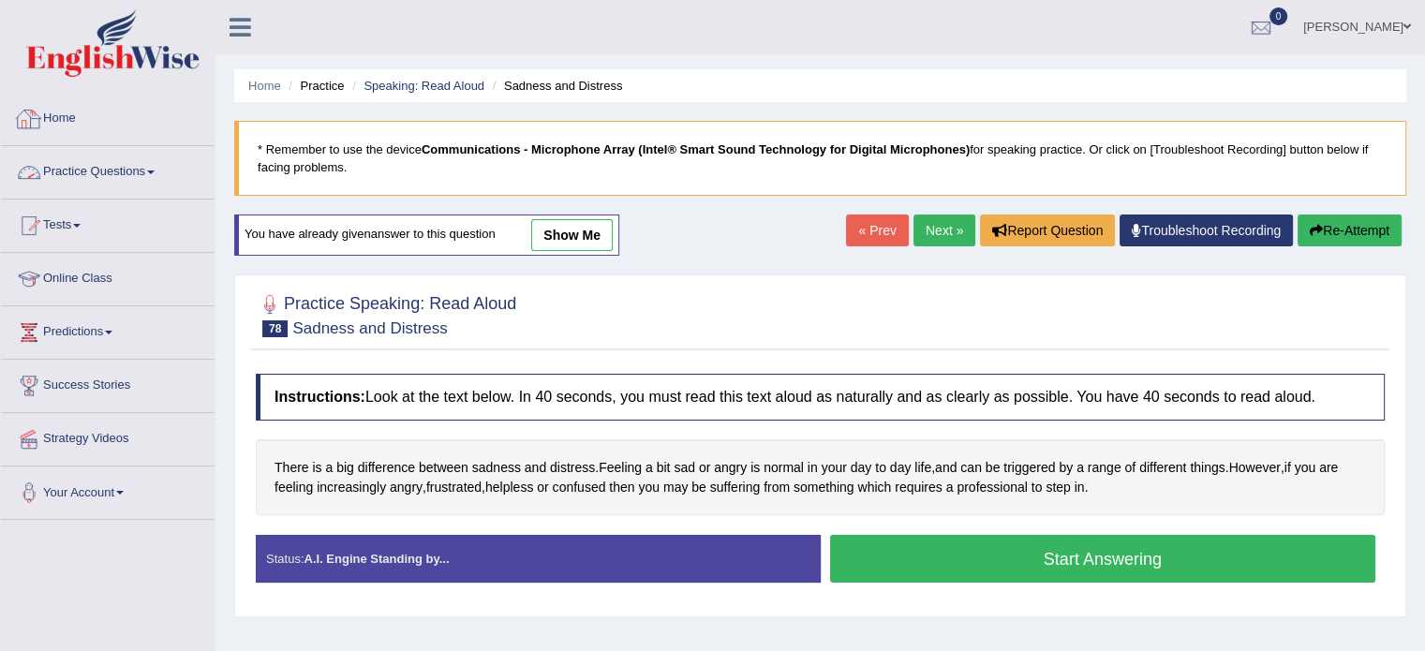
click at [120, 167] on link "Practice Questions" at bounding box center [108, 169] width 214 height 47
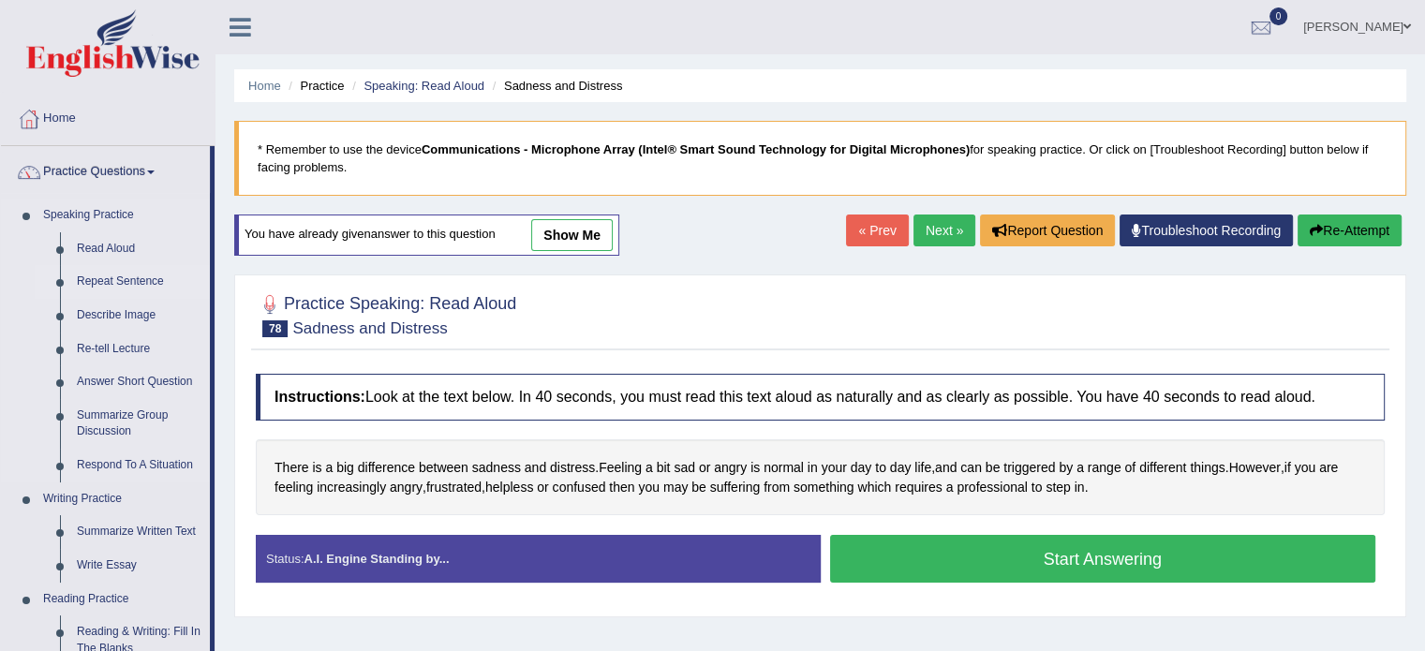
click at [158, 283] on link "Repeat Sentence" at bounding box center [138, 282] width 141 height 34
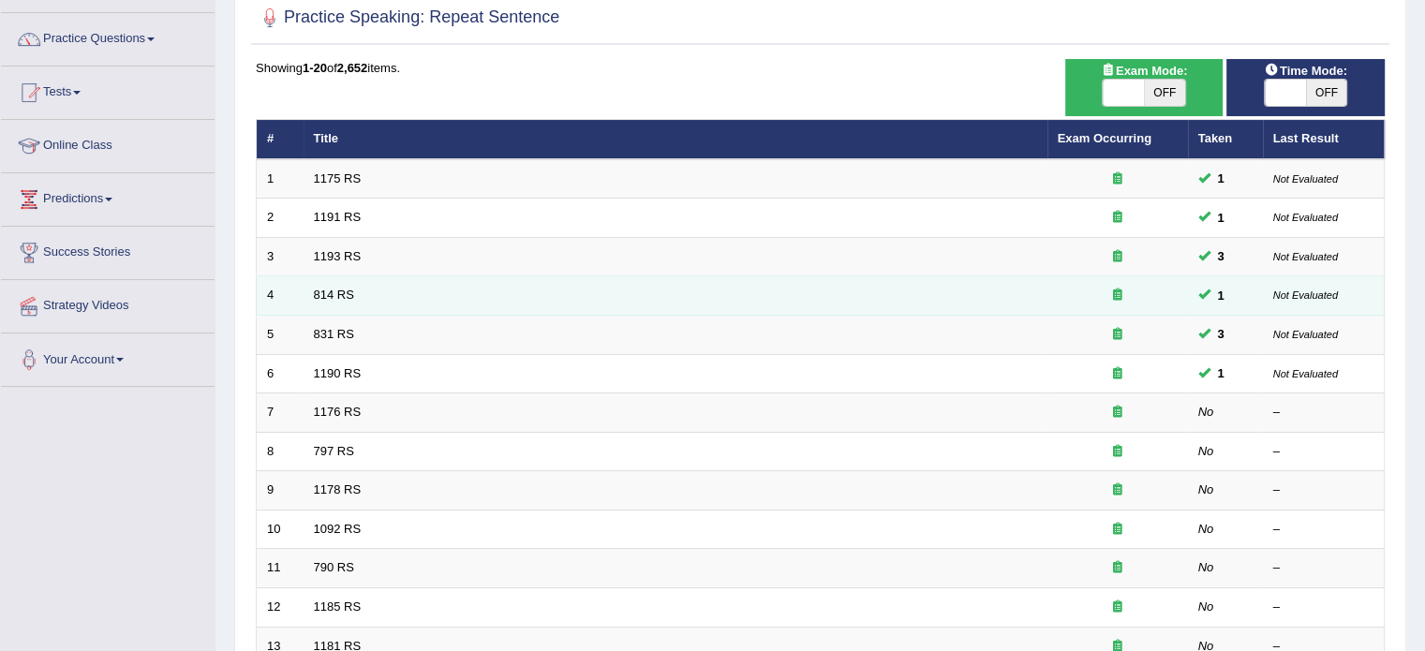
scroll to position [203, 0]
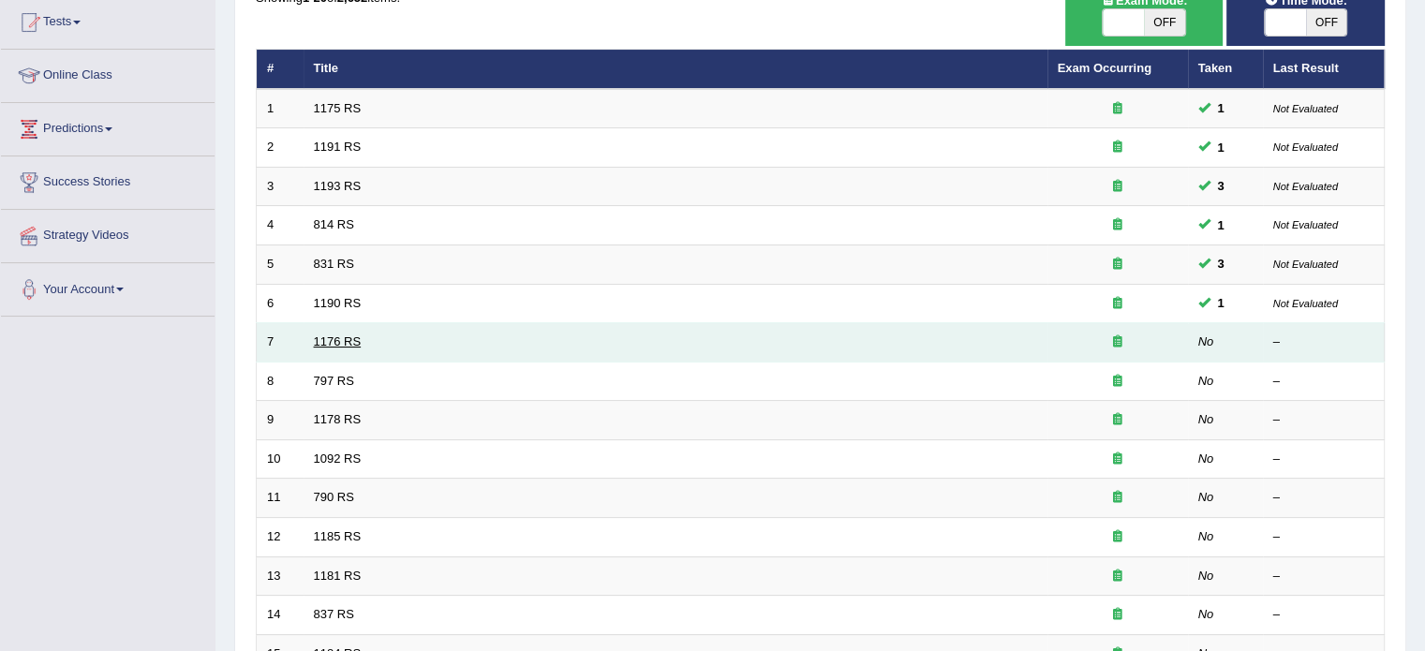
click at [336, 340] on link "1176 RS" at bounding box center [338, 341] width 48 height 14
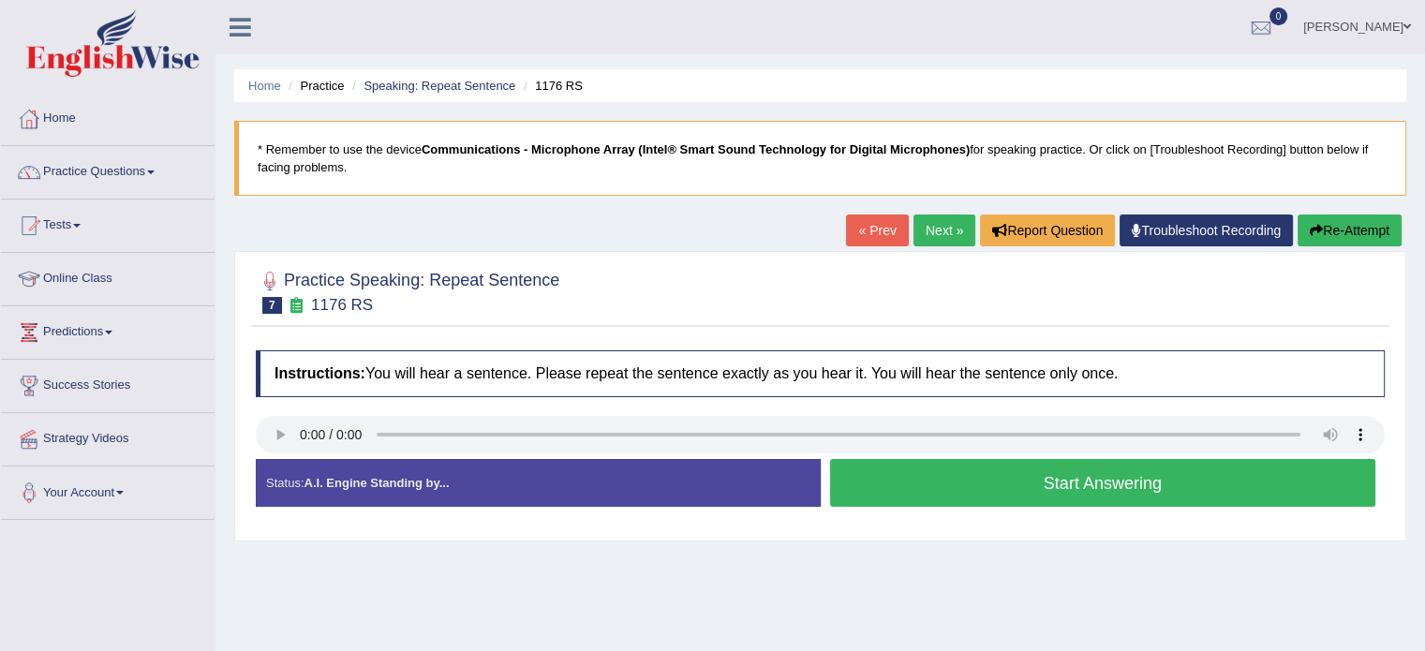
click at [924, 230] on link "Next »" at bounding box center [944, 230] width 62 height 32
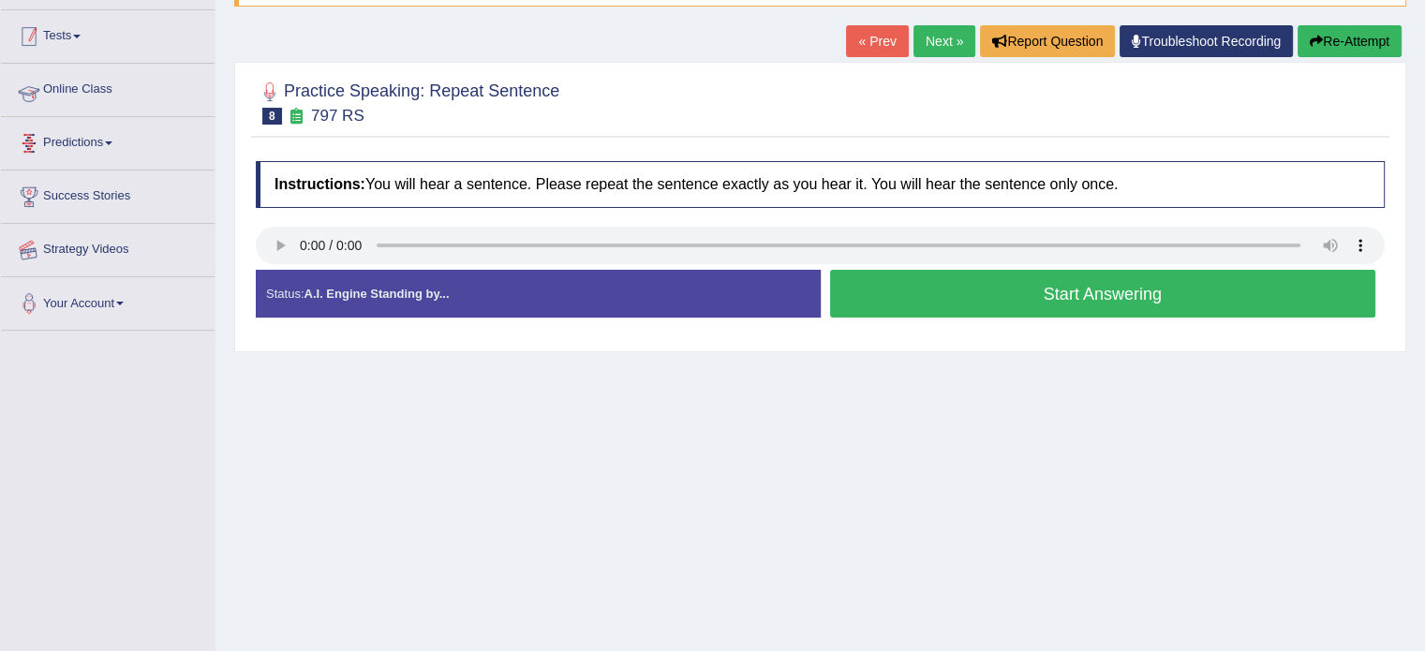
scroll to position [194, 0]
